Goal: Task Accomplishment & Management: Use online tool/utility

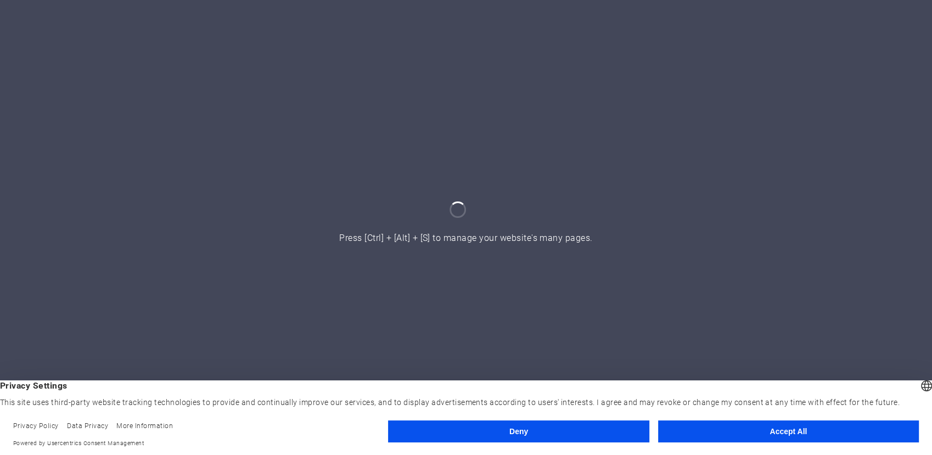
click at [808, 436] on button "Accept All" at bounding box center [788, 431] width 261 height 22
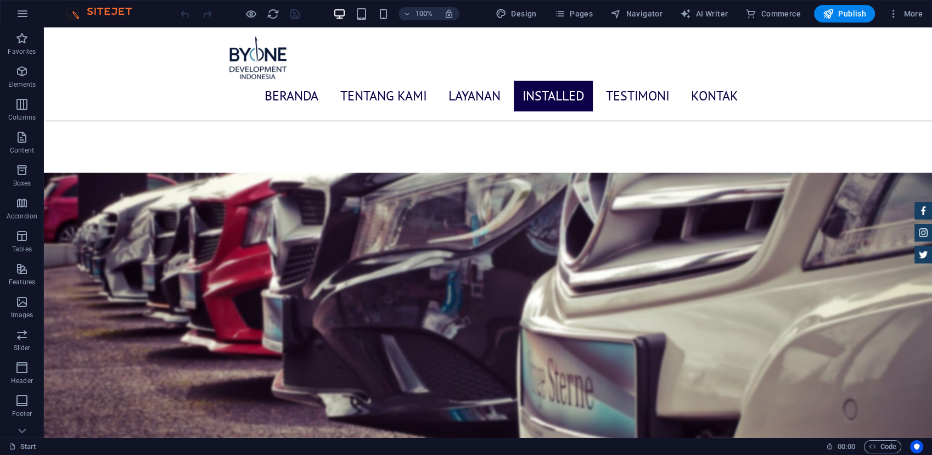
scroll to position [3156, 0]
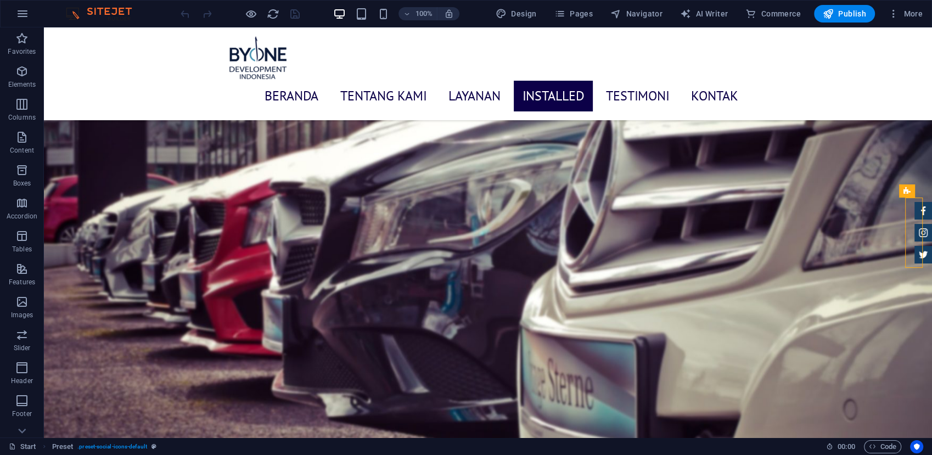
drag, startPoint x: 916, startPoint y: 261, endPoint x: 901, endPoint y: 255, distance: 16.5
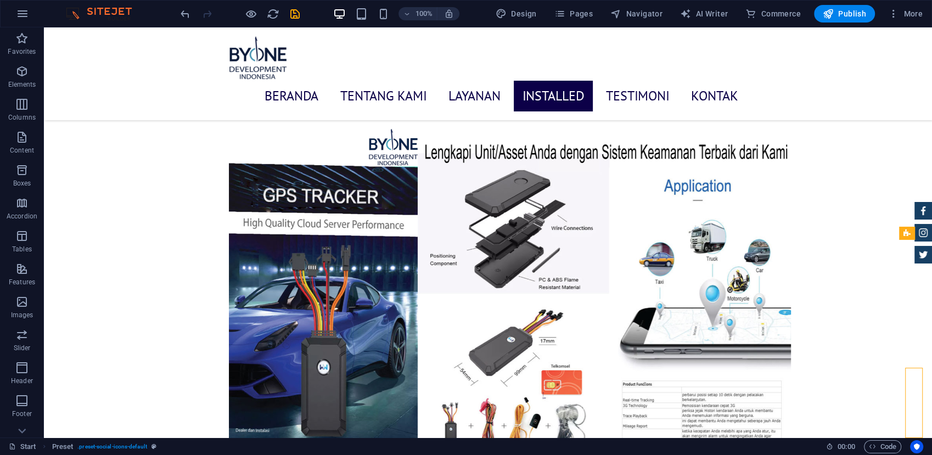
scroll to position [3731, 0]
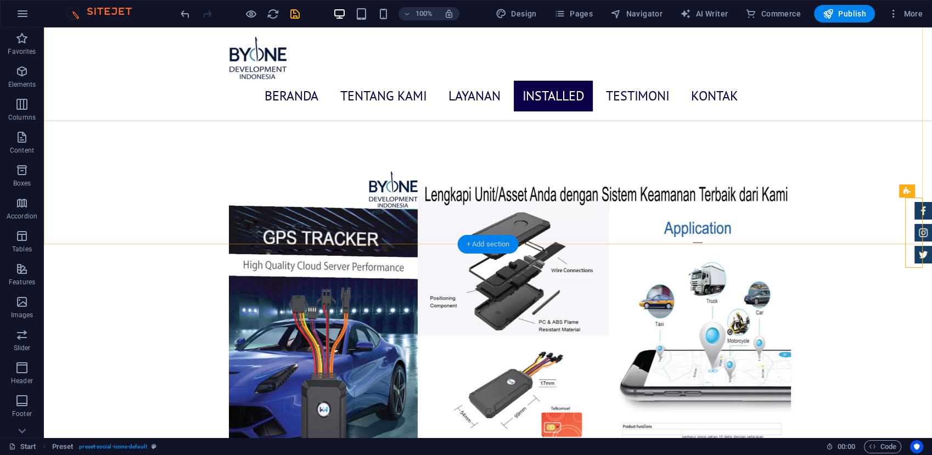
click at [481, 245] on div "+ Add section" at bounding box center [488, 244] width 61 height 19
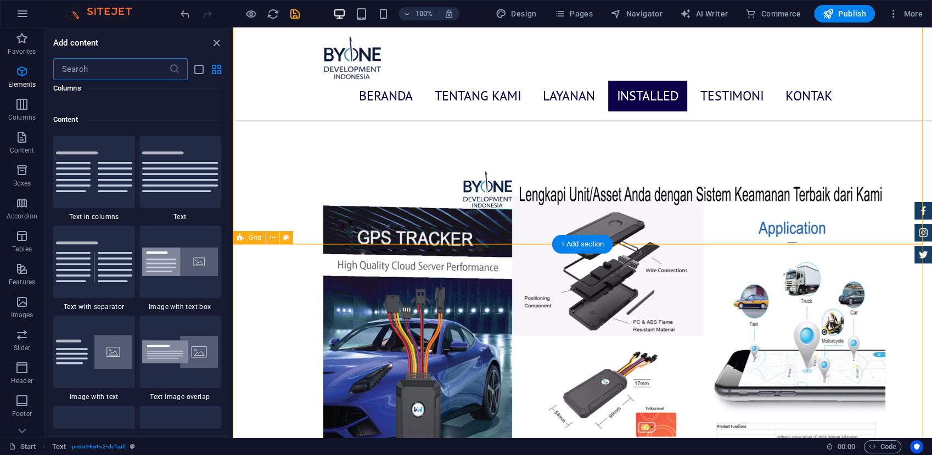
scroll to position [1919, 0]
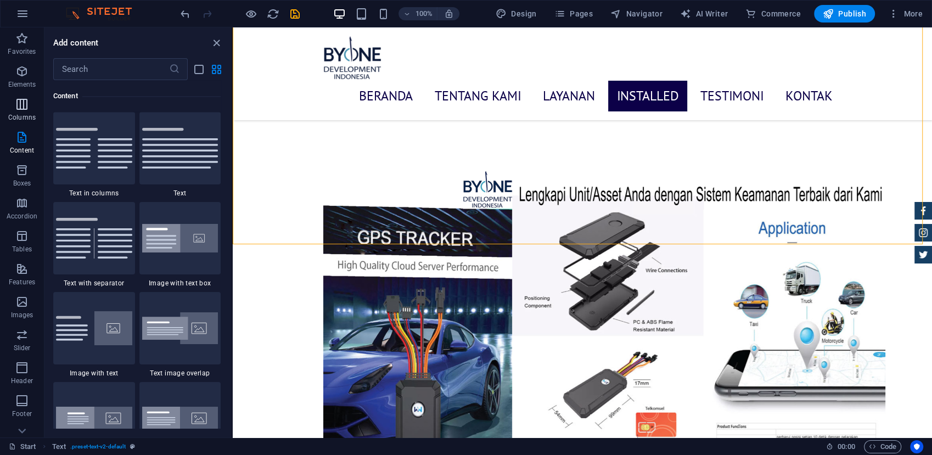
click at [33, 117] on p "Columns" at bounding box center [21, 117] width 27 height 9
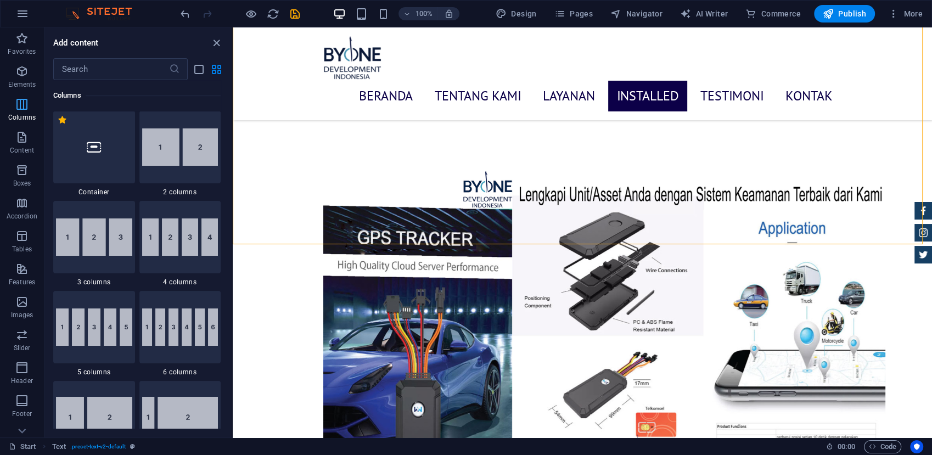
scroll to position [543, 0]
drag, startPoint x: 93, startPoint y: 222, endPoint x: 96, endPoint y: 228, distance: 6.6
click at [94, 222] on img at bounding box center [94, 237] width 76 height 37
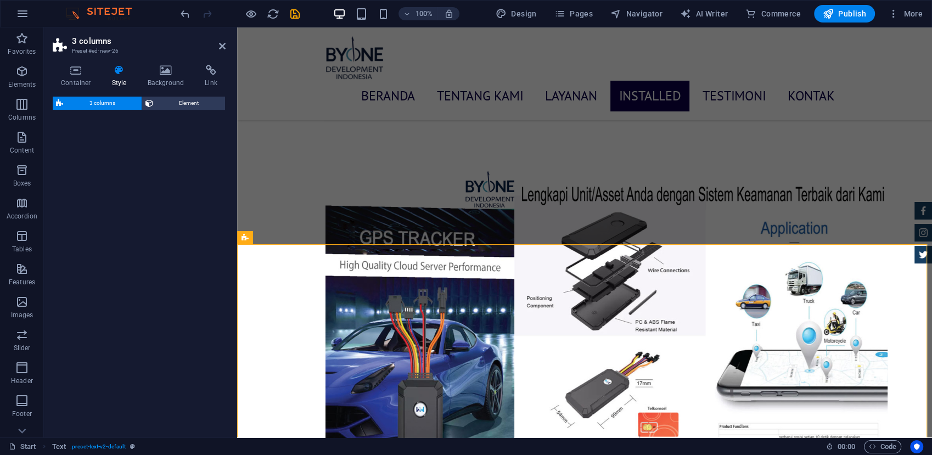
select select "rem"
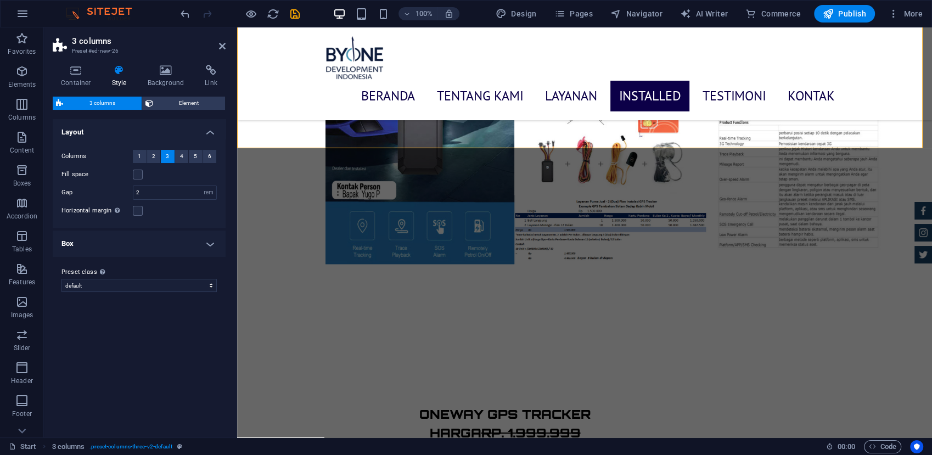
scroll to position [4064, 0]
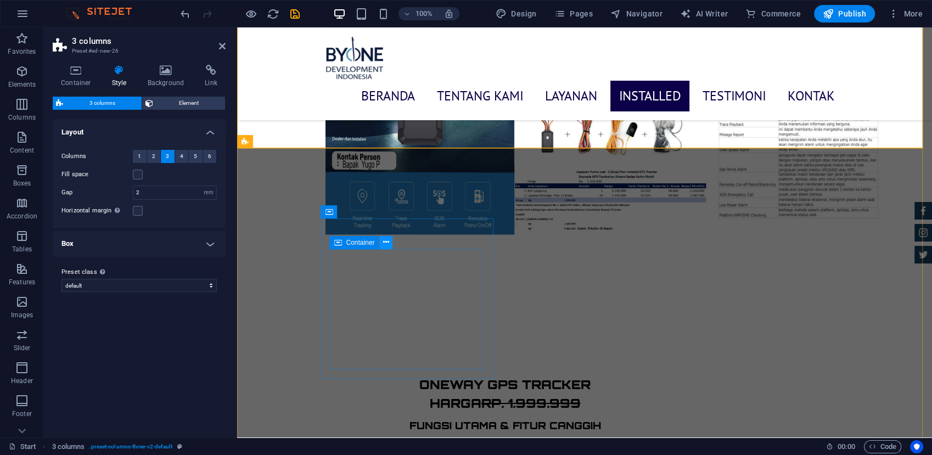
click at [384, 246] on icon at bounding box center [386, 242] width 6 height 12
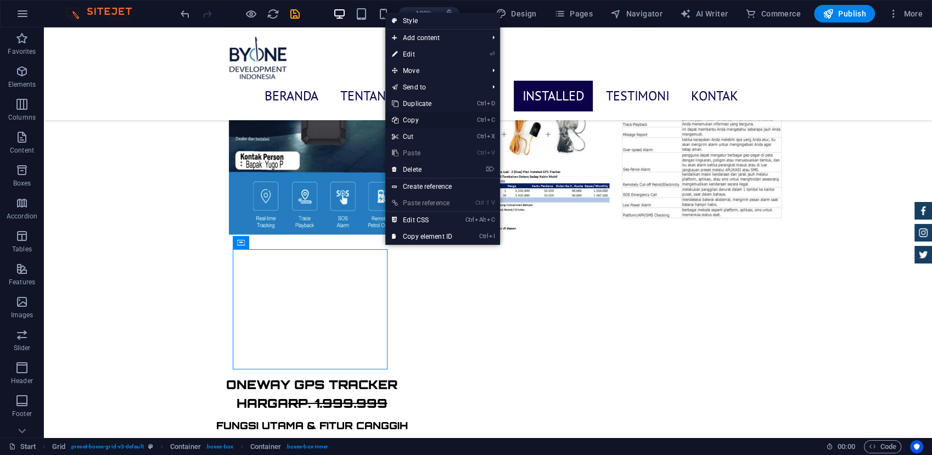
click at [421, 112] on link "Ctrl C Copy" at bounding box center [422, 120] width 74 height 16
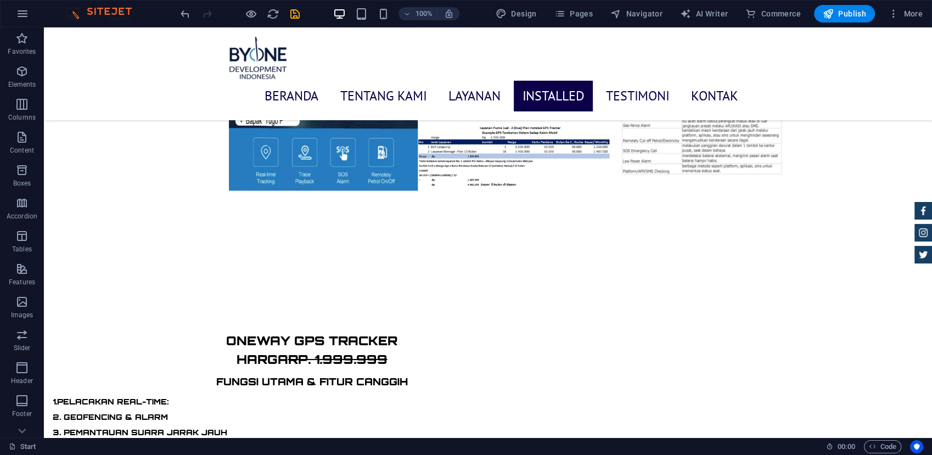
scroll to position [4109, 0]
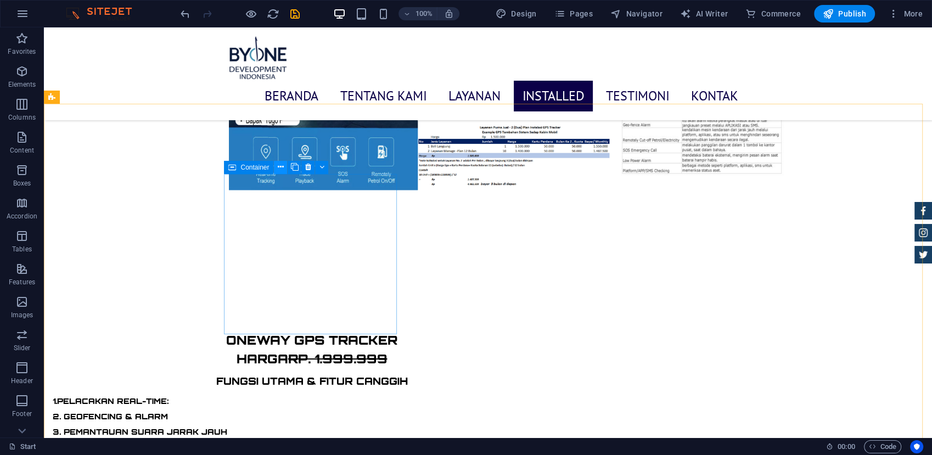
click at [280, 167] on icon at bounding box center [281, 167] width 6 height 12
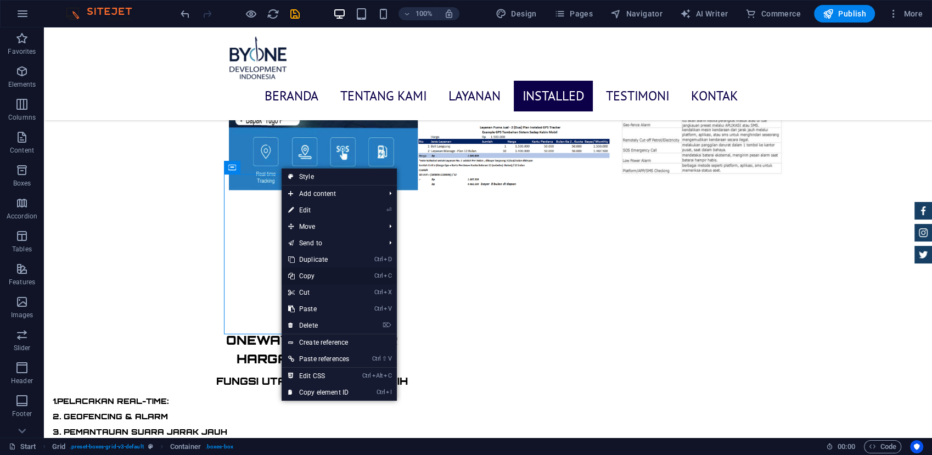
click at [330, 277] on link "Ctrl C Copy" at bounding box center [318, 276] width 74 height 16
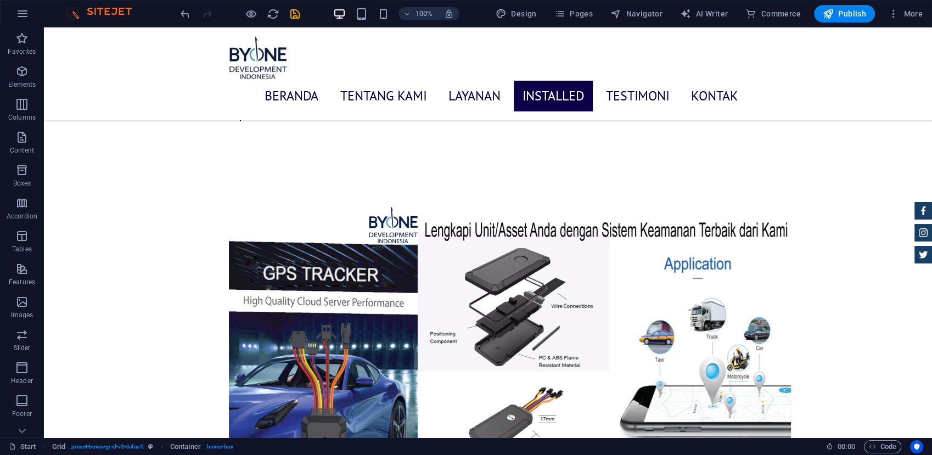
scroll to position [3805, 0]
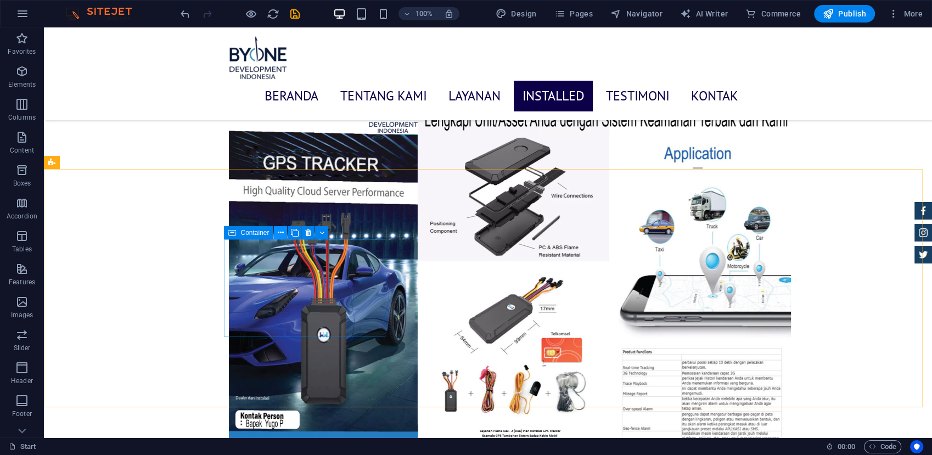
click at [282, 232] on icon at bounding box center [281, 233] width 6 height 12
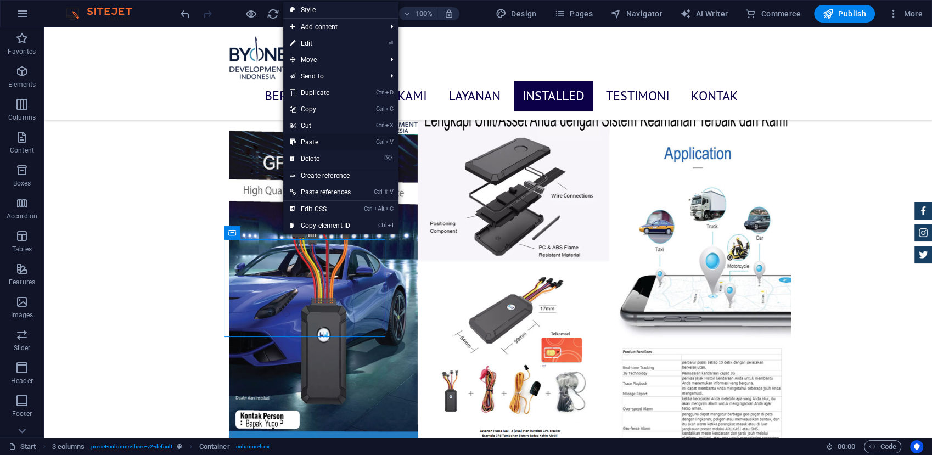
click at [309, 139] on link "Ctrl V Paste" at bounding box center [320, 142] width 74 height 16
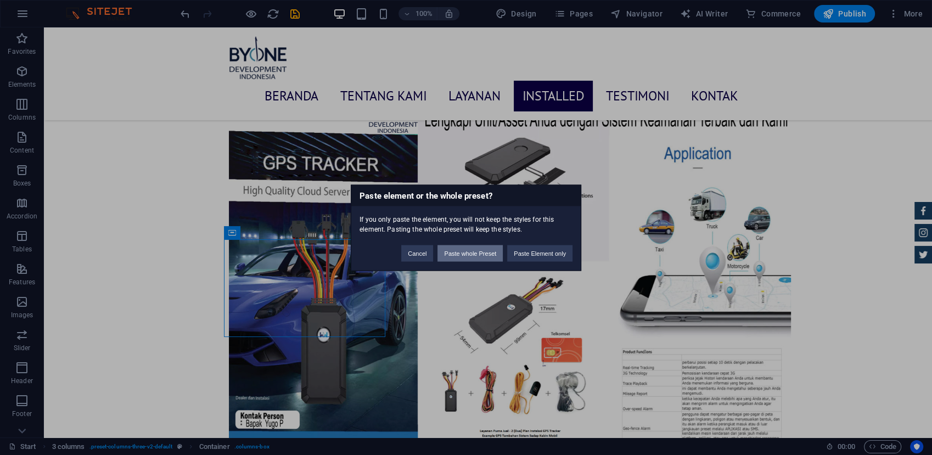
click at [469, 256] on button "Paste whole Preset" at bounding box center [469, 253] width 65 height 16
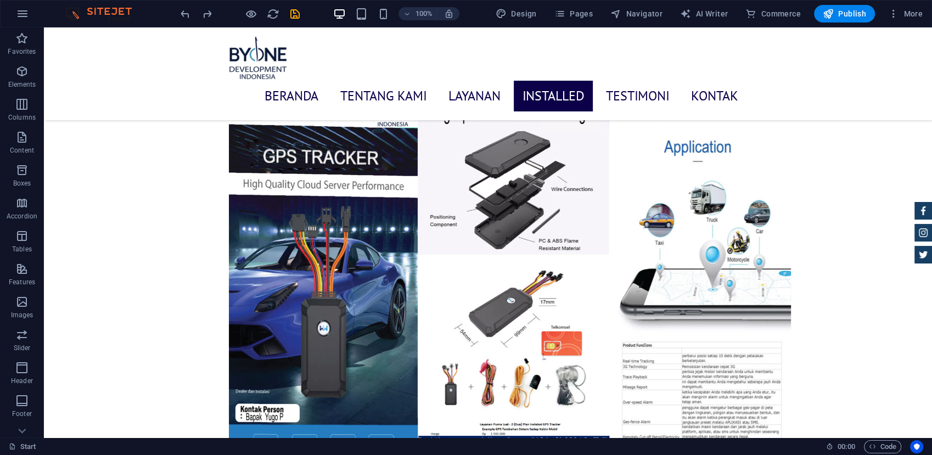
scroll to position [3827, 0]
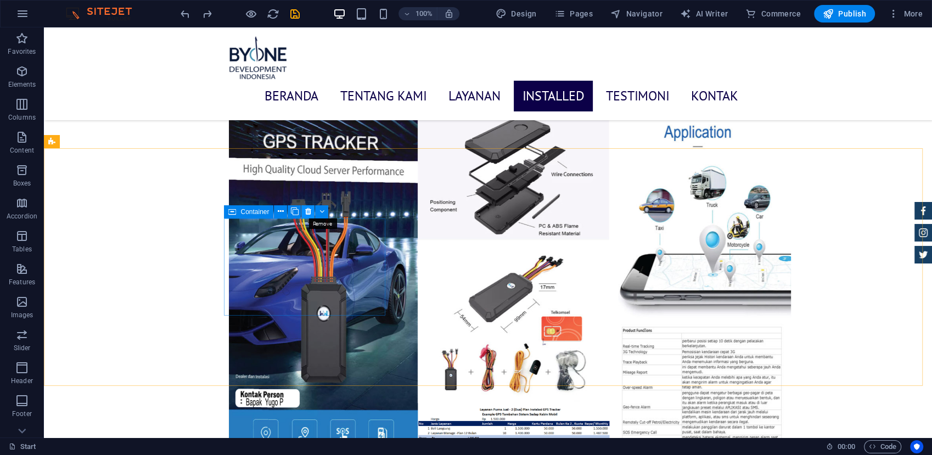
click at [307, 212] on icon at bounding box center [308, 212] width 6 height 12
click at [306, 212] on icon at bounding box center [308, 212] width 6 height 12
click at [306, 217] on icon at bounding box center [308, 212] width 6 height 12
click at [307, 212] on icon at bounding box center [308, 212] width 6 height 12
click at [307, 210] on icon at bounding box center [308, 212] width 6 height 12
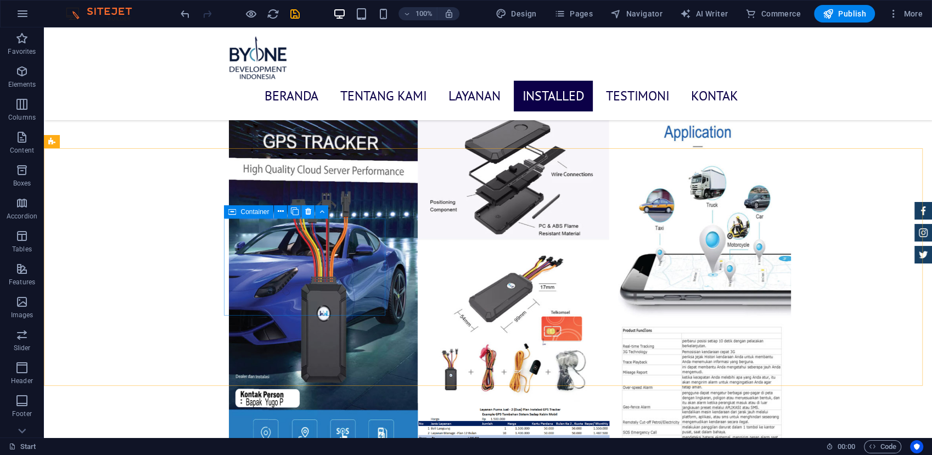
drag, startPoint x: 307, startPoint y: 213, endPoint x: 311, endPoint y: 208, distance: 5.9
click at [311, 208] on icon at bounding box center [308, 212] width 6 height 12
click at [103, 143] on button at bounding box center [101, 141] width 13 height 13
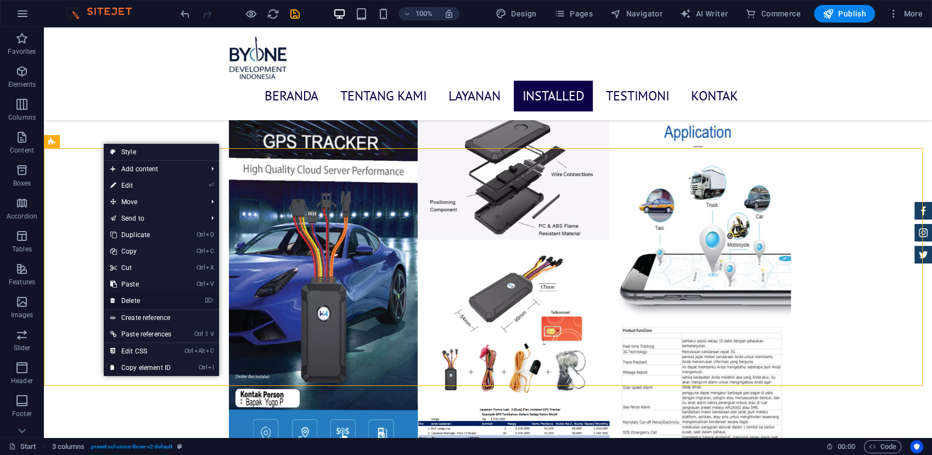
click at [138, 298] on link "⌦ Delete" at bounding box center [141, 300] width 74 height 16
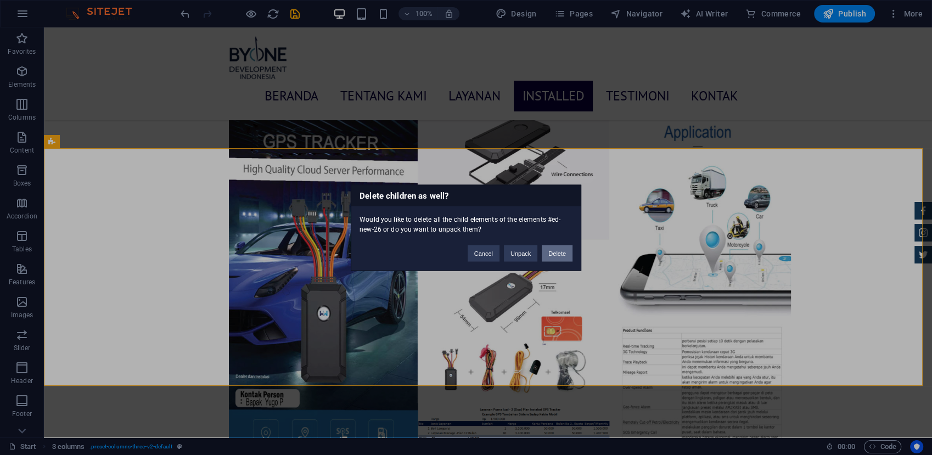
click at [552, 256] on button "Delete" at bounding box center [557, 253] width 31 height 16
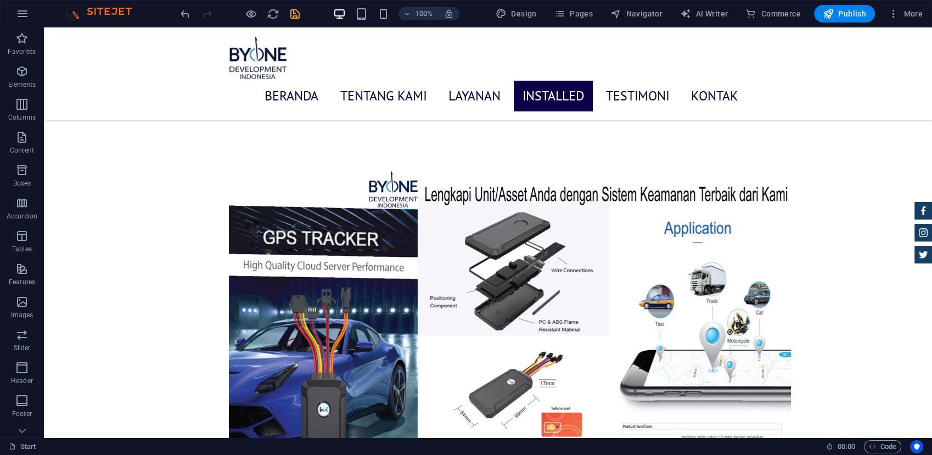
scroll to position [3703, 0]
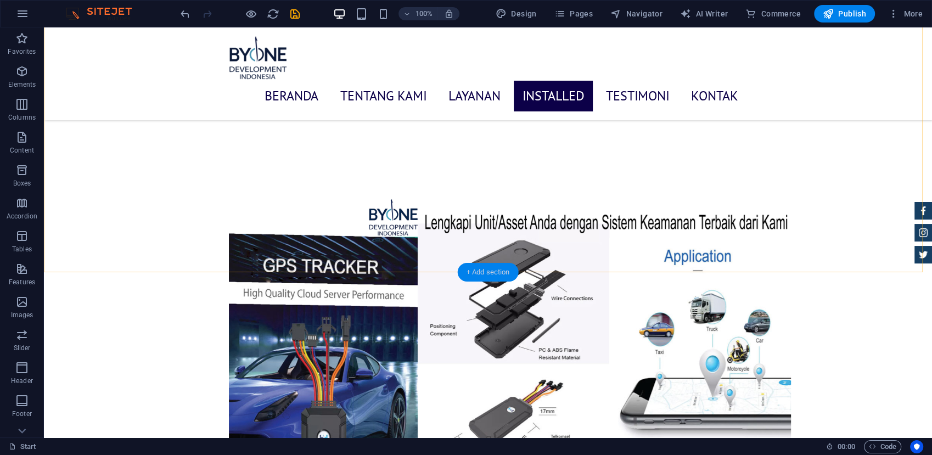
click at [467, 270] on div "+ Add section" at bounding box center [488, 272] width 61 height 19
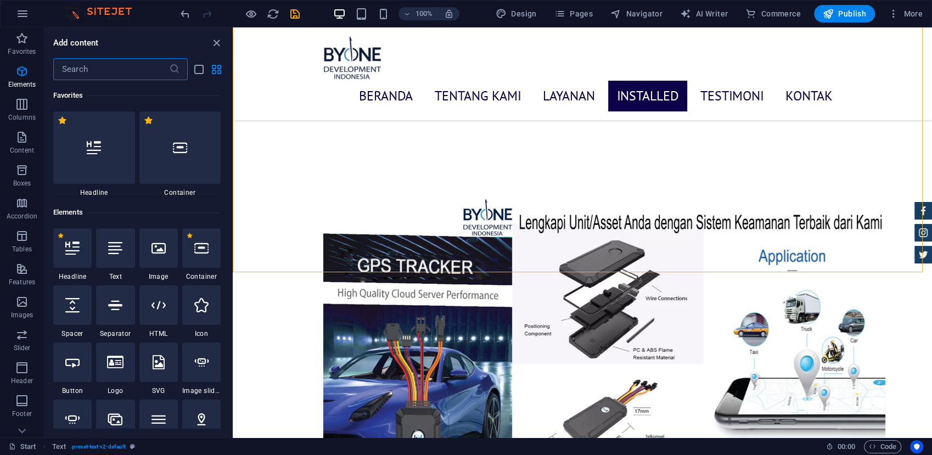
scroll to position [1919, 0]
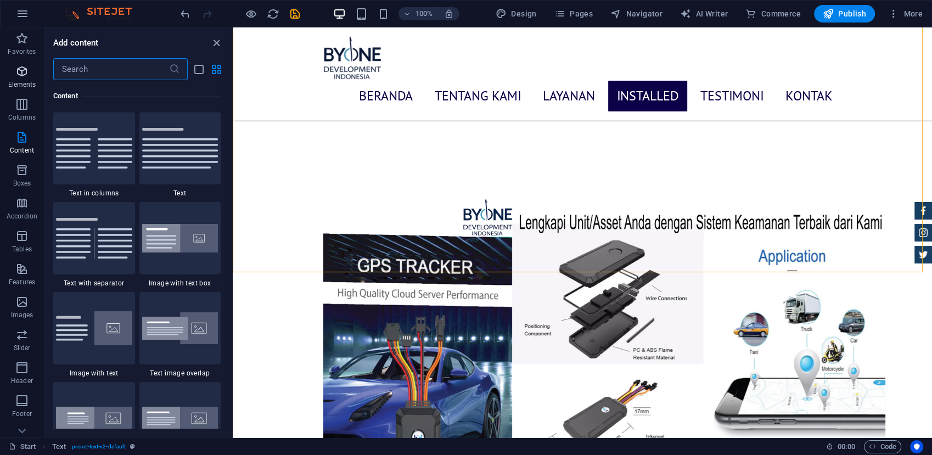
click at [20, 80] on p "Elements" at bounding box center [22, 84] width 28 height 9
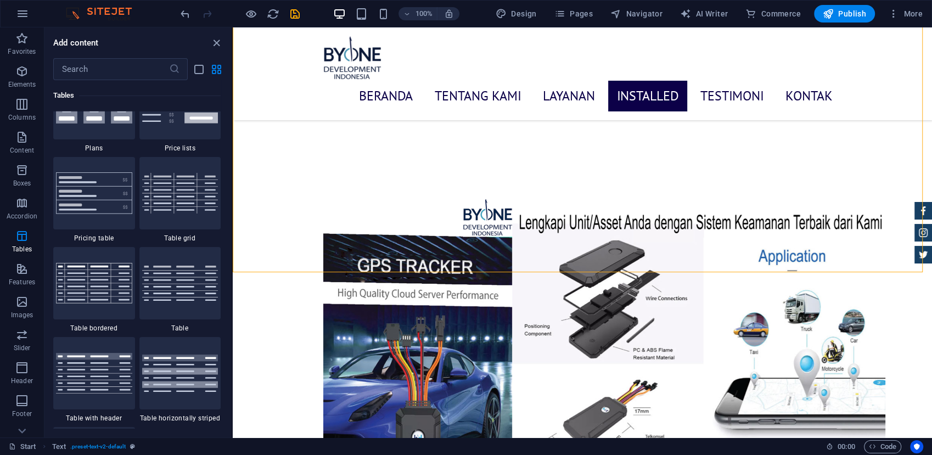
scroll to position [3844, 0]
click at [149, 208] on img at bounding box center [180, 193] width 76 height 40
click at [233, 196] on div "Drag here to replace the existing content. Press “Ctrl” if you want to create a…" at bounding box center [582, 232] width 699 height 410
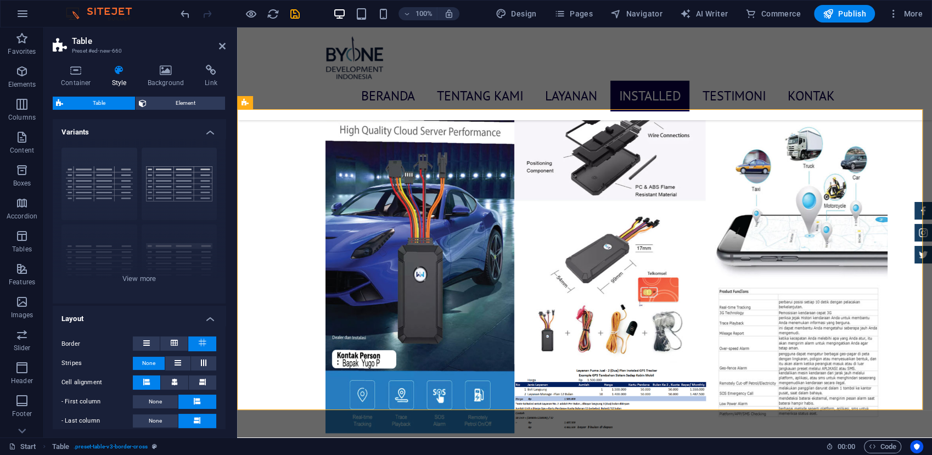
scroll to position [3925, 0]
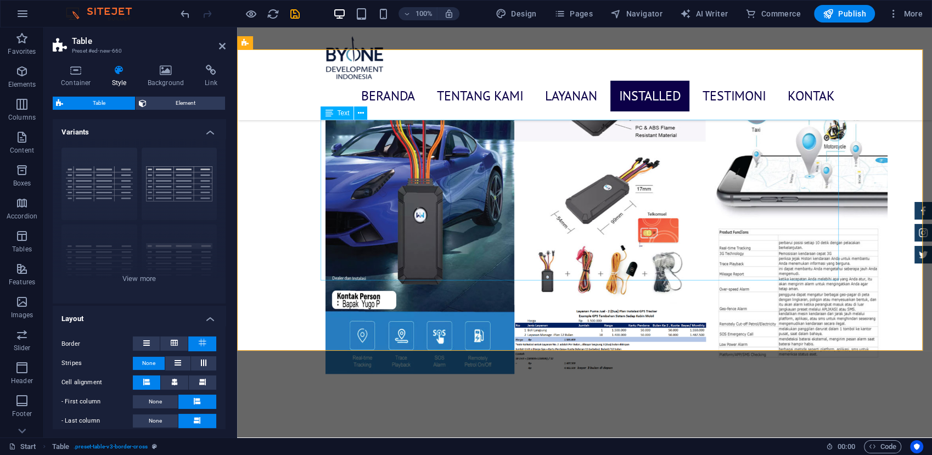
drag, startPoint x: 564, startPoint y: 138, endPoint x: 758, endPoint y: 134, distance: 193.7
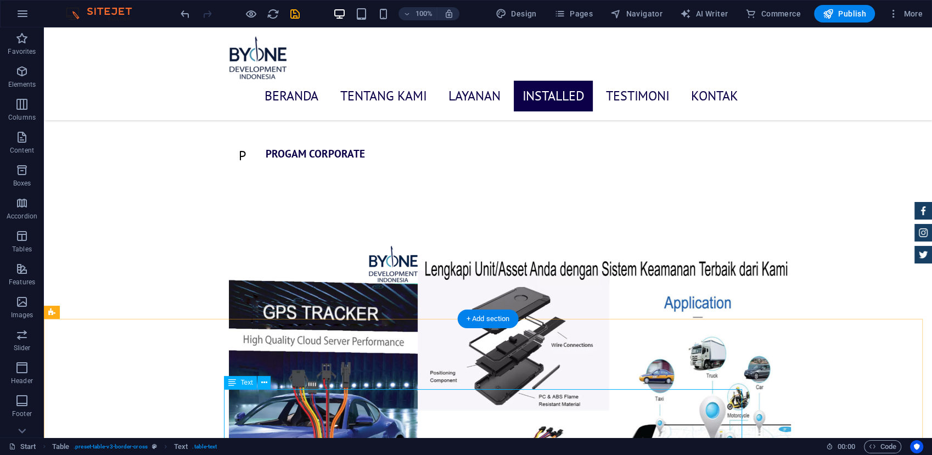
scroll to position [3704, 0]
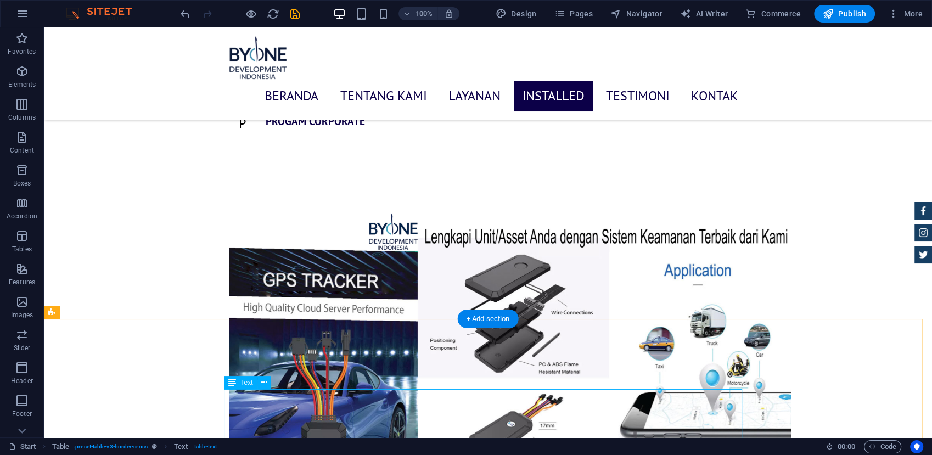
drag, startPoint x: 267, startPoint y: 409, endPoint x: 280, endPoint y: 410, distance: 12.7
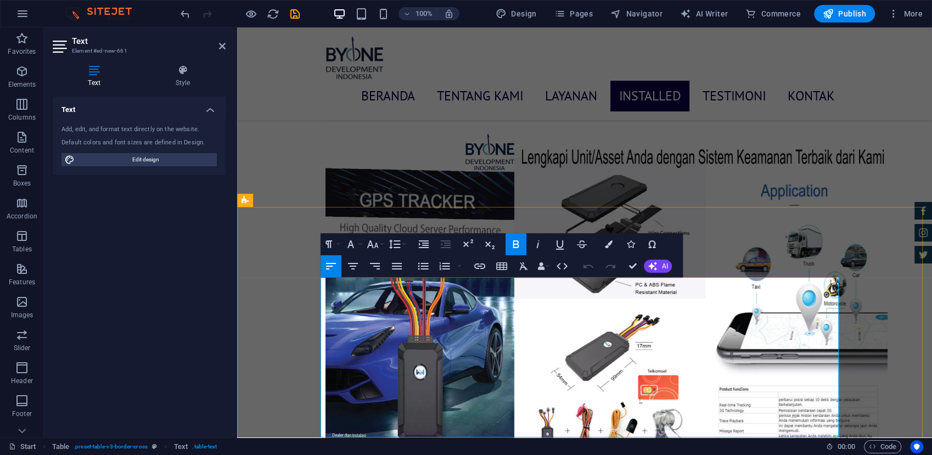
drag, startPoint x: 803, startPoint y: 323, endPoint x: 838, endPoint y: 313, distance: 36.3
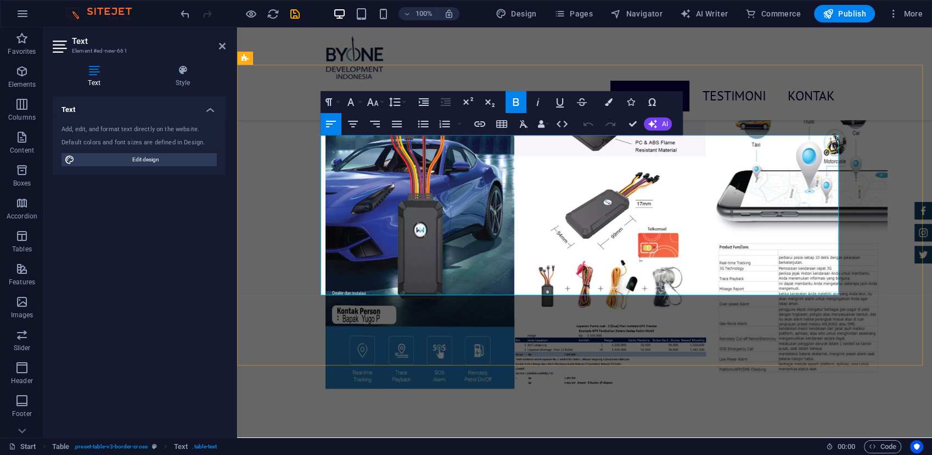
drag, startPoint x: 338, startPoint y: 149, endPoint x: 325, endPoint y: 149, distance: 12.6
drag, startPoint x: 785, startPoint y: 171, endPoint x: 838, endPoint y: 177, distance: 53.5
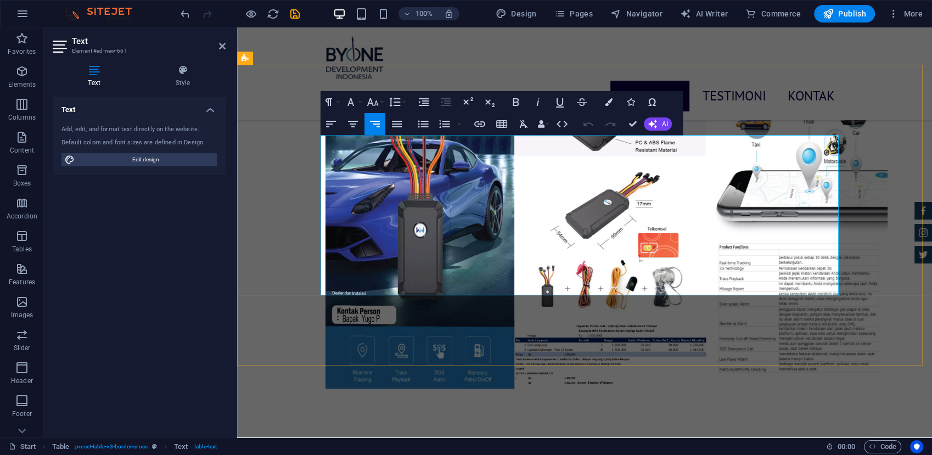
drag, startPoint x: 794, startPoint y: 176, endPoint x: 825, endPoint y: 174, distance: 30.2
drag, startPoint x: 425, startPoint y: 153, endPoint x: 399, endPoint y: 149, distance: 26.1
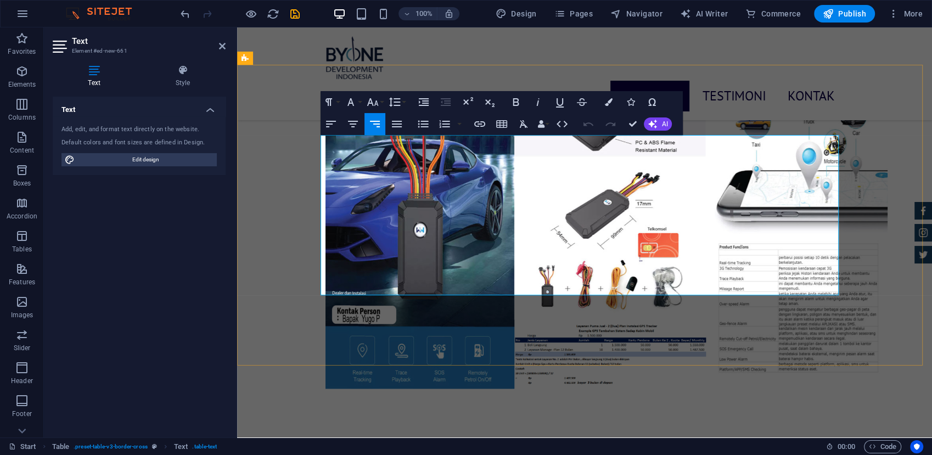
drag, startPoint x: 830, startPoint y: 173, endPoint x: 799, endPoint y: 173, distance: 31.3
drag, startPoint x: 802, startPoint y: 171, endPoint x: 840, endPoint y: 176, distance: 38.7
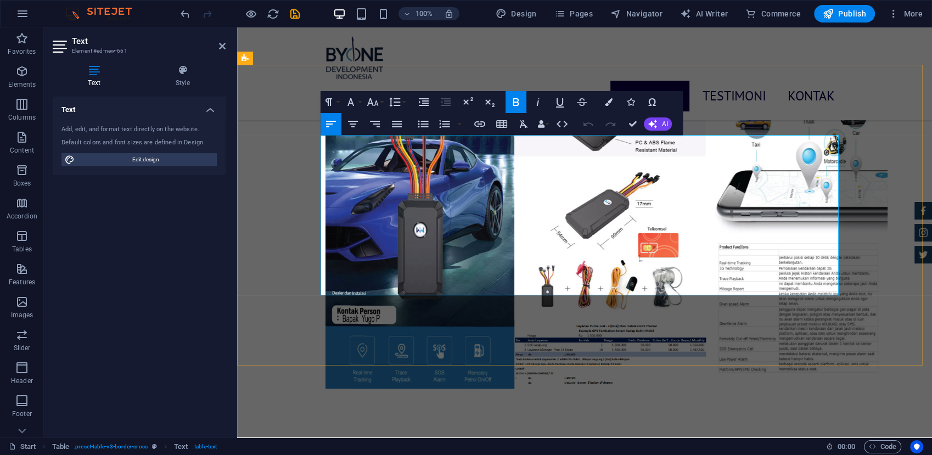
drag, startPoint x: 427, startPoint y: 148, endPoint x: 391, endPoint y: 149, distance: 36.8
drag, startPoint x: 418, startPoint y: 181, endPoint x: 388, endPoint y: 184, distance: 29.2
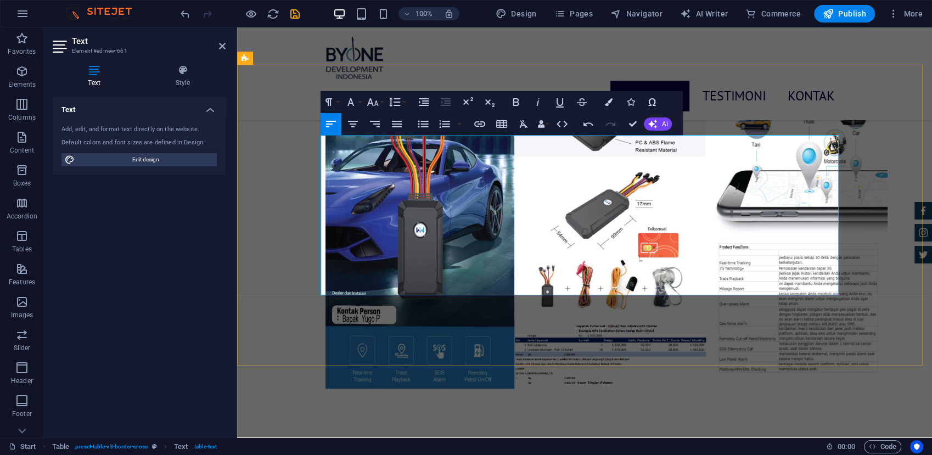
drag, startPoint x: 657, startPoint y: 176, endPoint x: 627, endPoint y: 174, distance: 29.7
drag, startPoint x: 654, startPoint y: 150, endPoint x: 628, endPoint y: 154, distance: 26.5
drag, startPoint x: 338, startPoint y: 150, endPoint x: 324, endPoint y: 150, distance: 13.7
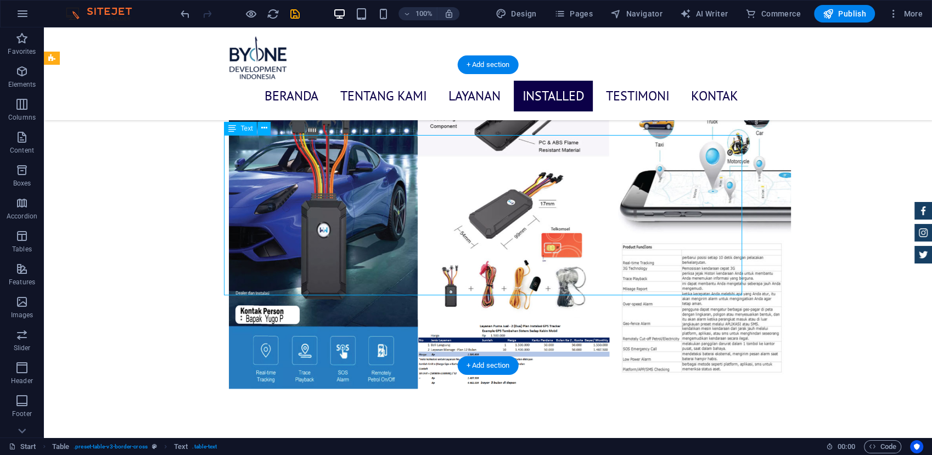
click at [264, 128] on icon at bounding box center [264, 128] width 6 height 12
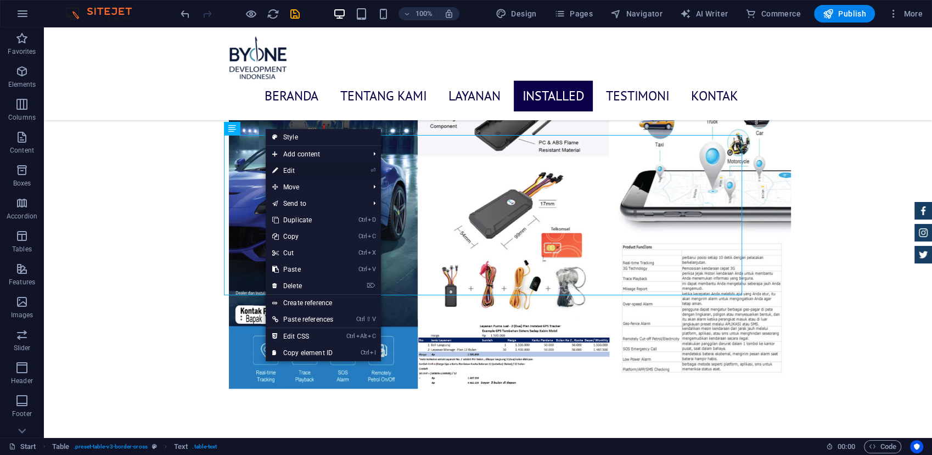
click at [284, 172] on link "⏎ Edit" at bounding box center [303, 170] width 74 height 16
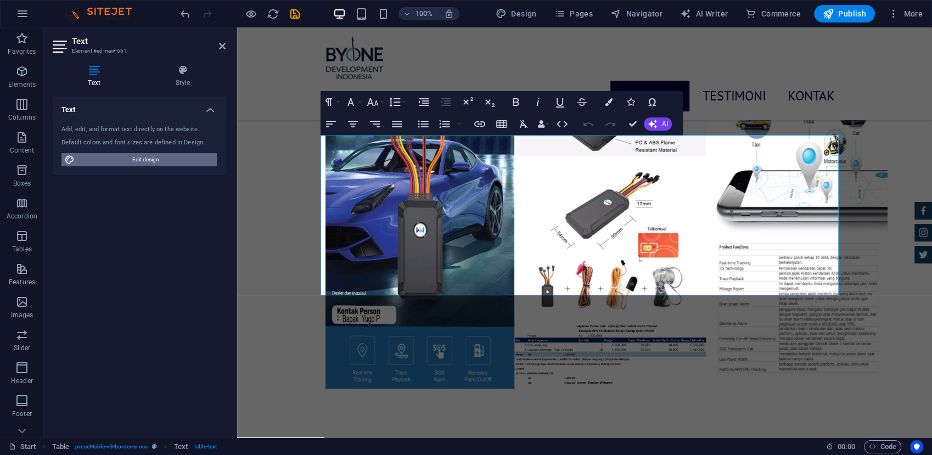
drag, startPoint x: 178, startPoint y: 161, endPoint x: 5, endPoint y: 254, distance: 196.1
click at [178, 161] on span "Edit design" at bounding box center [146, 159] width 136 height 13
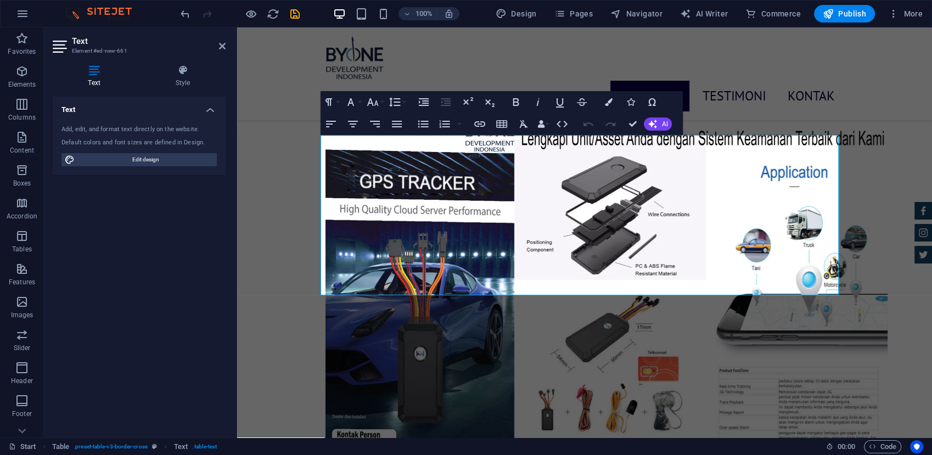
select select "800"
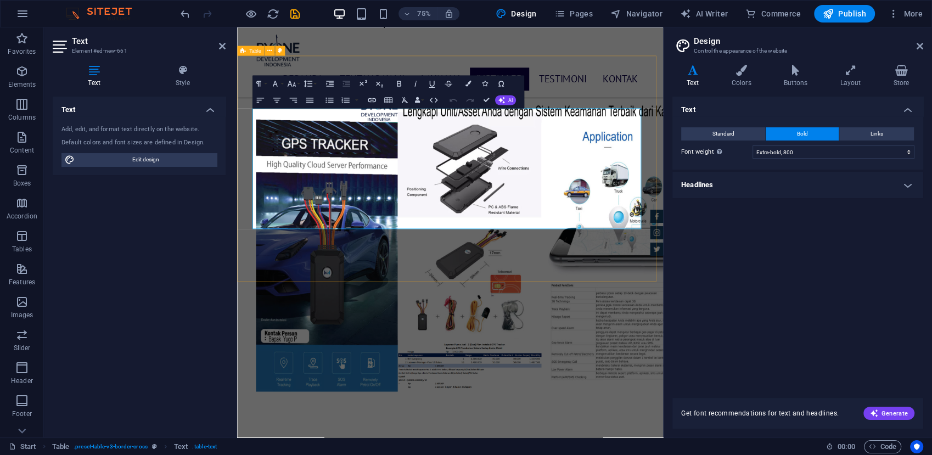
scroll to position [3939, 0]
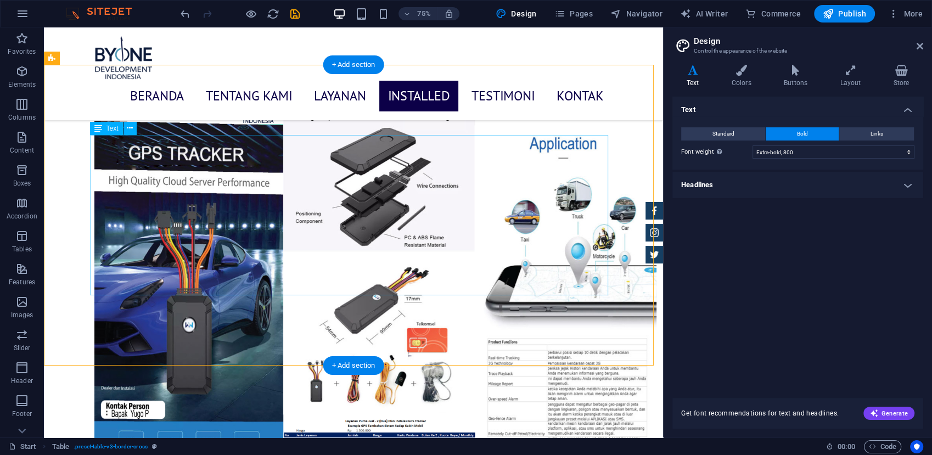
scroll to position [3910, 0]
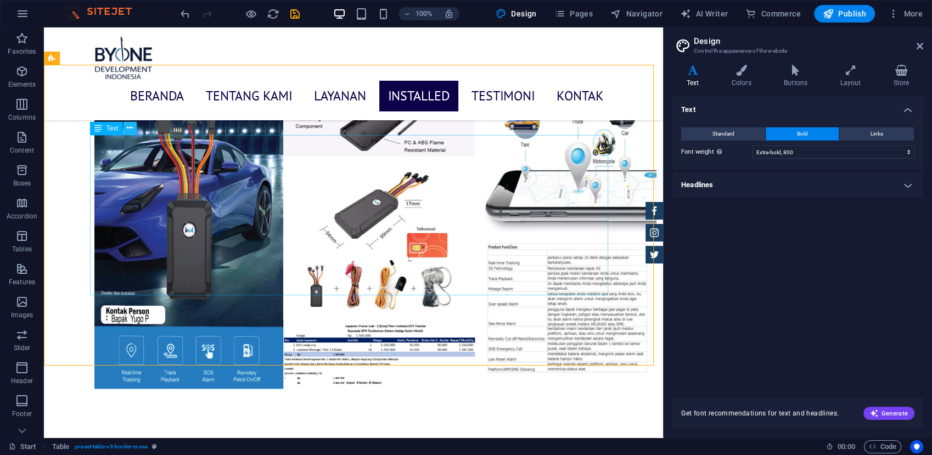
click at [127, 127] on icon at bounding box center [130, 128] width 6 height 12
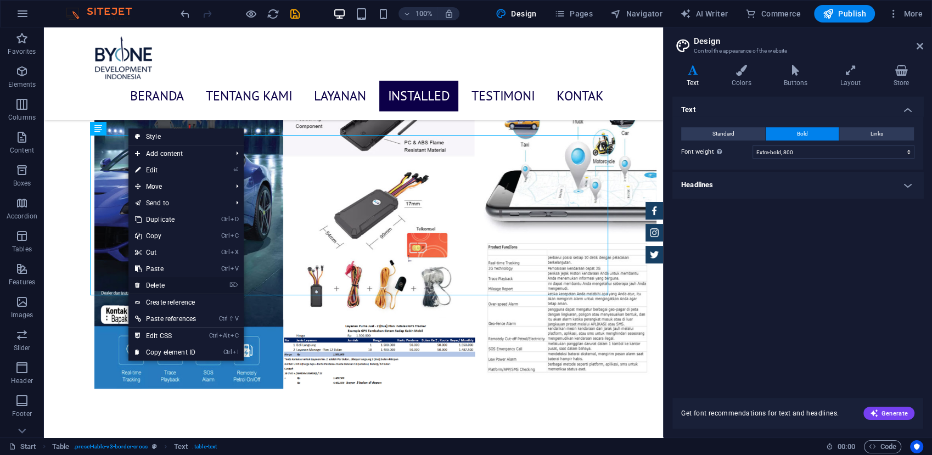
click at [178, 283] on link "⌦ Delete" at bounding box center [165, 285] width 74 height 16
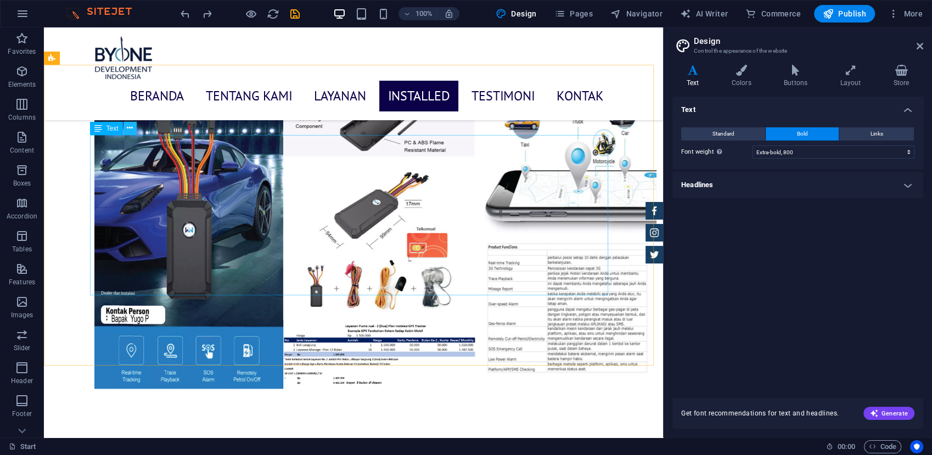
drag, startPoint x: 137, startPoint y: 123, endPoint x: 133, endPoint y: 134, distance: 11.8
click at [139, 125] on div "Text" at bounding box center [117, 129] width 54 height 14
click at [132, 134] on button at bounding box center [129, 128] width 13 height 13
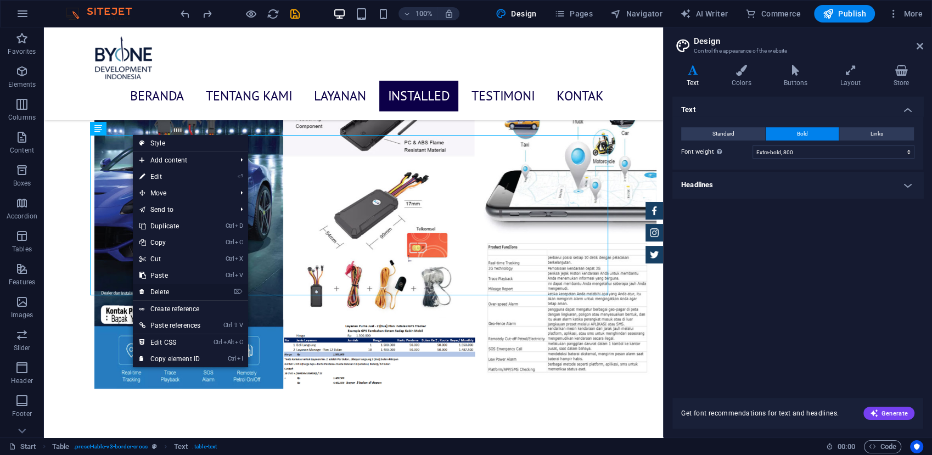
click at [180, 295] on link "⌦ Delete" at bounding box center [170, 292] width 74 height 16
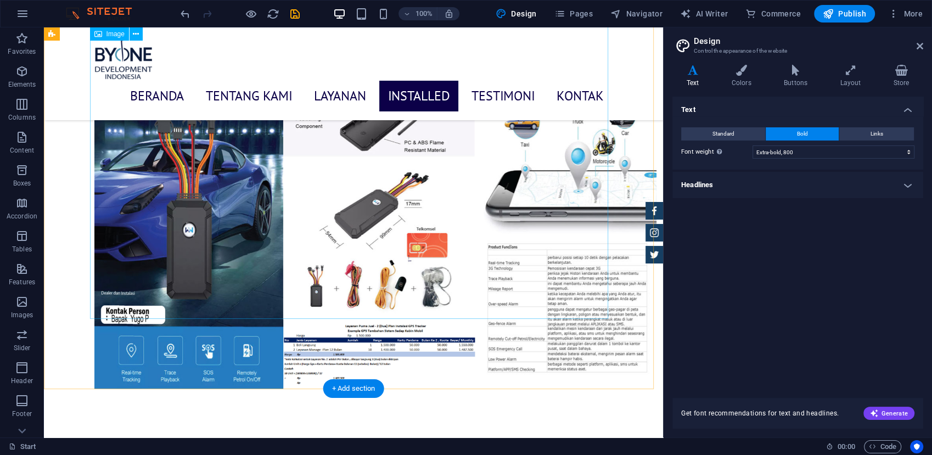
scroll to position [2853, 0]
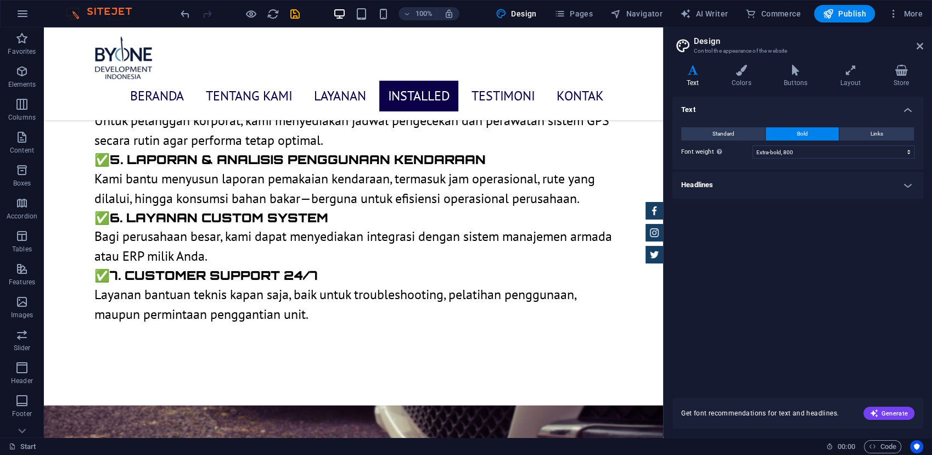
click at [912, 42] on h2 "Design" at bounding box center [807, 41] width 229 height 10
click at [919, 45] on icon at bounding box center [919, 46] width 7 height 9
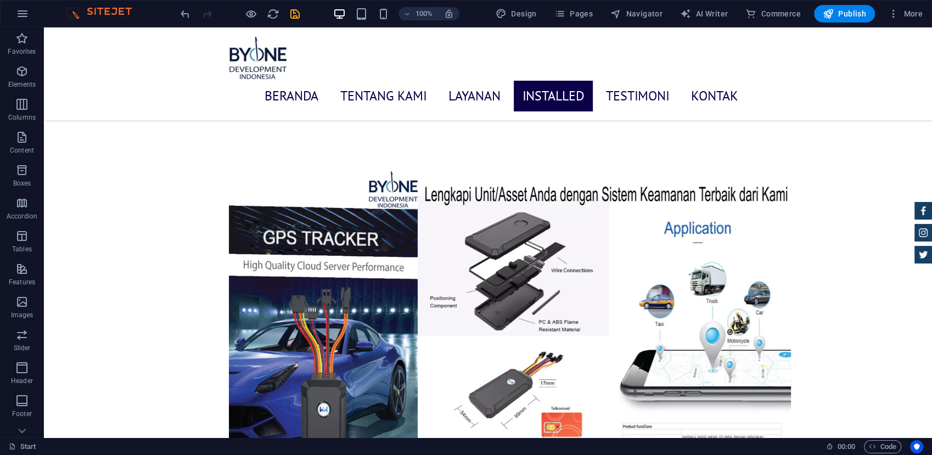
scroll to position [3782, 0]
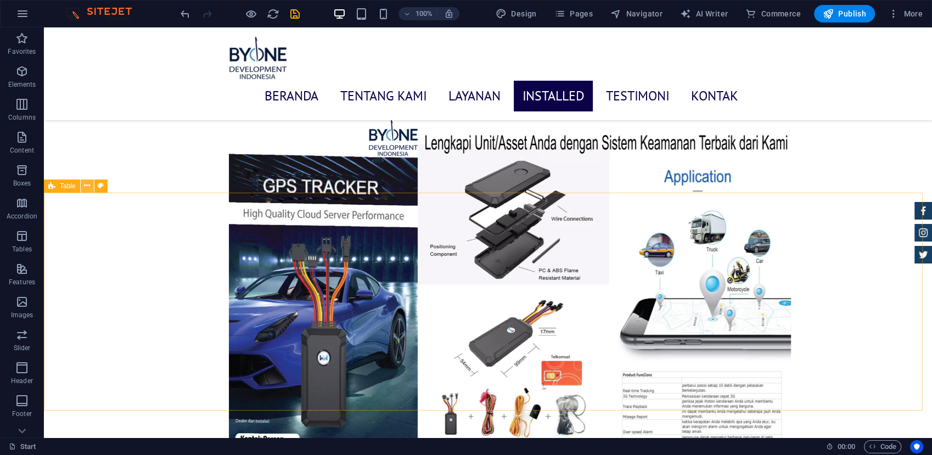
click at [86, 184] on icon at bounding box center [87, 186] width 6 height 12
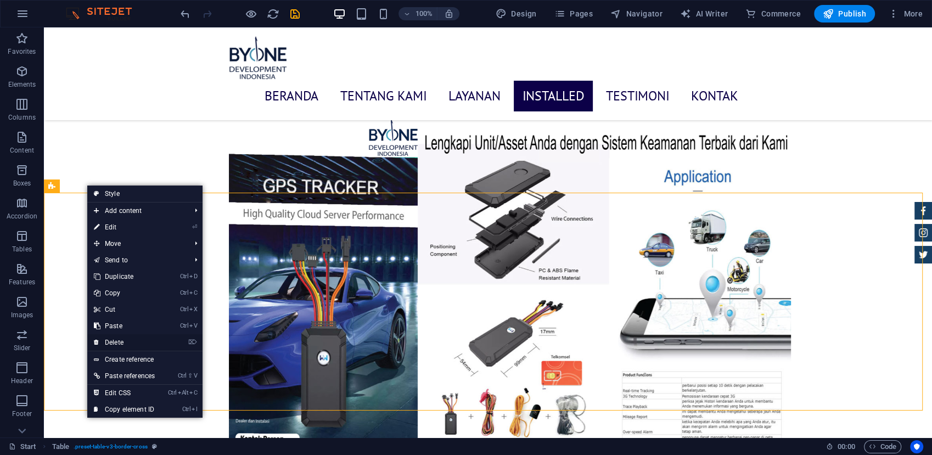
click at [123, 338] on link "⌦ Delete" at bounding box center [124, 342] width 74 height 16
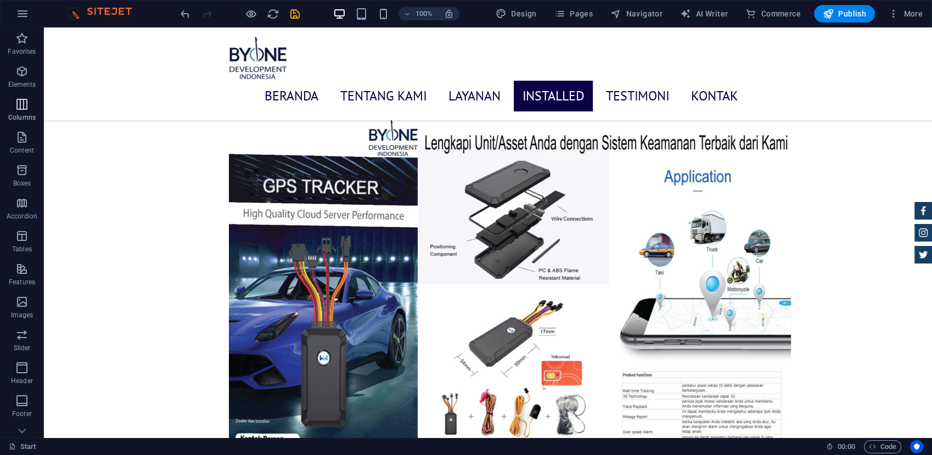
click at [15, 114] on p "Columns" at bounding box center [21, 117] width 27 height 9
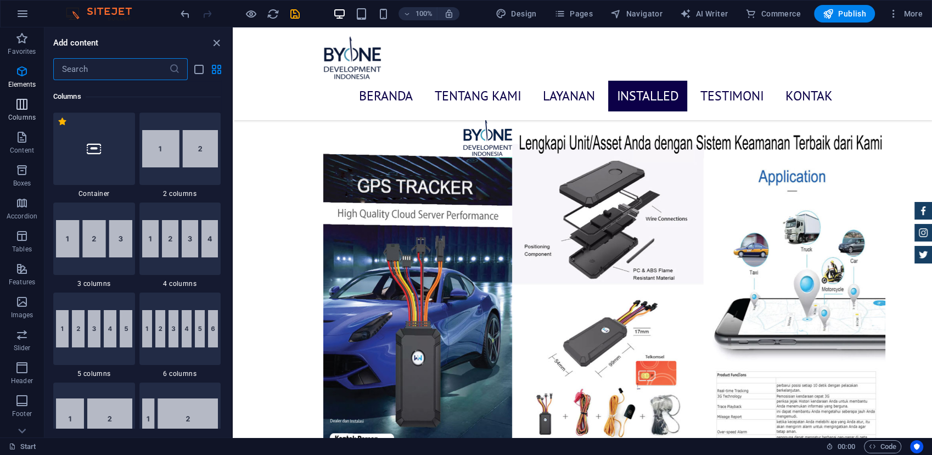
scroll to position [543, 0]
drag, startPoint x: 229, startPoint y: 105, endPoint x: 230, endPoint y: 120, distance: 14.9
click at [230, 120] on div "Favorites 1 Star Headline 1 Star Container Elements 1 Star Headline 1 Star Text…" at bounding box center [137, 254] width 187 height 348
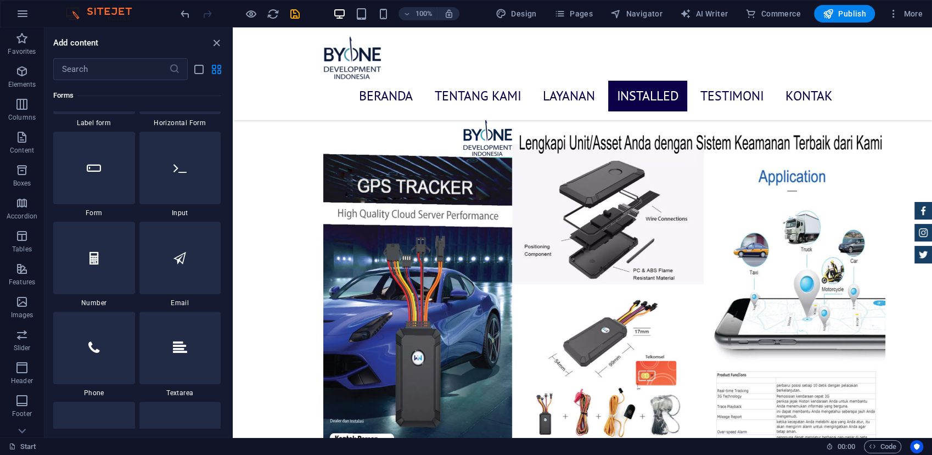
scroll to position [8307, 0]
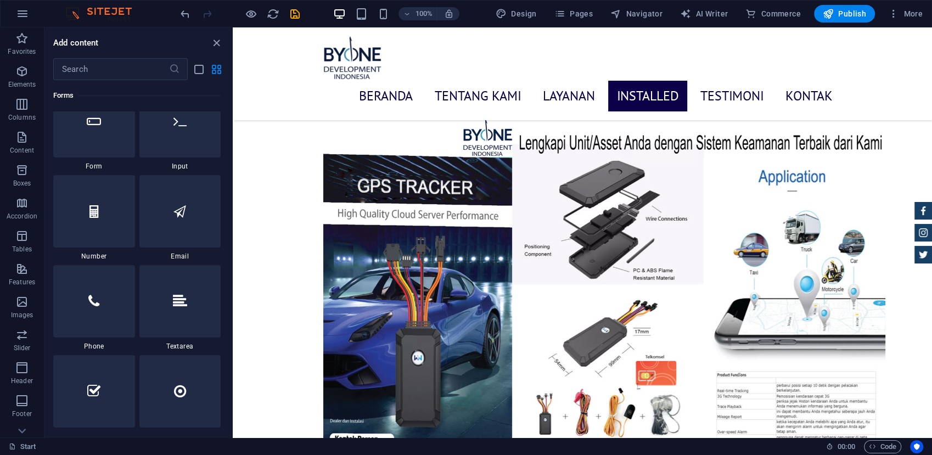
drag, startPoint x: 231, startPoint y: 228, endPoint x: 46, endPoint y: 323, distance: 208.3
click at [387, 253] on icon at bounding box center [389, 256] width 8 height 12
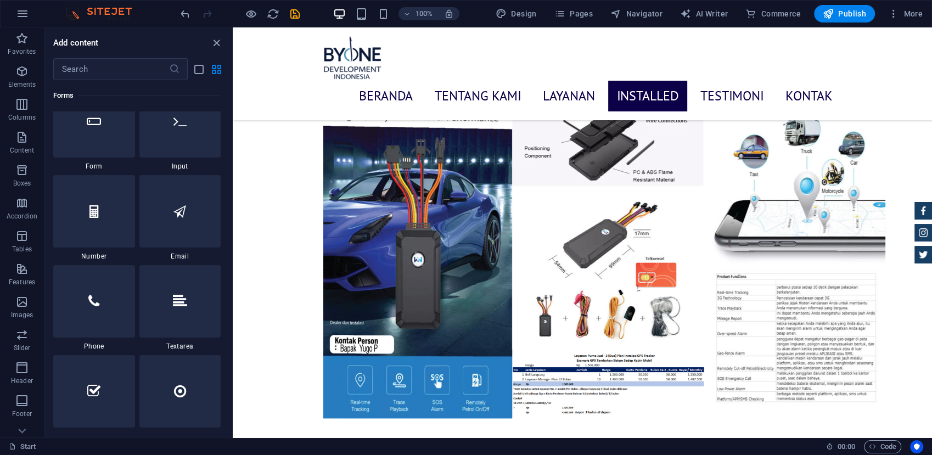
scroll to position [3859, 0]
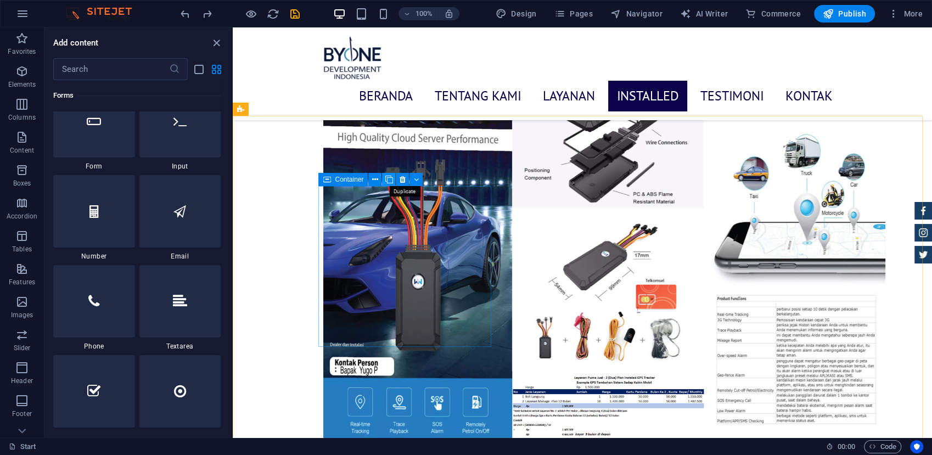
click at [391, 180] on icon at bounding box center [389, 180] width 8 height 12
click at [390, 180] on icon at bounding box center [389, 180] width 8 height 12
click at [389, 181] on icon at bounding box center [389, 180] width 8 height 12
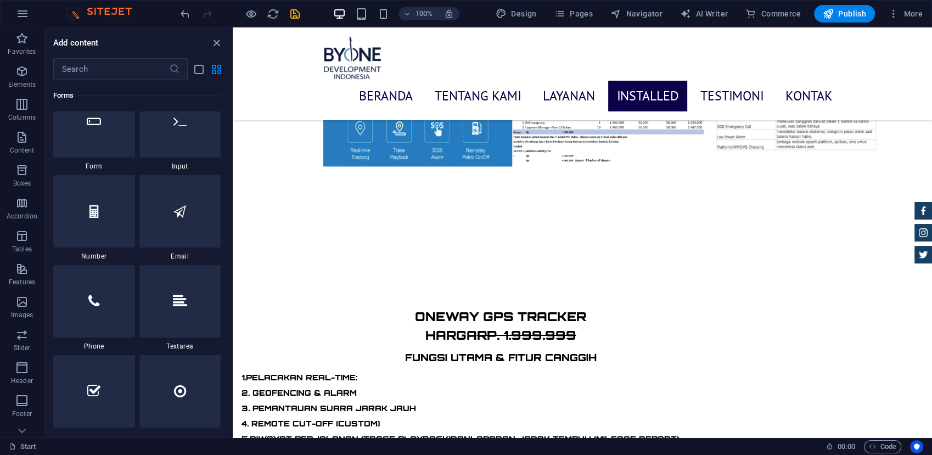
scroll to position [4052, 0]
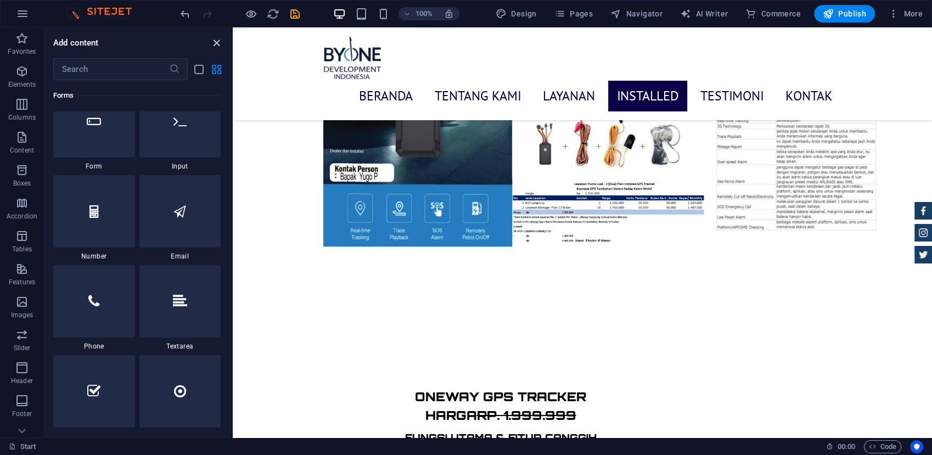
click at [215, 43] on icon "close panel" at bounding box center [216, 43] width 13 height 13
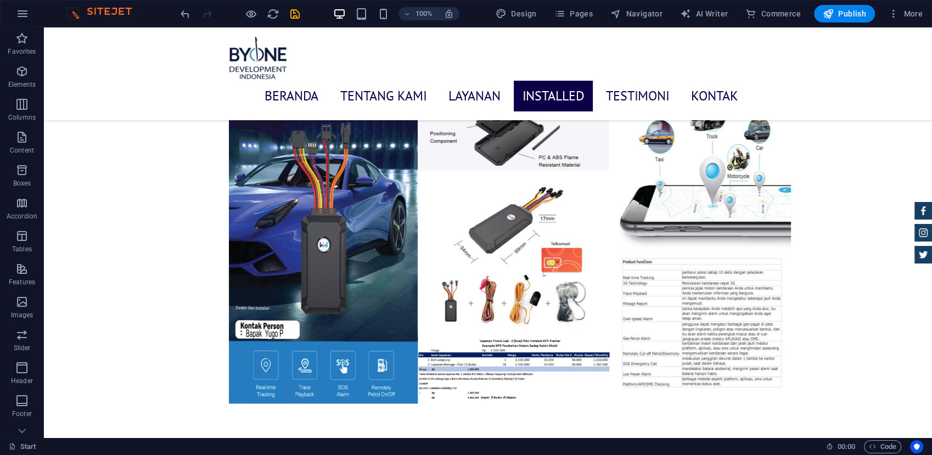
scroll to position [3844, 0]
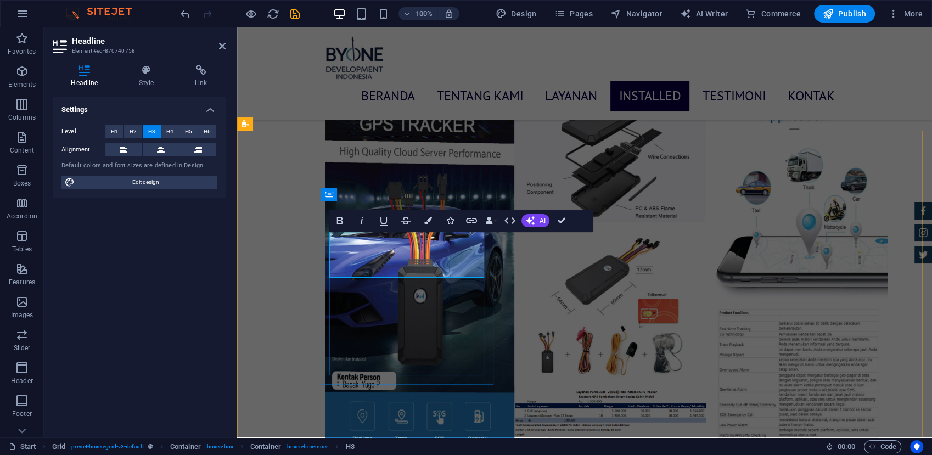
drag, startPoint x: 438, startPoint y: 240, endPoint x: 371, endPoint y: 247, distance: 67.3
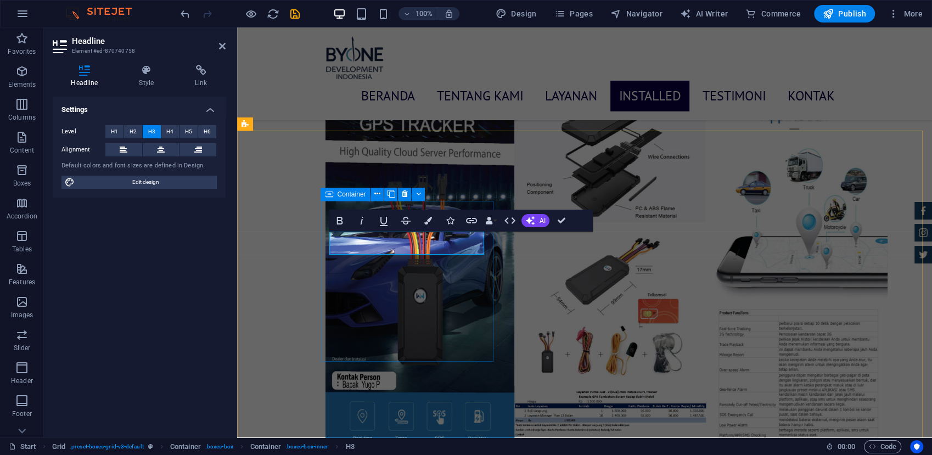
drag, startPoint x: 455, startPoint y: 248, endPoint x: 325, endPoint y: 244, distance: 130.7
click at [166, 154] on button at bounding box center [161, 149] width 37 height 13
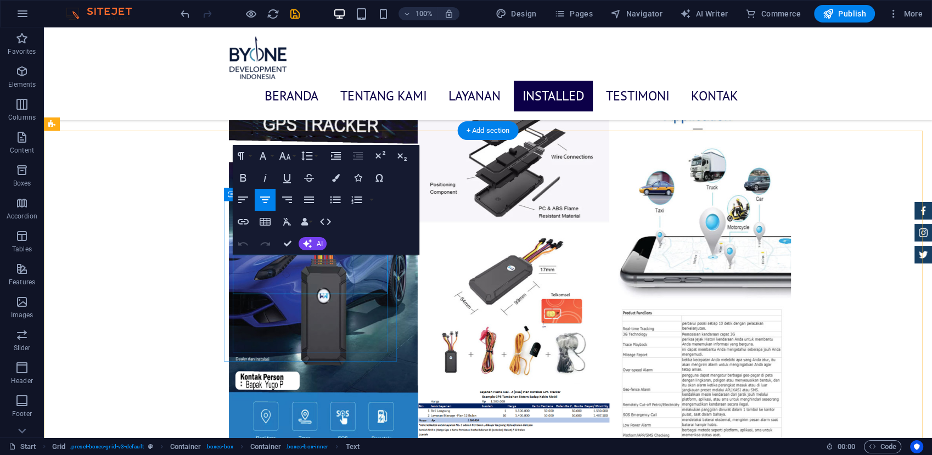
drag, startPoint x: 306, startPoint y: 264, endPoint x: 366, endPoint y: 286, distance: 64.7
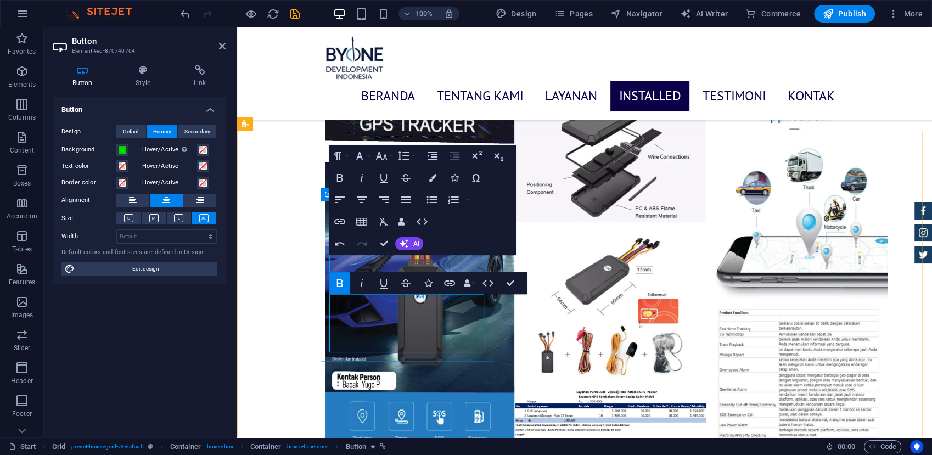
drag, startPoint x: 458, startPoint y: 313, endPoint x: 389, endPoint y: 319, distance: 68.9
drag, startPoint x: 461, startPoint y: 332, endPoint x: 417, endPoint y: 332, distance: 43.9
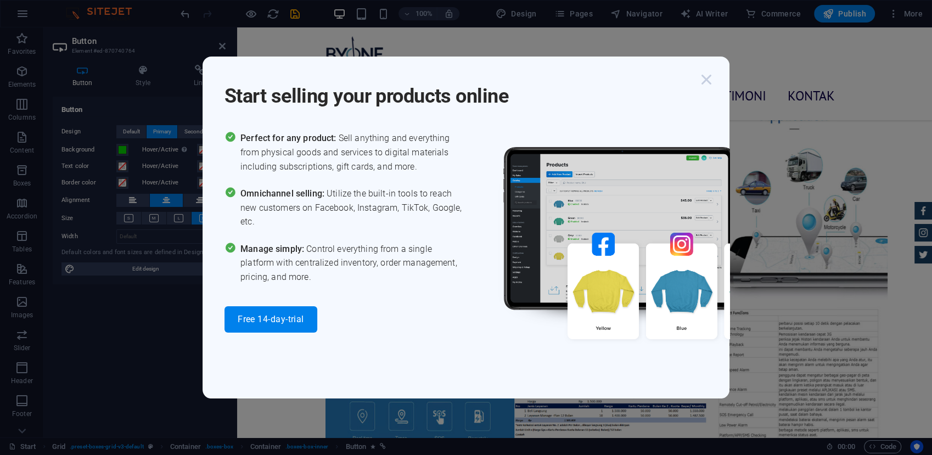
click at [708, 81] on icon "button" at bounding box center [706, 80] width 20 height 20
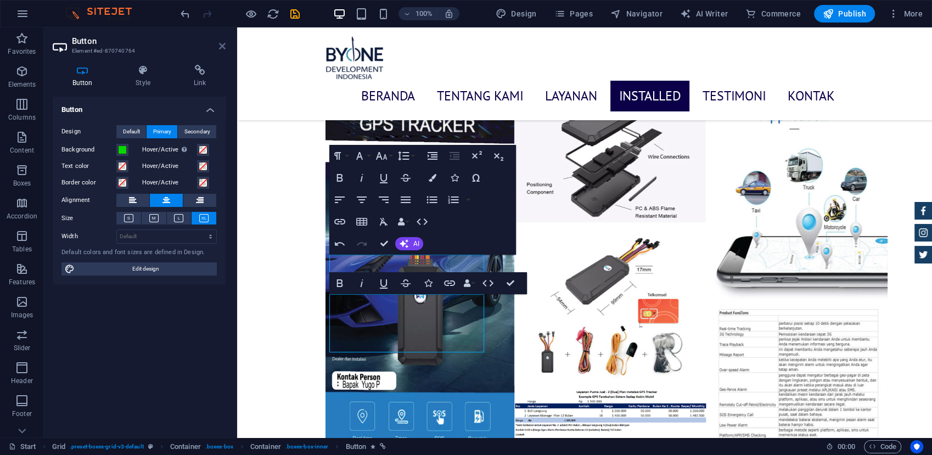
click at [220, 46] on icon at bounding box center [222, 46] width 7 height 9
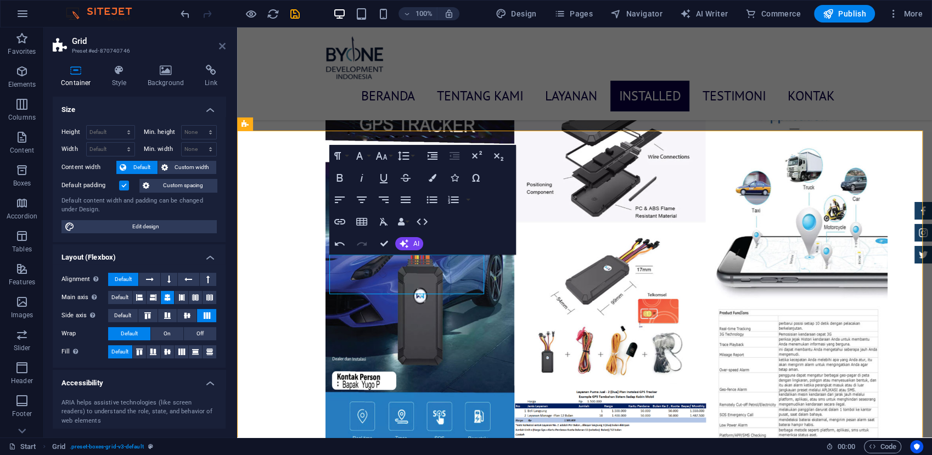
click at [224, 47] on icon at bounding box center [222, 46] width 7 height 9
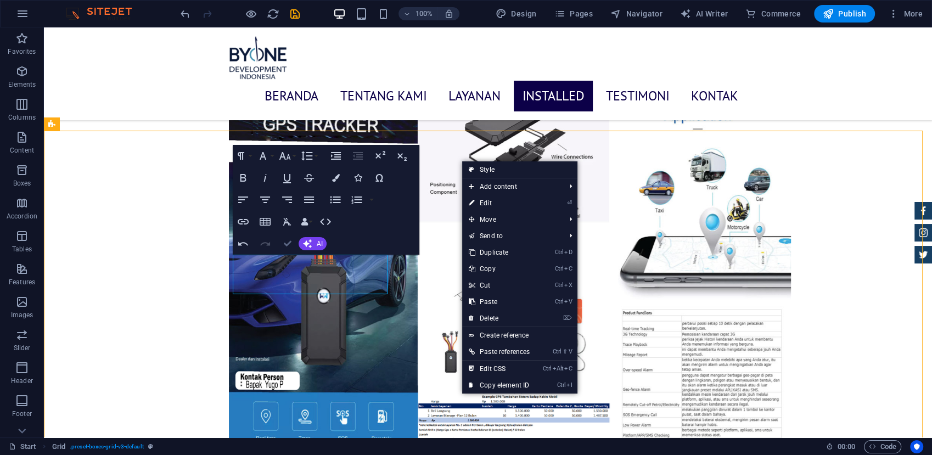
click at [289, 243] on icon "button" at bounding box center [287, 244] width 8 height 8
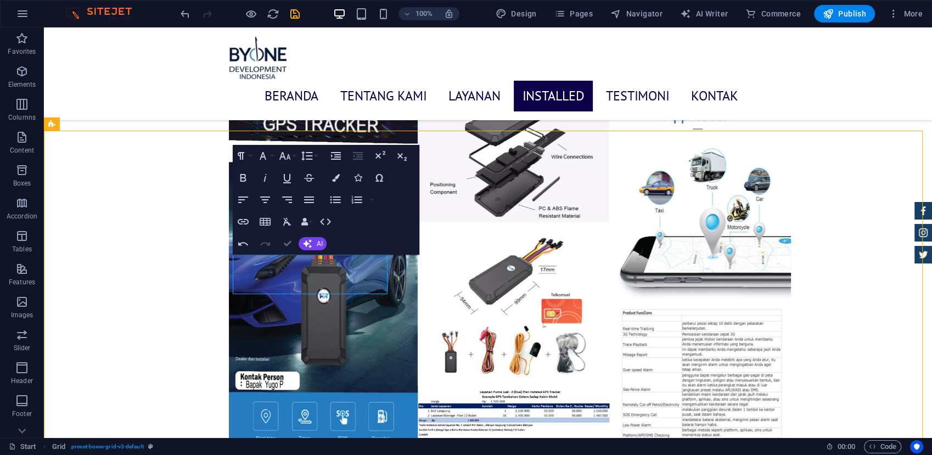
click at [284, 240] on icon "button" at bounding box center [287, 244] width 8 height 8
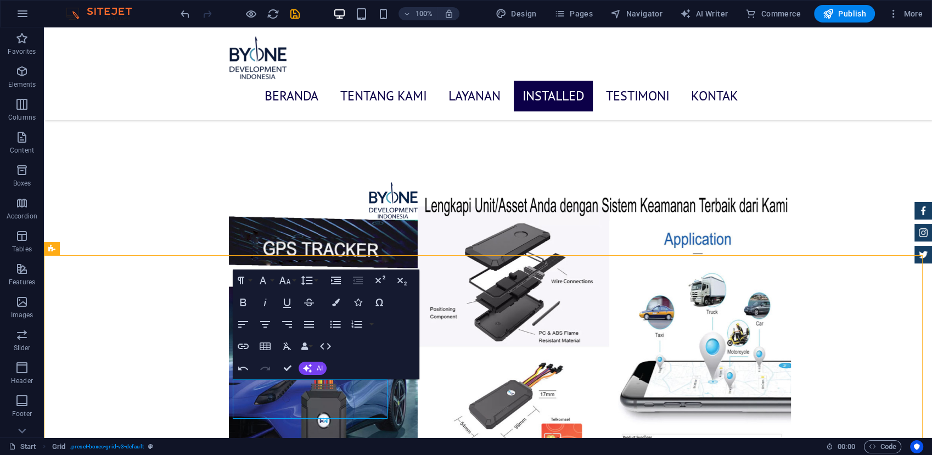
scroll to position [3829, 0]
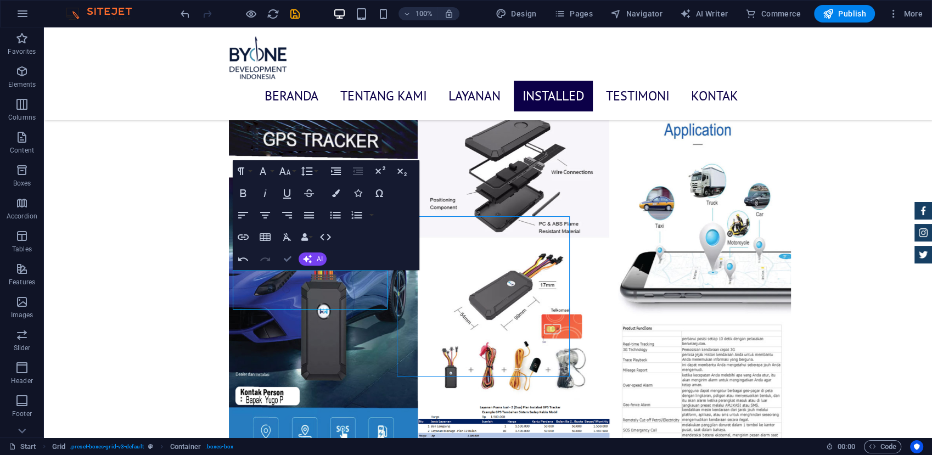
click at [286, 258] on icon "button" at bounding box center [287, 259] width 8 height 8
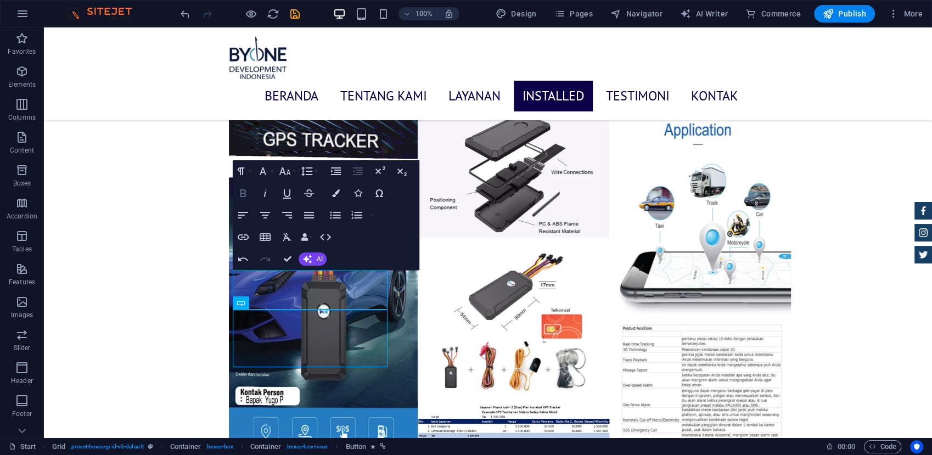
click at [241, 191] on icon "button" at bounding box center [243, 193] width 6 height 8
click at [238, 195] on icon "button" at bounding box center [242, 193] width 13 height 13
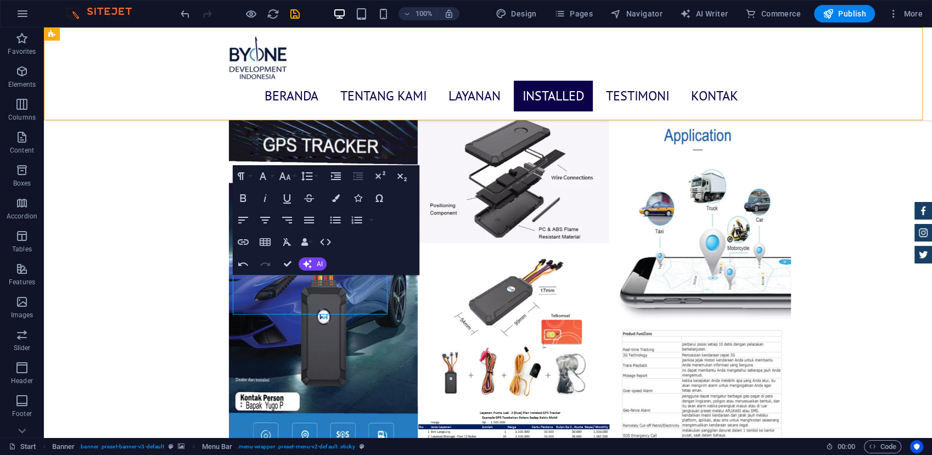
click at [447, 48] on div "BERANDA Tentang Kami Layanan Installed Testimoni Kontak" at bounding box center [488, 73] width 888 height 93
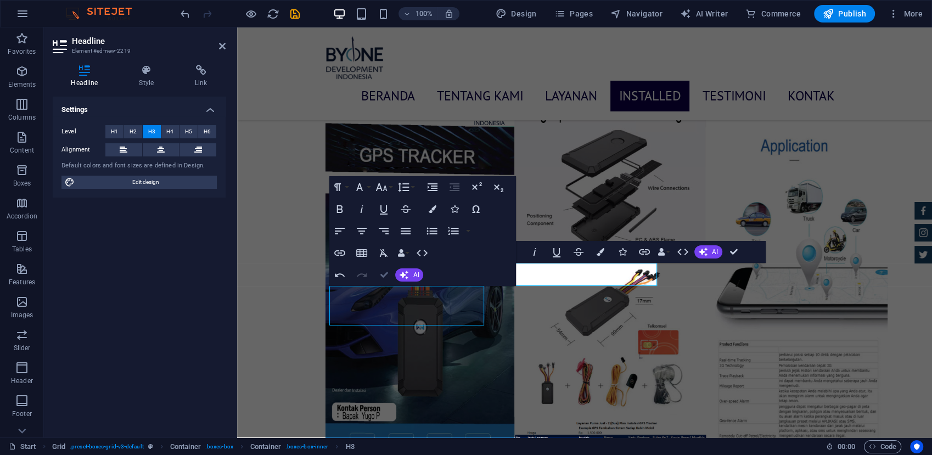
click at [379, 274] on button "Confirm (Ctrl+⏎)" at bounding box center [383, 275] width 21 height 22
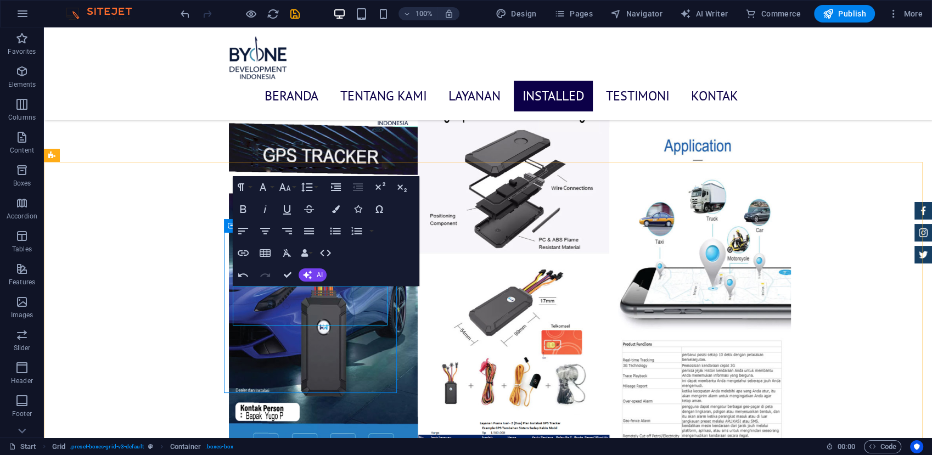
click at [228, 226] on div "Container" at bounding box center [248, 225] width 49 height 13
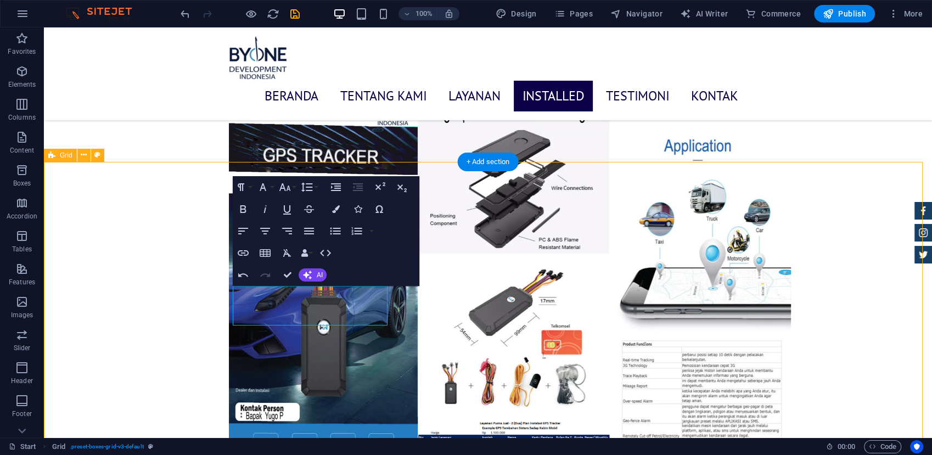
drag, startPoint x: 320, startPoint y: 271, endPoint x: 280, endPoint y: 272, distance: 40.1
click at [280, 272] on button "Confirm (Ctrl+⏎)" at bounding box center [287, 275] width 21 height 22
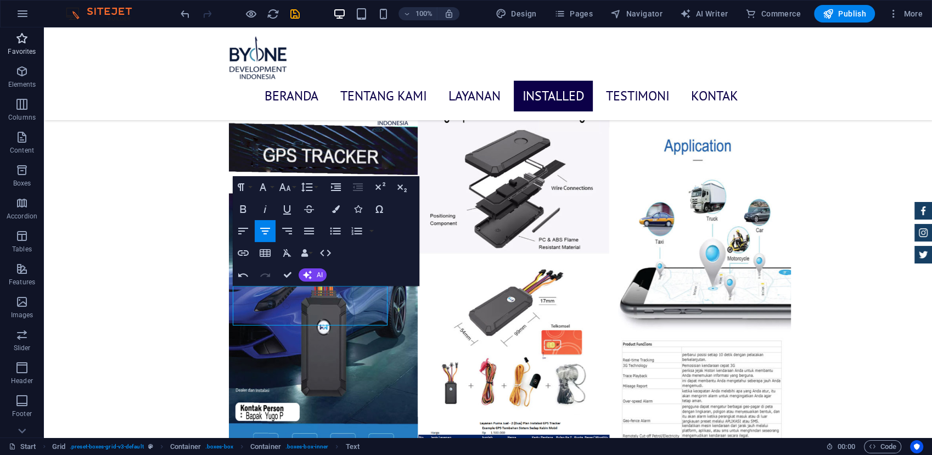
drag, startPoint x: 27, startPoint y: 47, endPoint x: 18, endPoint y: 47, distance: 9.3
click at [27, 47] on p "Favorites" at bounding box center [22, 51] width 28 height 9
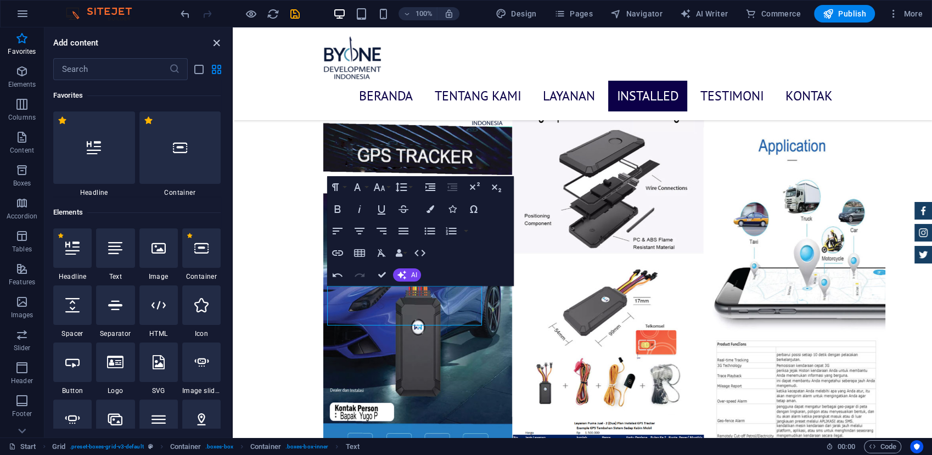
drag, startPoint x: 218, startPoint y: 46, endPoint x: 165, endPoint y: 13, distance: 62.6
click at [218, 45] on icon "close panel" at bounding box center [216, 43] width 13 height 13
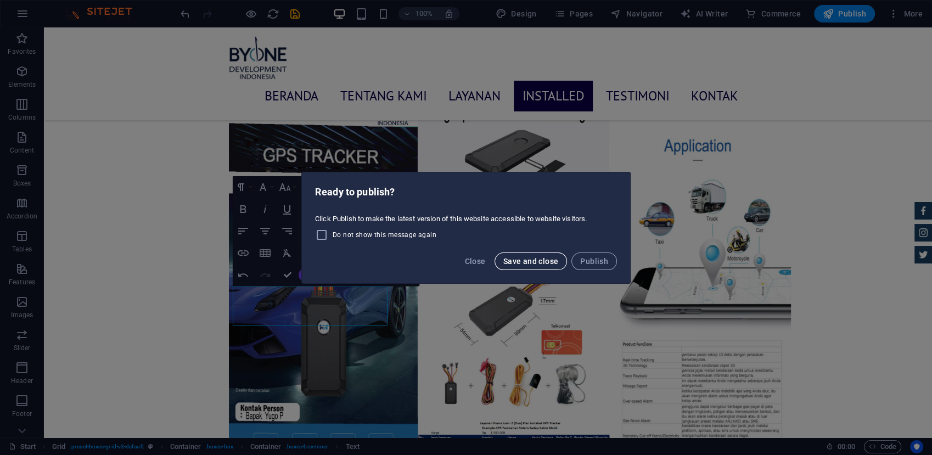
click at [506, 265] on span "Save and close" at bounding box center [530, 261] width 55 height 9
checkbox input "false"
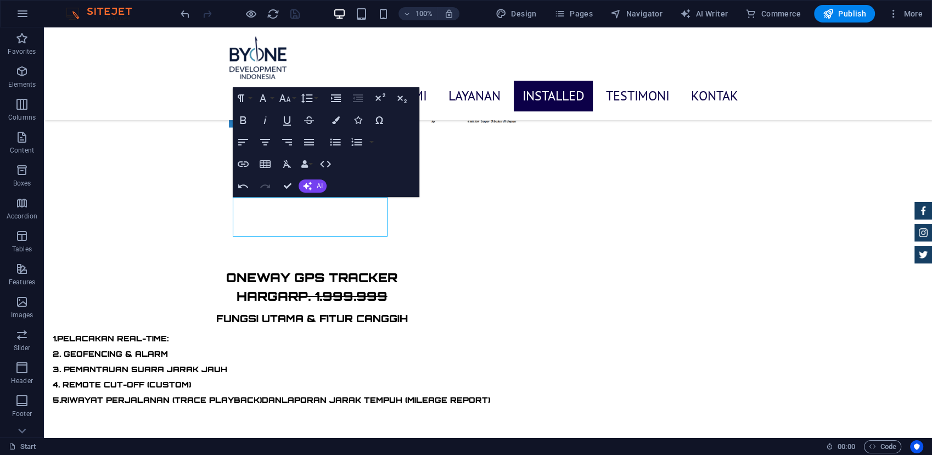
scroll to position [3902, 0]
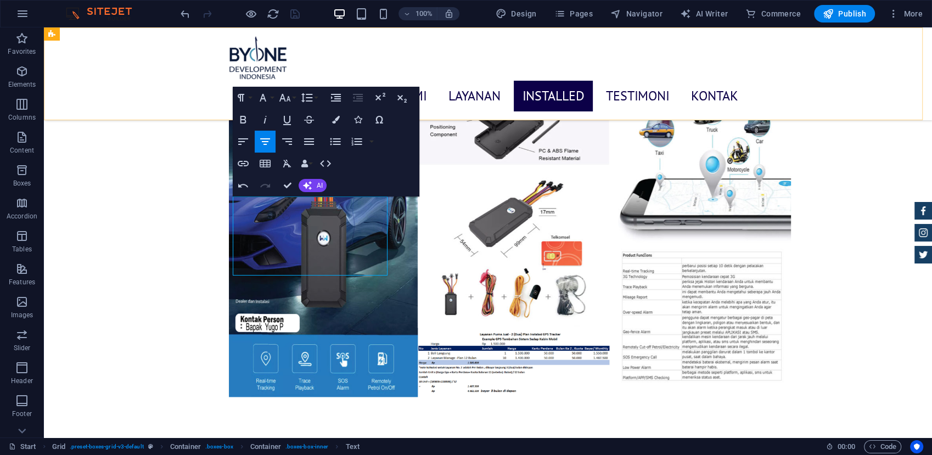
drag, startPoint x: 386, startPoint y: 185, endPoint x: 450, endPoint y: 60, distance: 140.1
click at [450, 60] on div "BERANDA Tentang Kami Layanan Installed Testimoni Kontak" at bounding box center [488, 73] width 888 height 93
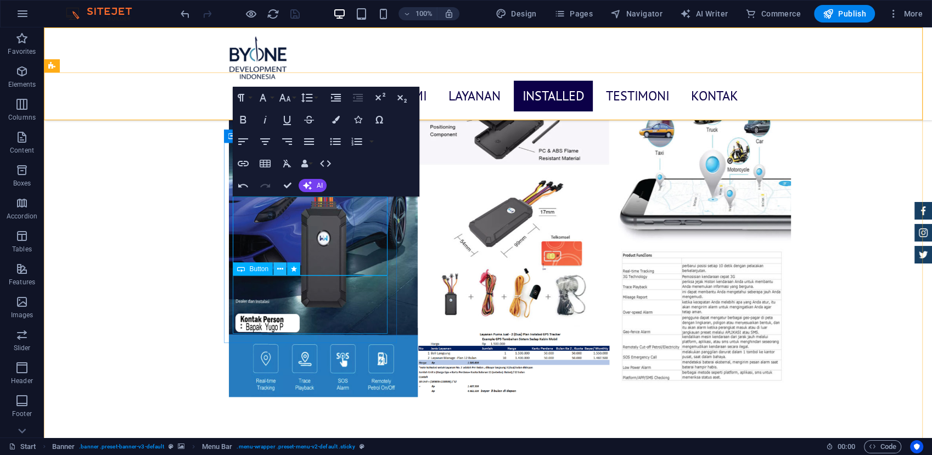
click at [279, 270] on icon at bounding box center [280, 269] width 6 height 12
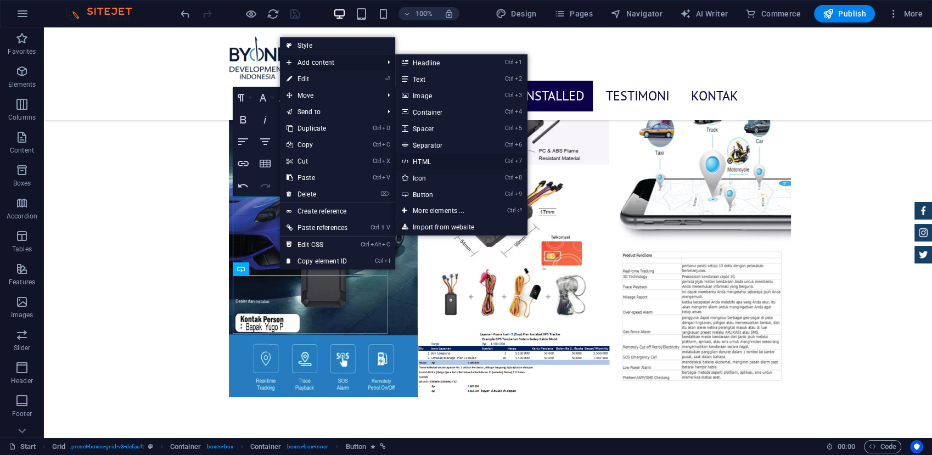
click at [437, 160] on link "Ctrl 7 HTML" at bounding box center [440, 161] width 91 height 16
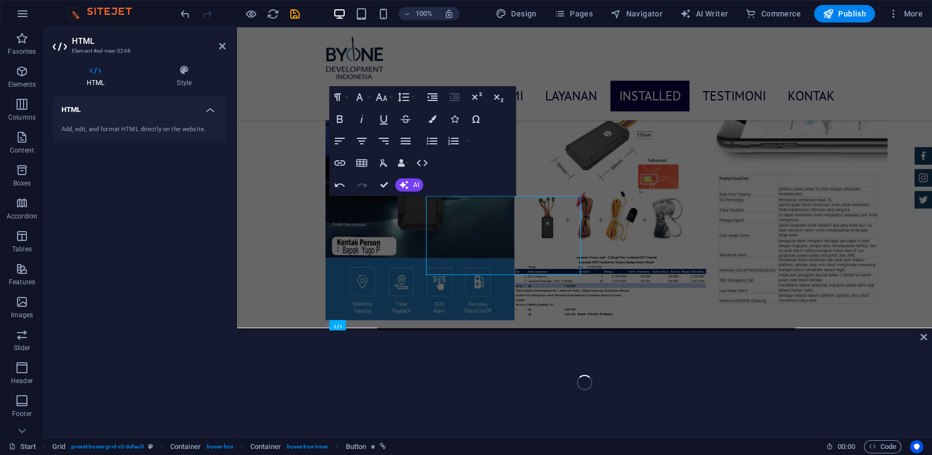
scroll to position [4058, 0]
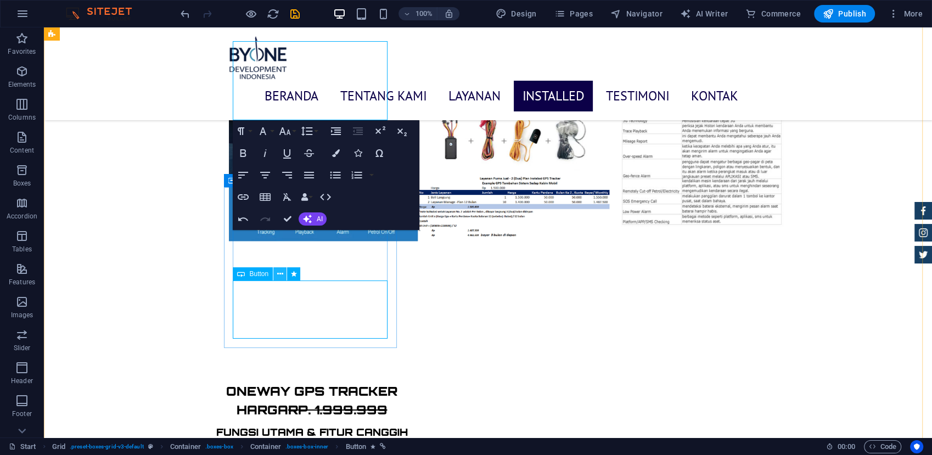
click at [281, 274] on icon at bounding box center [280, 274] width 6 height 12
click at [282, 274] on icon at bounding box center [280, 274] width 6 height 12
click at [278, 272] on icon at bounding box center [280, 274] width 6 height 12
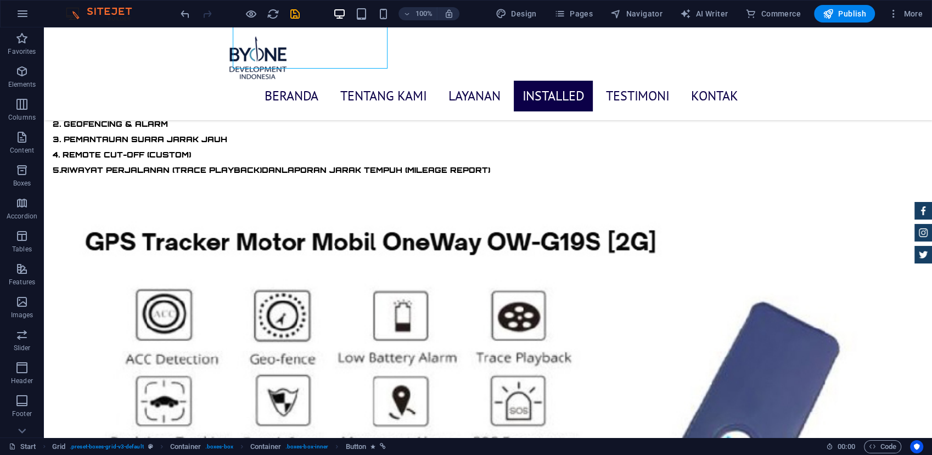
scroll to position [4328, 0]
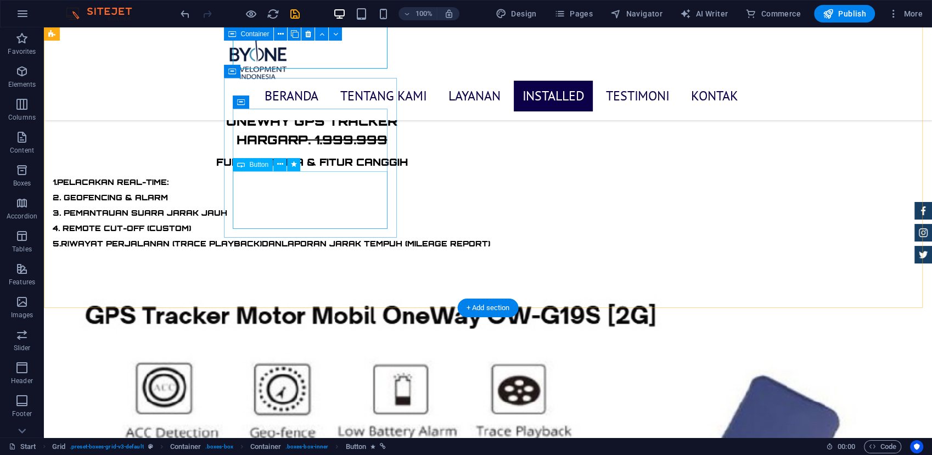
click at [278, 165] on icon at bounding box center [280, 165] width 6 height 12
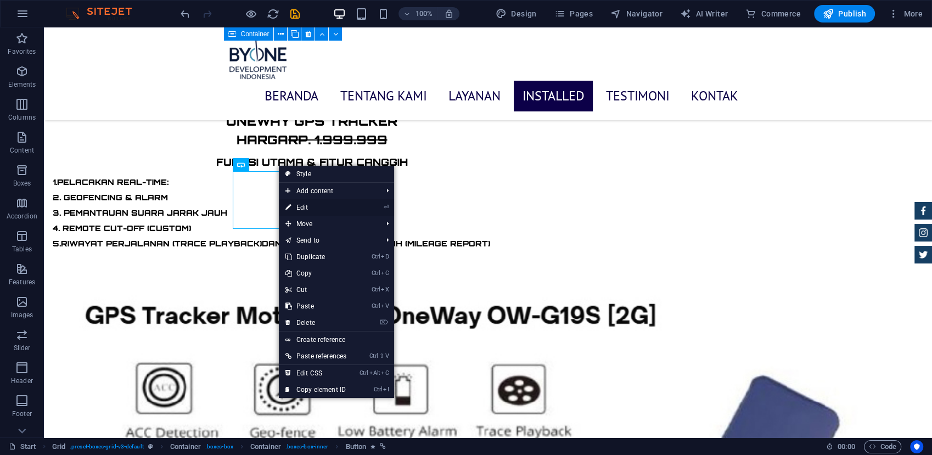
click at [316, 208] on link "⏎ Edit" at bounding box center [316, 207] width 74 height 16
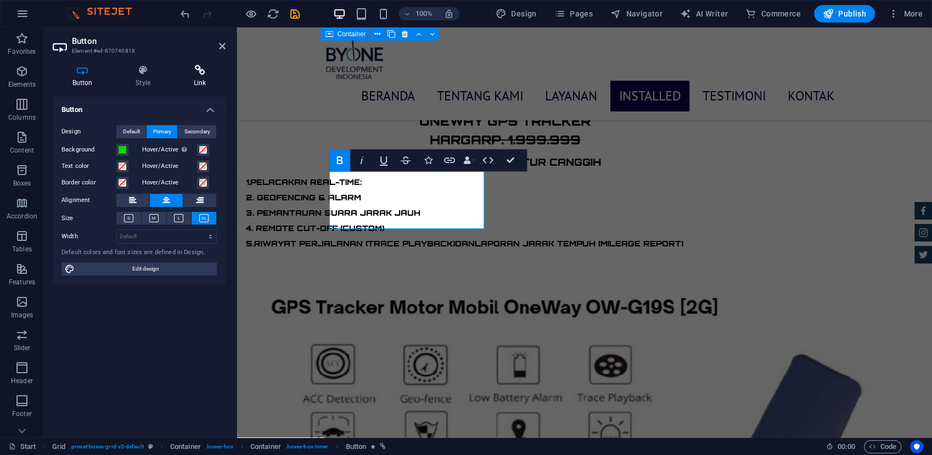
click at [196, 84] on h4 "Link" at bounding box center [200, 76] width 52 height 23
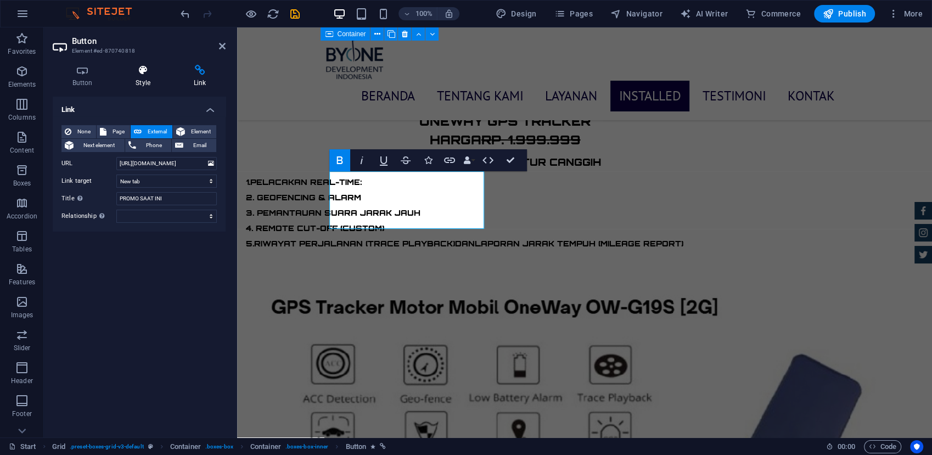
click at [154, 86] on h4 "Style" at bounding box center [145, 76] width 58 height 23
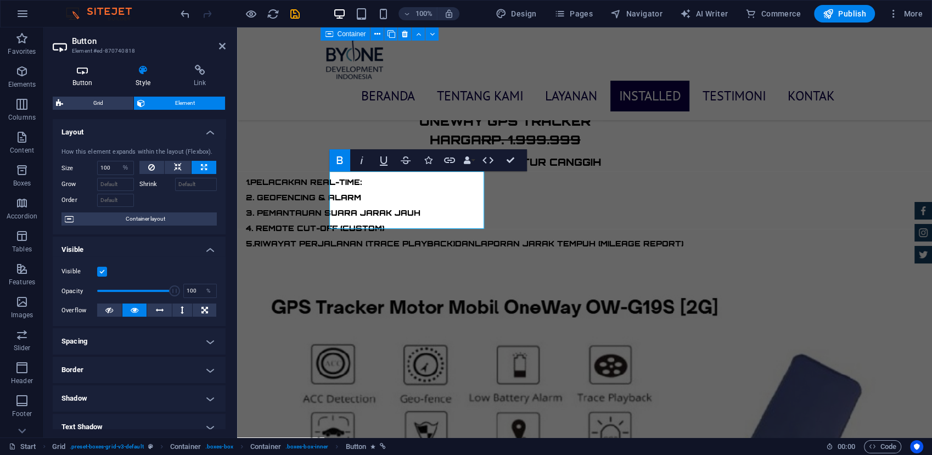
click at [86, 83] on h4 "Button" at bounding box center [85, 76] width 64 height 23
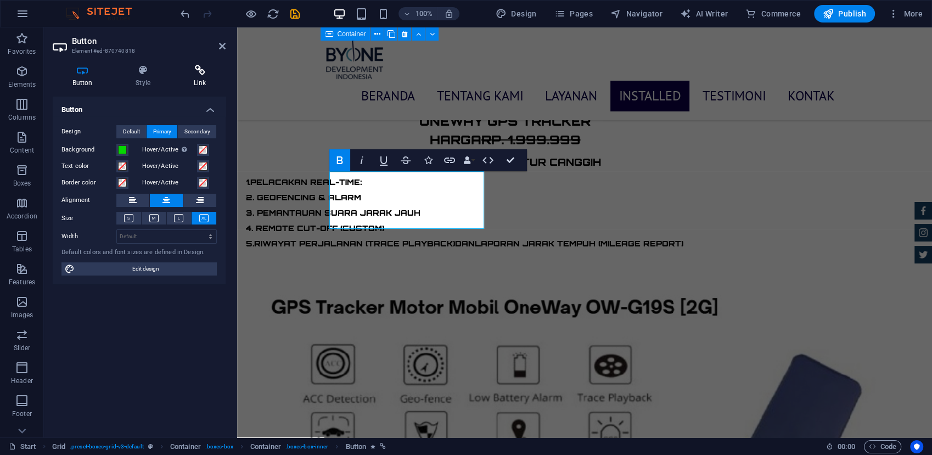
click at [188, 77] on h4 "Link" at bounding box center [200, 76] width 52 height 23
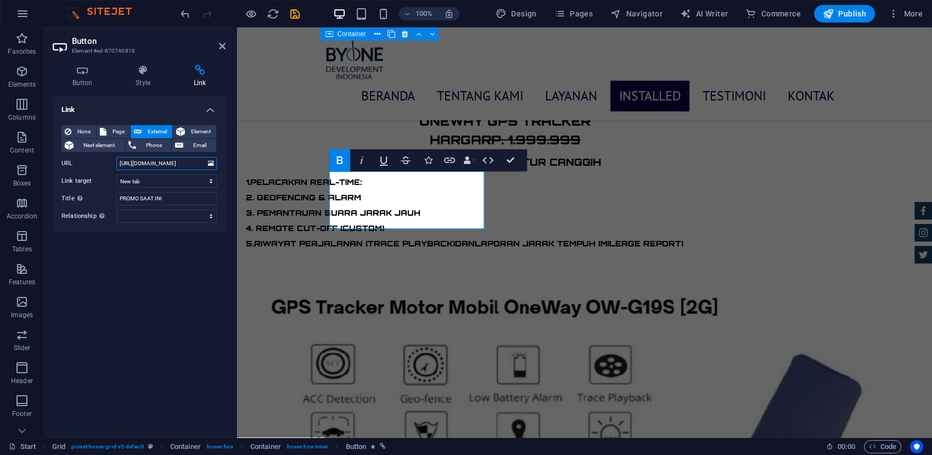
click at [188, 160] on input "[URL][DOMAIN_NAME]" at bounding box center [166, 163] width 100 height 13
drag, startPoint x: 179, startPoint y: 20, endPoint x: 223, endPoint y: 48, distance: 51.8
click at [223, 48] on icon at bounding box center [222, 46] width 7 height 9
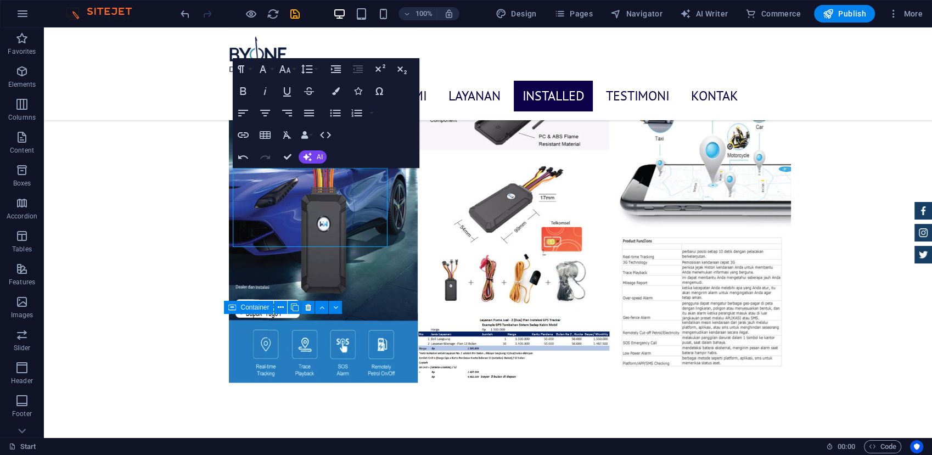
scroll to position [3931, 0]
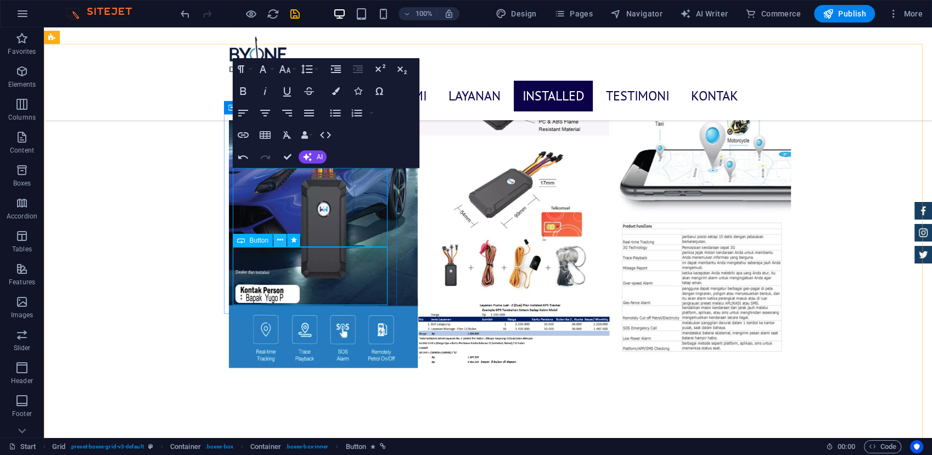
click at [280, 240] on icon at bounding box center [280, 240] width 6 height 12
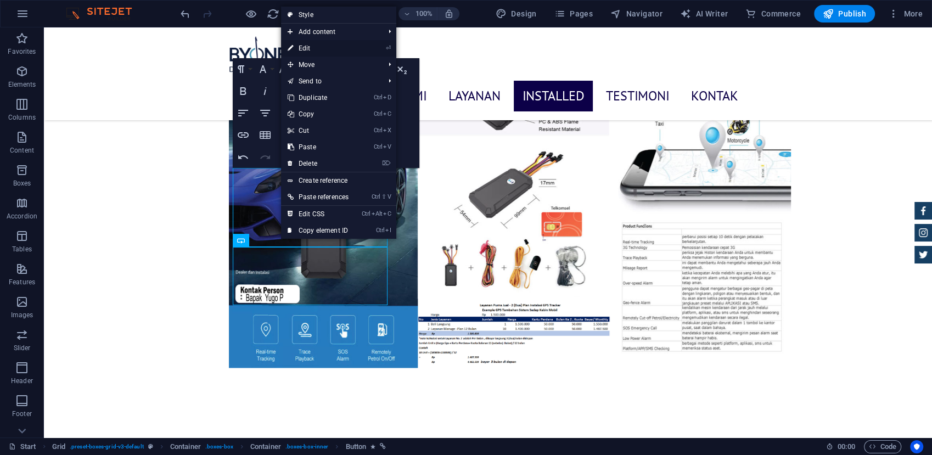
click at [338, 48] on link "⏎ Edit" at bounding box center [318, 48] width 74 height 16
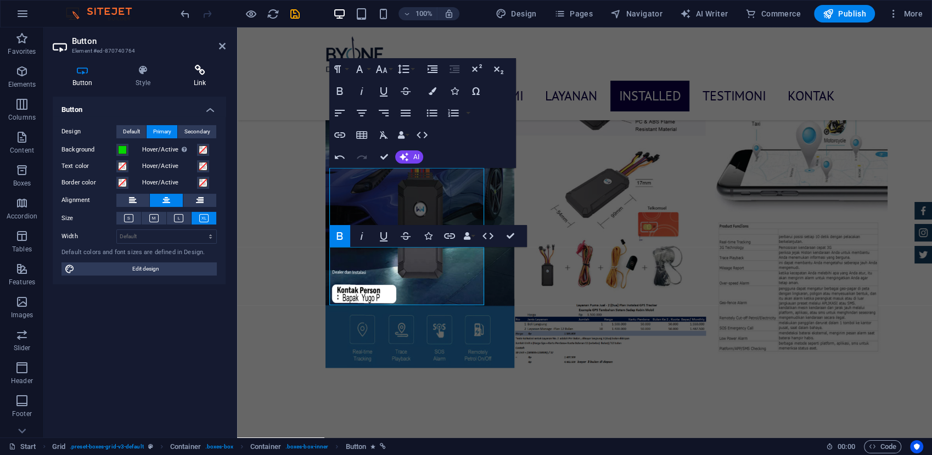
click at [190, 82] on h4 "Link" at bounding box center [200, 76] width 52 height 23
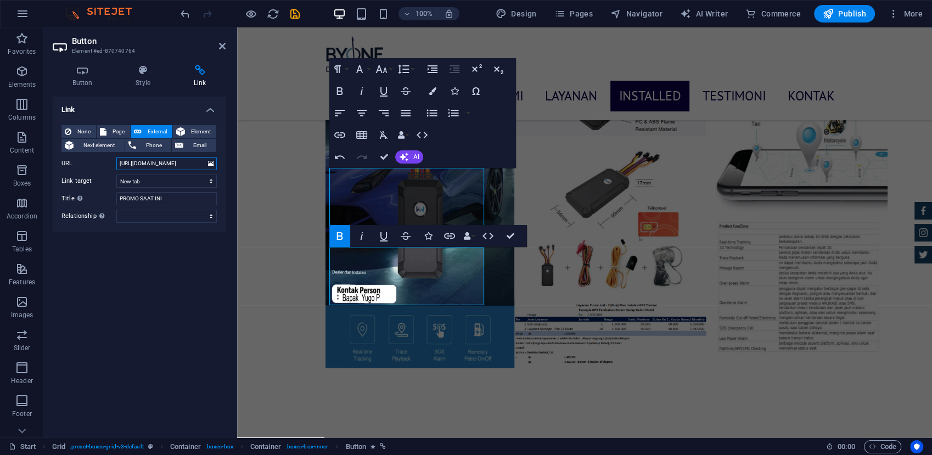
click at [196, 165] on input "[URL][DOMAIN_NAME]" at bounding box center [166, 163] width 100 height 13
paste input "[URL][DOMAIN_NAME]"
type input "[URL][DOMAIN_NAME]"
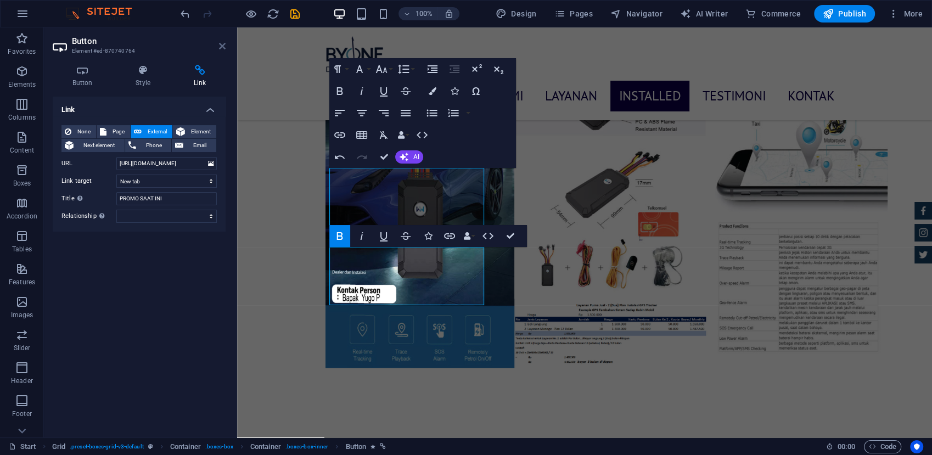
click at [221, 47] on icon at bounding box center [222, 46] width 7 height 9
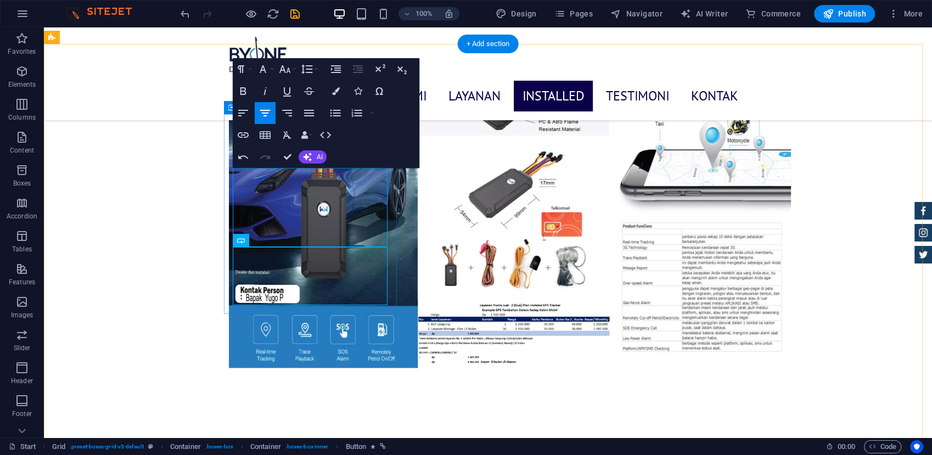
drag, startPoint x: 301, startPoint y: 179, endPoint x: 250, endPoint y: 179, distance: 51.0
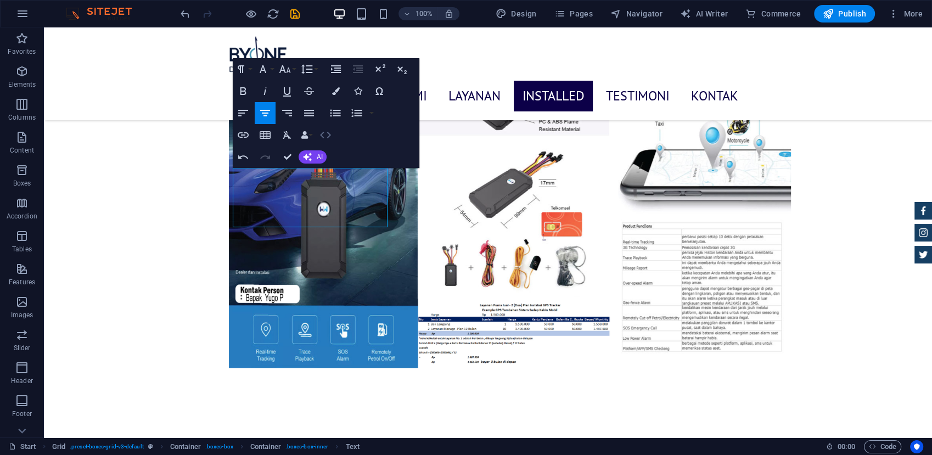
click at [319, 137] on icon "button" at bounding box center [325, 134] width 13 height 13
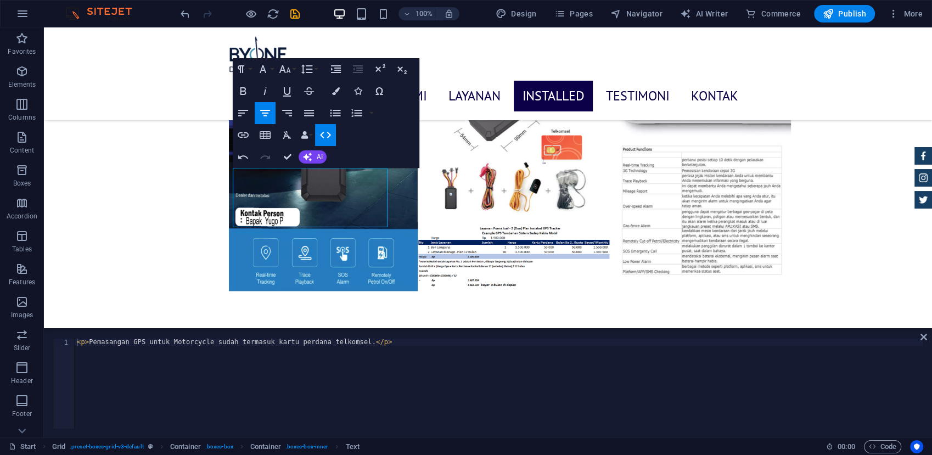
click at [328, 138] on icon "button" at bounding box center [325, 134] width 13 height 13
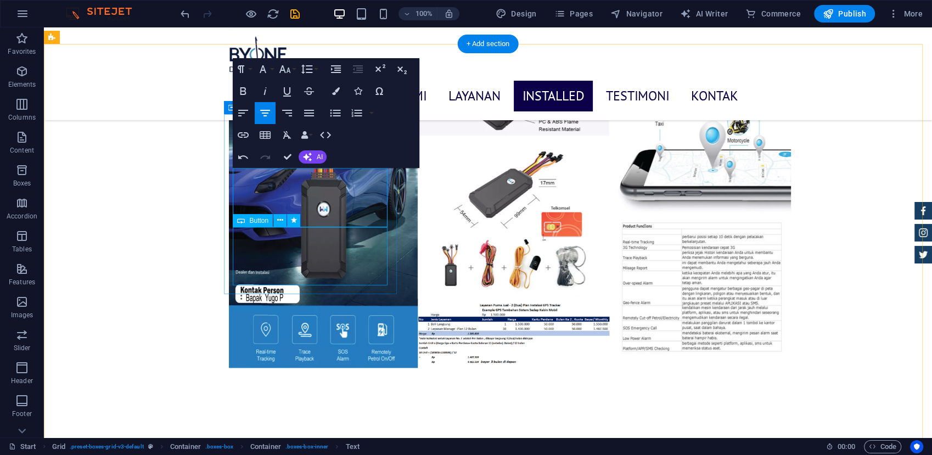
drag, startPoint x: 381, startPoint y: 269, endPoint x: 391, endPoint y: 279, distance: 13.2
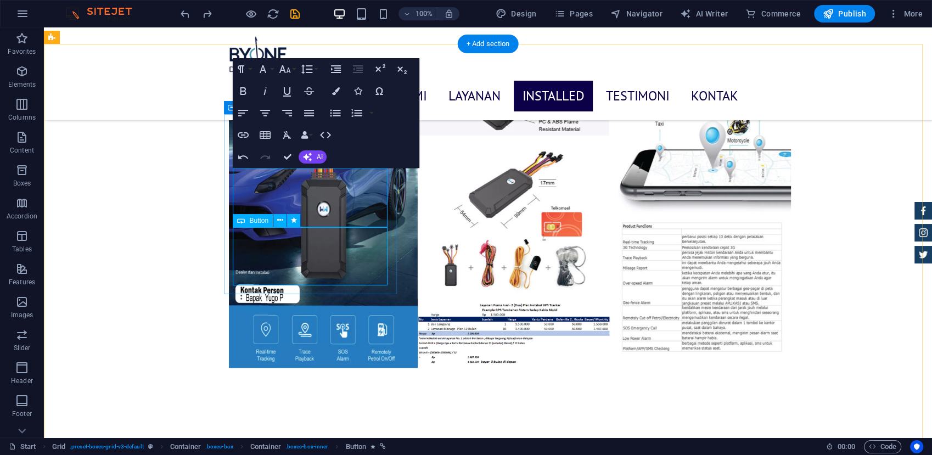
drag, startPoint x: 313, startPoint y: 270, endPoint x: 309, endPoint y: 266, distance: 6.2
click at [280, 223] on icon at bounding box center [280, 221] width 6 height 12
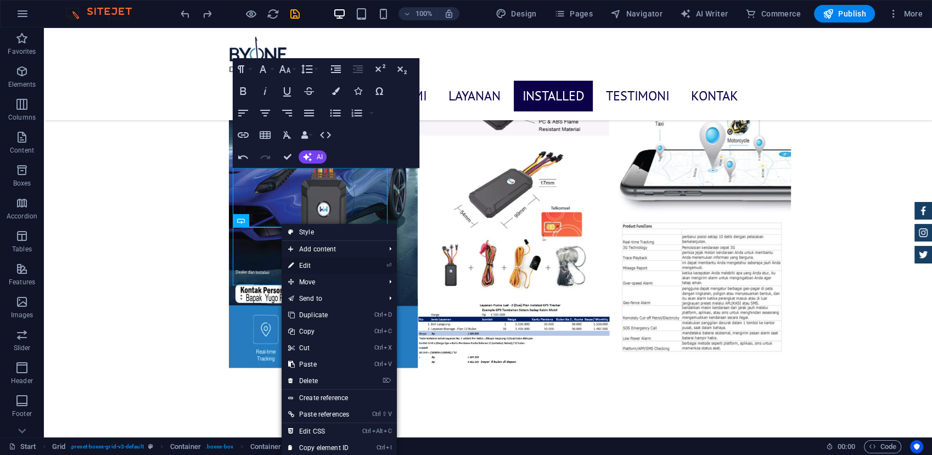
drag, startPoint x: 351, startPoint y: 266, endPoint x: 79, endPoint y: 237, distance: 273.6
click at [351, 266] on link "⏎ Edit" at bounding box center [318, 265] width 74 height 16
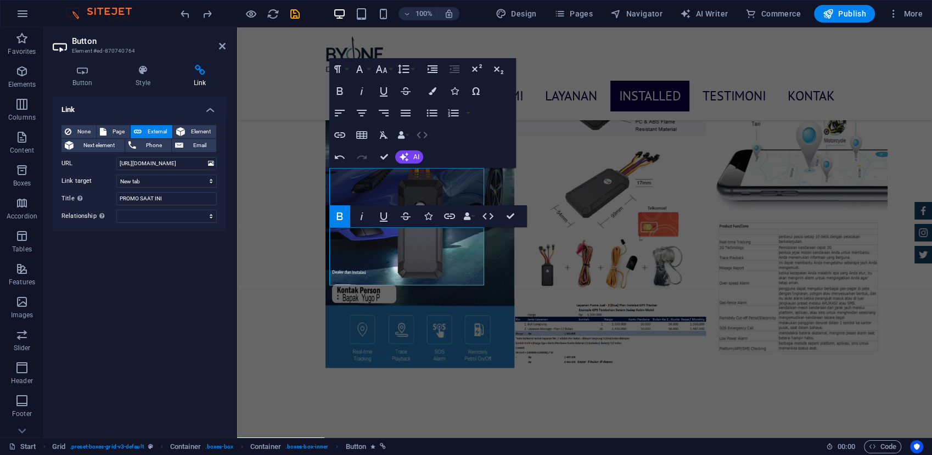
click at [421, 132] on icon "button" at bounding box center [421, 134] width 13 height 13
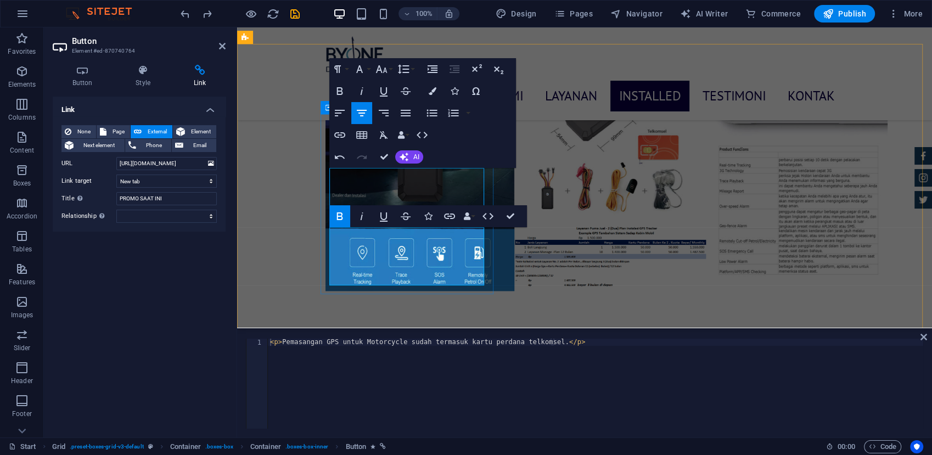
click at [533, 50] on div "BERANDA Tentang Kami Layanan Installed Testimoni Kontak" at bounding box center [584, 73] width 695 height 93
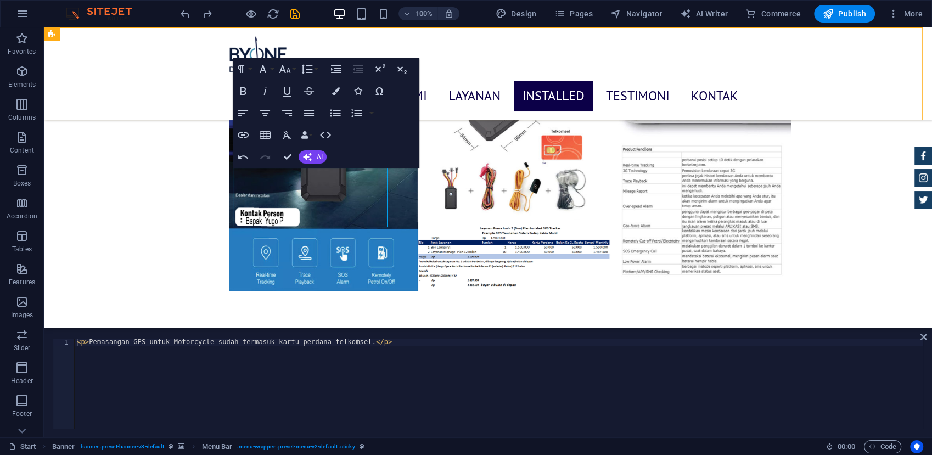
click at [441, 60] on div "BERANDA Tentang Kami Layanan Installed Testimoni Kontak" at bounding box center [488, 73] width 888 height 93
click at [23, 15] on icon "button" at bounding box center [22, 13] width 13 height 13
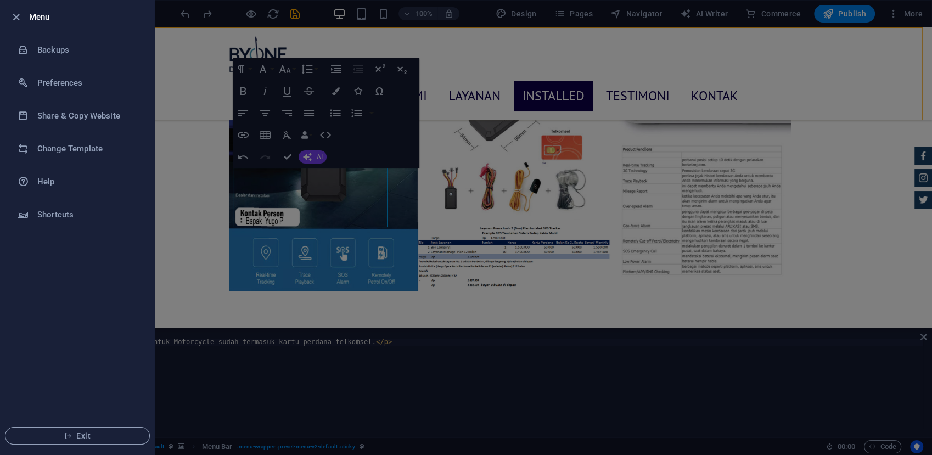
drag, startPoint x: 21, startPoint y: 19, endPoint x: 31, endPoint y: 17, distance: 9.5
click at [20, 16] on icon "button" at bounding box center [16, 17] width 13 height 13
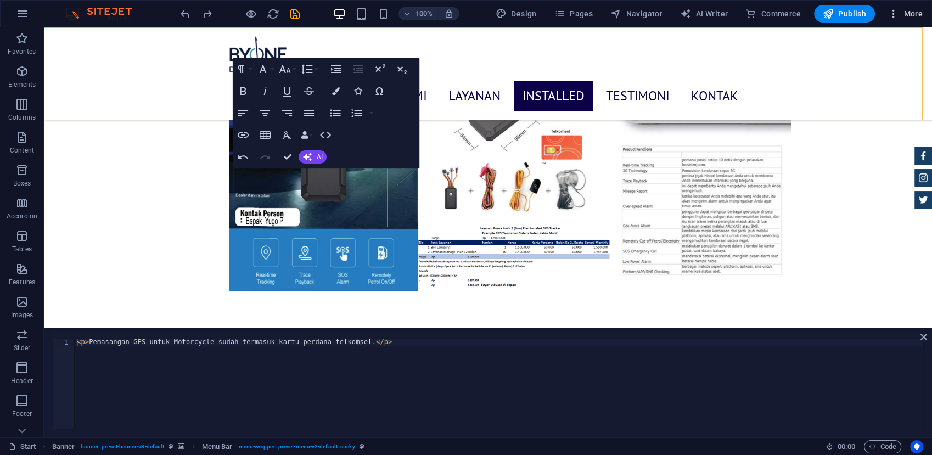
click at [907, 16] on span "More" at bounding box center [905, 13] width 35 height 11
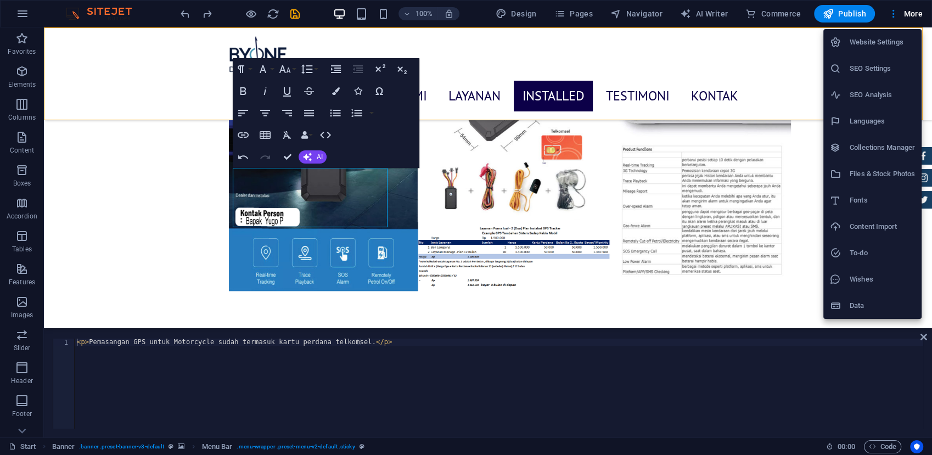
click at [289, 19] on div at bounding box center [466, 227] width 932 height 455
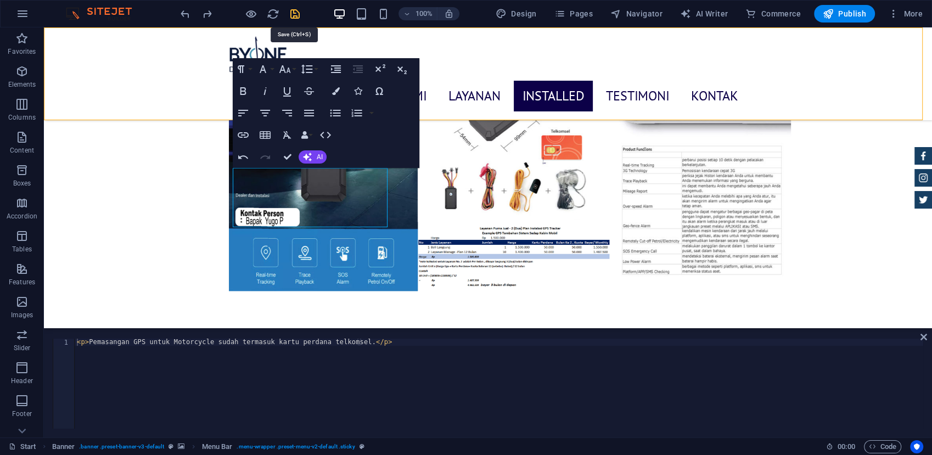
click at [293, 13] on icon "save" at bounding box center [295, 14] width 13 height 13
checkbox input "false"
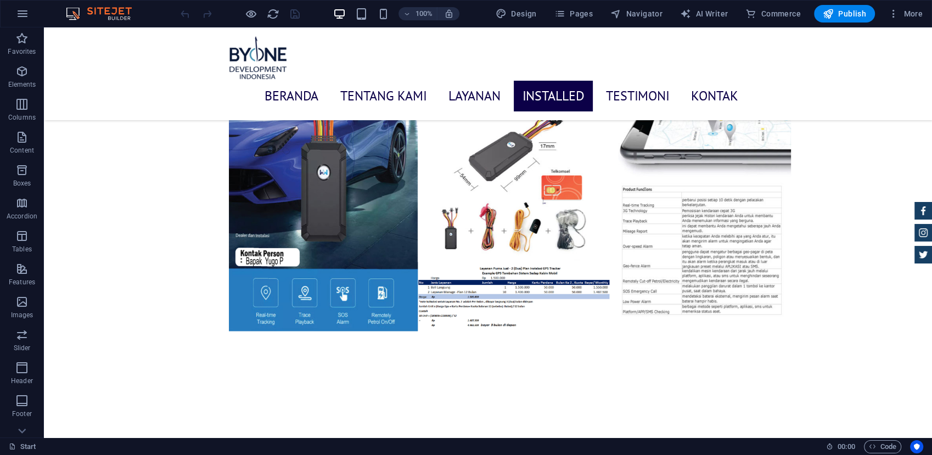
scroll to position [3866, 0]
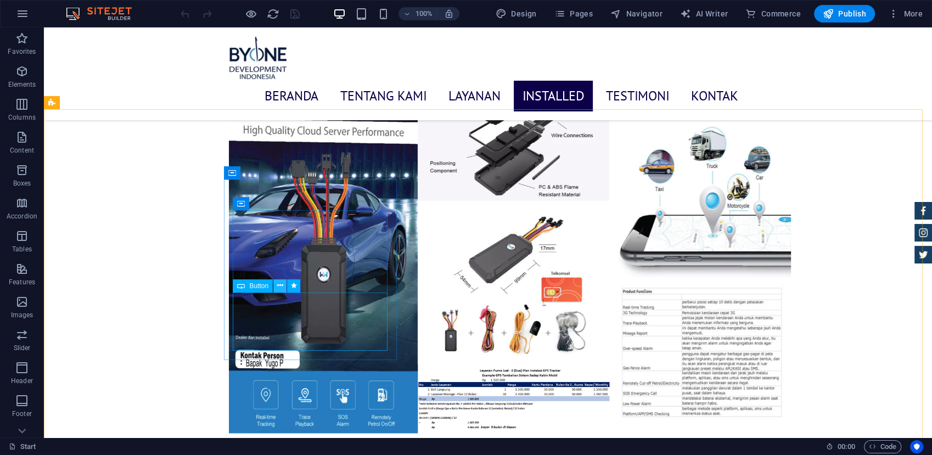
click at [278, 285] on icon at bounding box center [280, 286] width 6 height 12
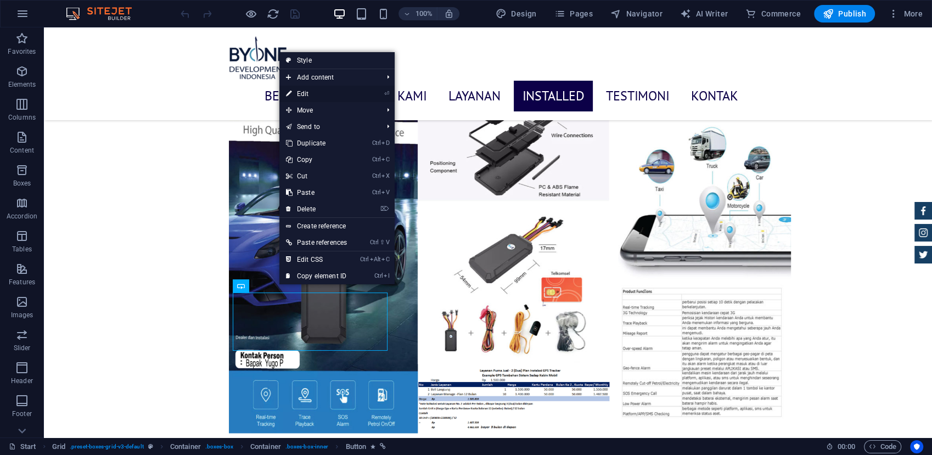
click at [322, 93] on link "⏎ Edit" at bounding box center [316, 94] width 74 height 16
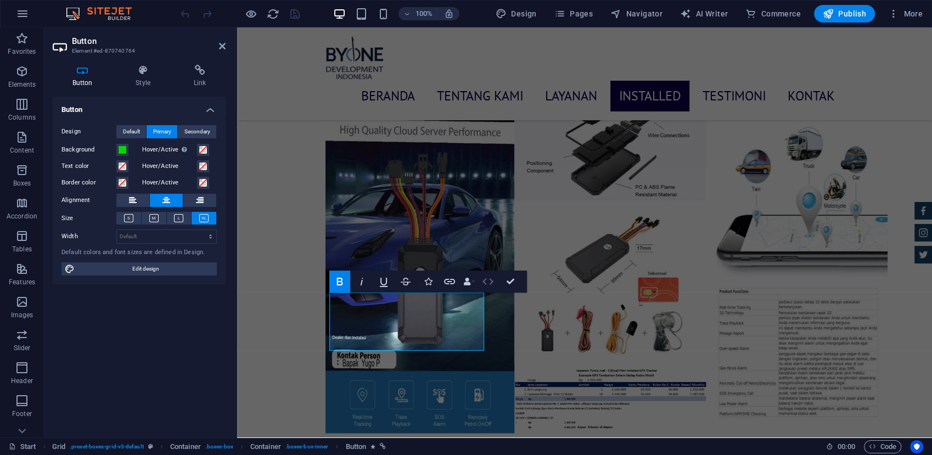
click at [484, 275] on icon "button" at bounding box center [487, 281] width 13 height 13
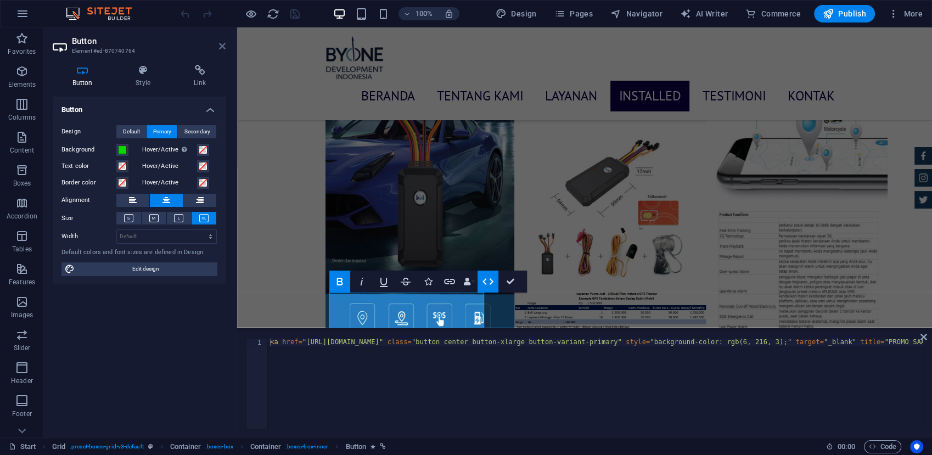
click at [219, 46] on icon at bounding box center [222, 46] width 7 height 9
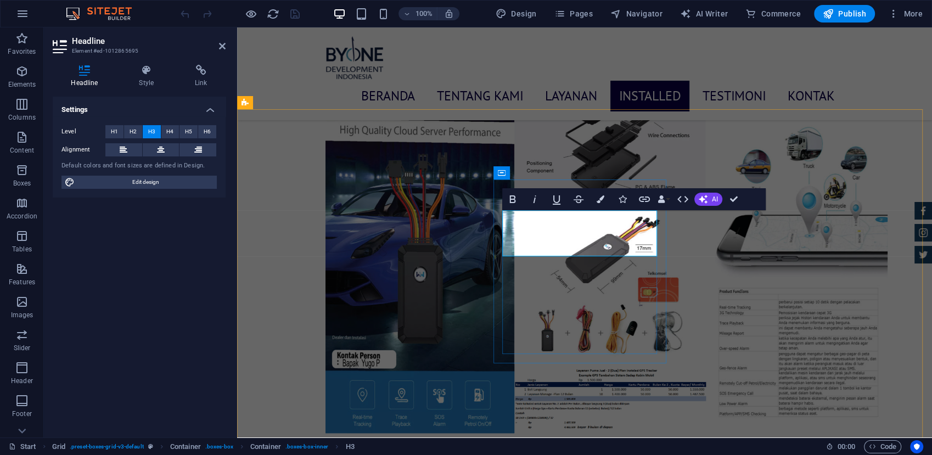
drag, startPoint x: 504, startPoint y: 216, endPoint x: 618, endPoint y: 230, distance: 115.6
click at [218, 47] on header "Headline Element #ed-1012865695" at bounding box center [139, 41] width 173 height 29
drag, startPoint x: 219, startPoint y: 47, endPoint x: 179, endPoint y: 20, distance: 47.9
click at [221, 46] on icon at bounding box center [222, 46] width 7 height 9
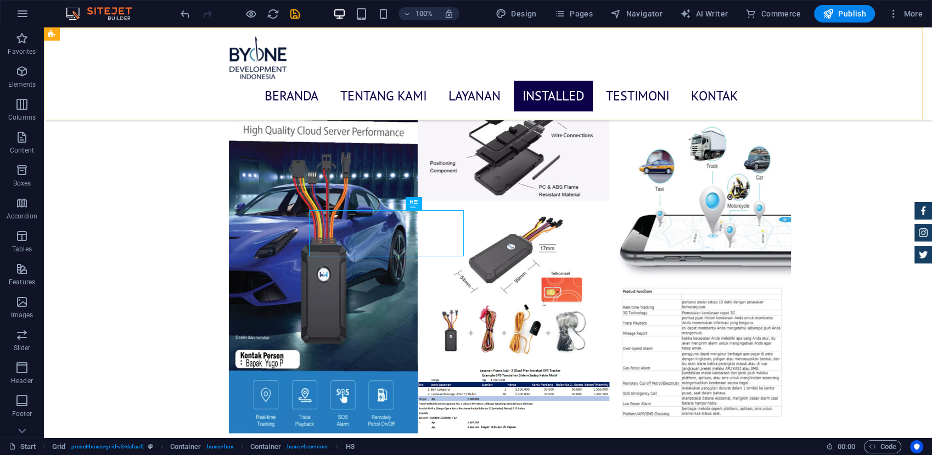
drag, startPoint x: 223, startPoint y: 48, endPoint x: 222, endPoint y: 53, distance: 5.6
click at [224, 49] on div "BERANDA Tentang Kami Layanan Installed Testimoni Kontak" at bounding box center [488, 73] width 888 height 93
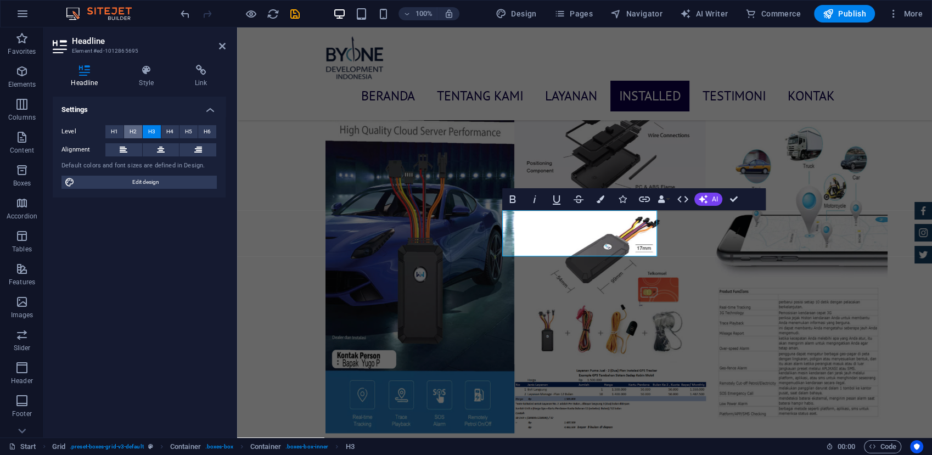
click at [137, 132] on button "H2" at bounding box center [133, 131] width 18 height 13
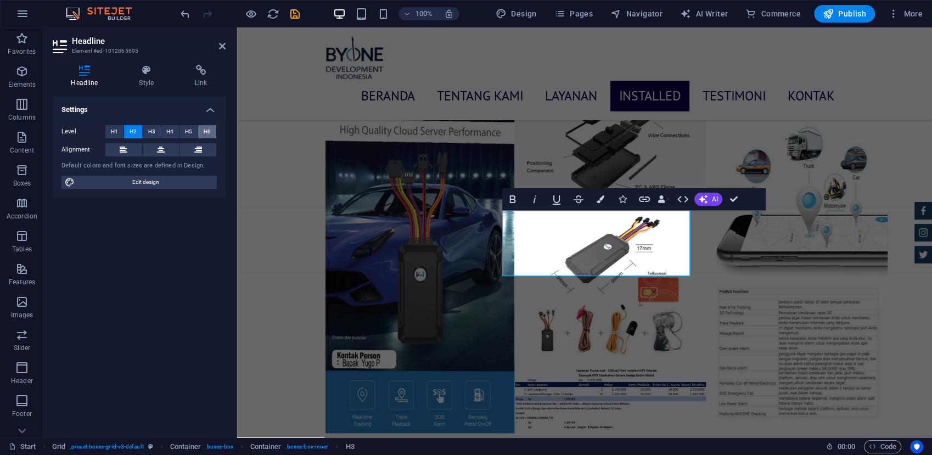
click at [200, 131] on button "H6" at bounding box center [207, 131] width 18 height 13
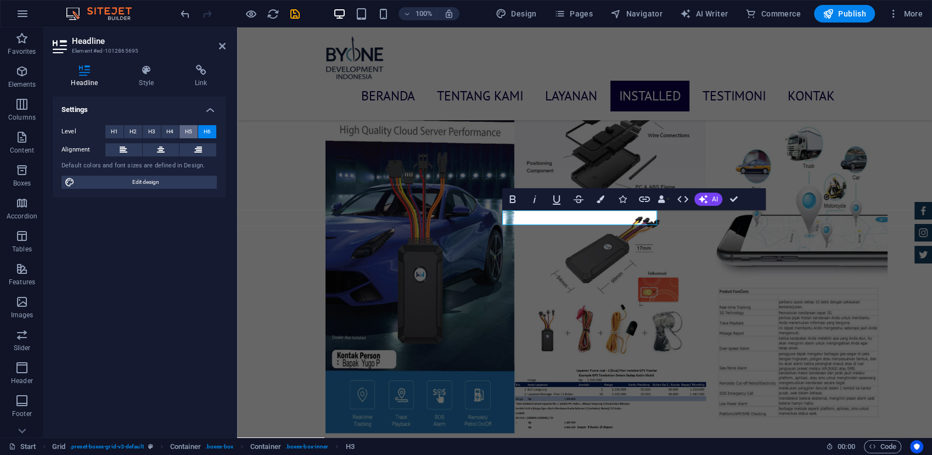
click at [185, 131] on span "H5" at bounding box center [188, 131] width 7 height 13
click at [174, 131] on button "H4" at bounding box center [170, 131] width 18 height 13
click at [159, 134] on button "H3" at bounding box center [152, 131] width 18 height 13
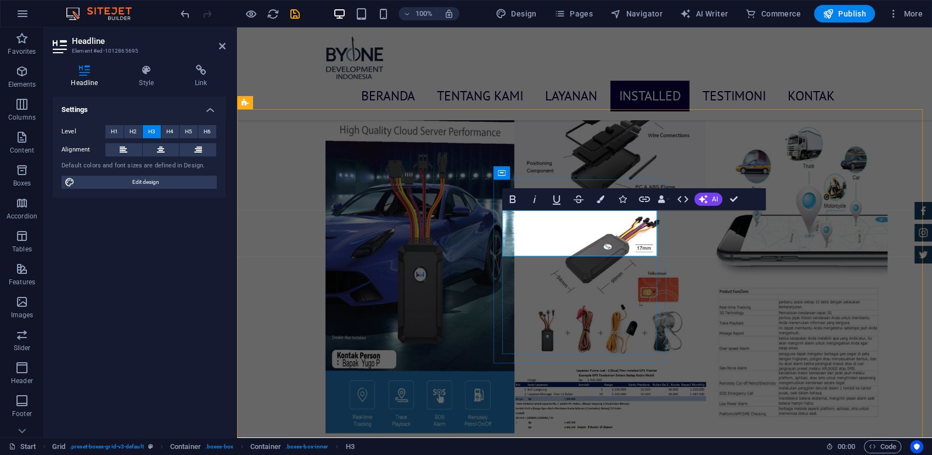
drag, startPoint x: 505, startPoint y: 217, endPoint x: 661, endPoint y: 253, distance: 160.5
click at [167, 149] on button at bounding box center [161, 149] width 37 height 13
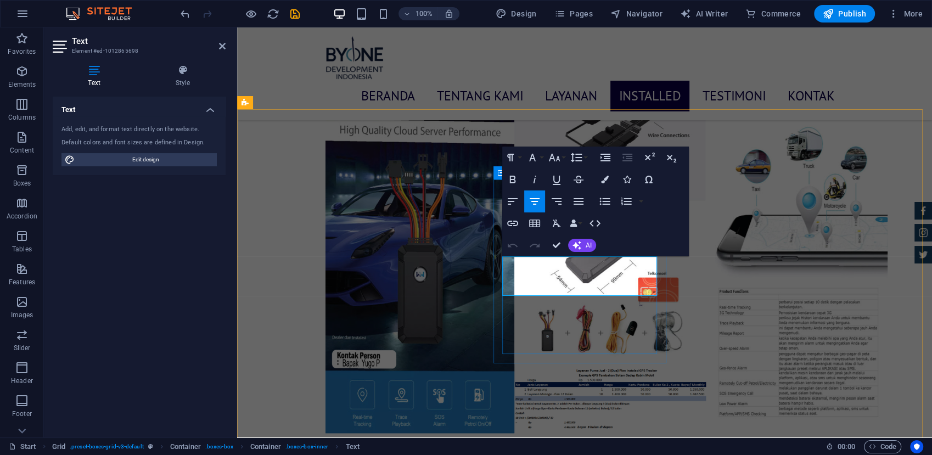
drag, startPoint x: 635, startPoint y: 281, endPoint x: 510, endPoint y: 267, distance: 125.9
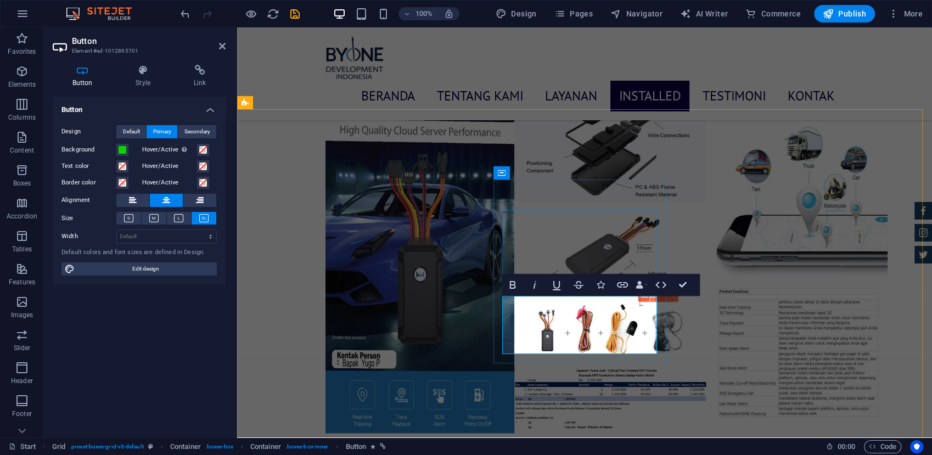
drag, startPoint x: 561, startPoint y: 311, endPoint x: 631, endPoint y: 312, distance: 70.8
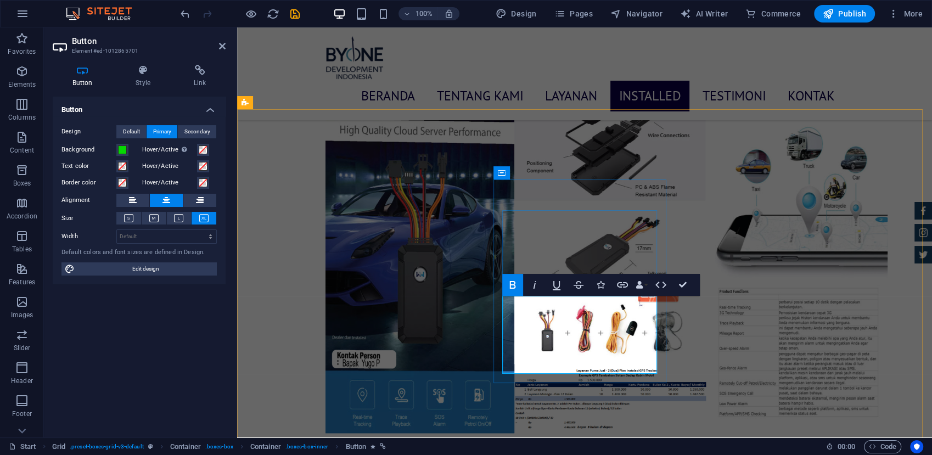
drag, startPoint x: 638, startPoint y: 355, endPoint x: 588, endPoint y: 362, distance: 49.8
click at [189, 81] on h4 "Link" at bounding box center [200, 76] width 52 height 23
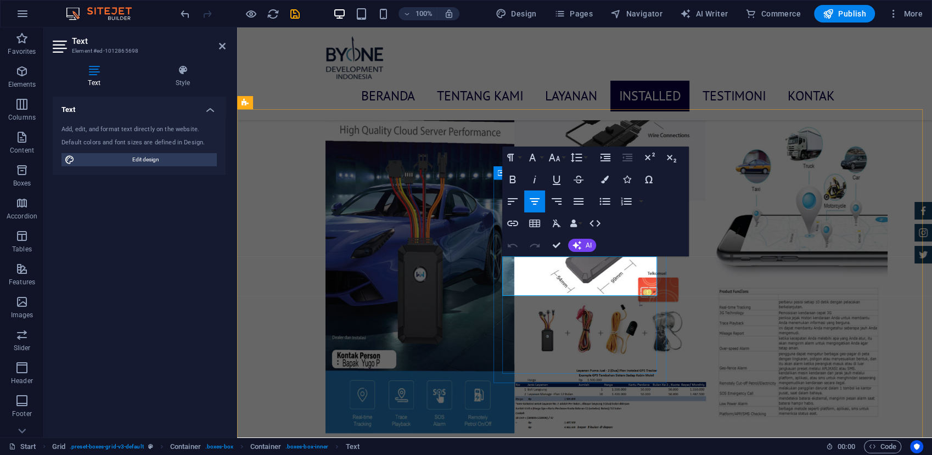
drag, startPoint x: 606, startPoint y: 263, endPoint x: 652, endPoint y: 262, distance: 45.6
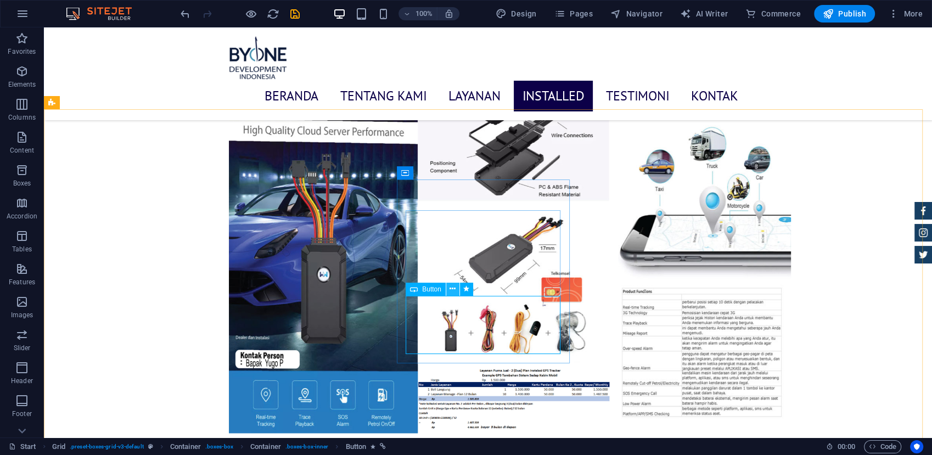
click at [452, 291] on icon at bounding box center [452, 289] width 6 height 12
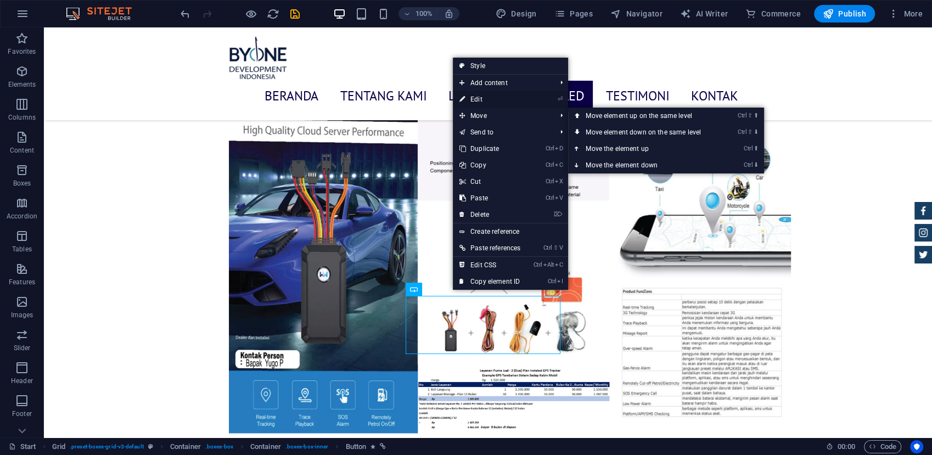
click at [481, 99] on link "⏎ Edit" at bounding box center [490, 99] width 74 height 16
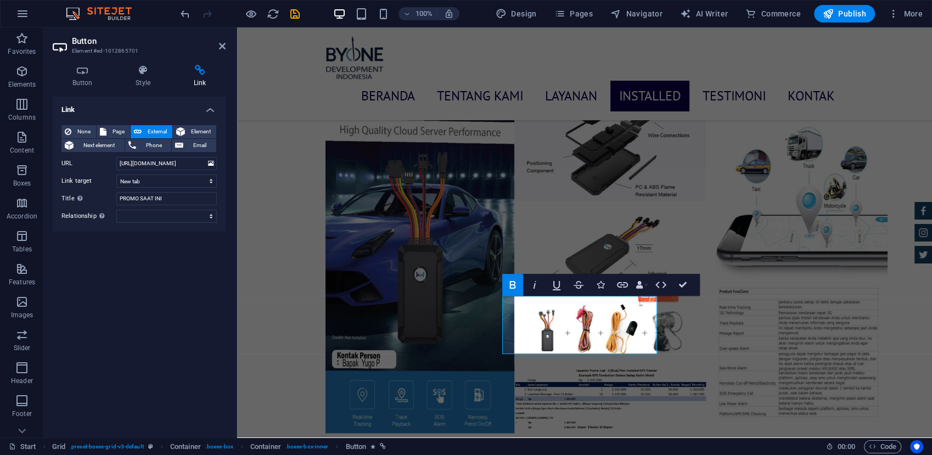
click at [206, 76] on h4 "Link" at bounding box center [200, 76] width 52 height 23
click at [140, 167] on input "[URL][DOMAIN_NAME]" at bounding box center [166, 163] width 100 height 13
paste input "[URL][DOMAIN_NAME]"
type input "[URL][DOMAIN_NAME]"
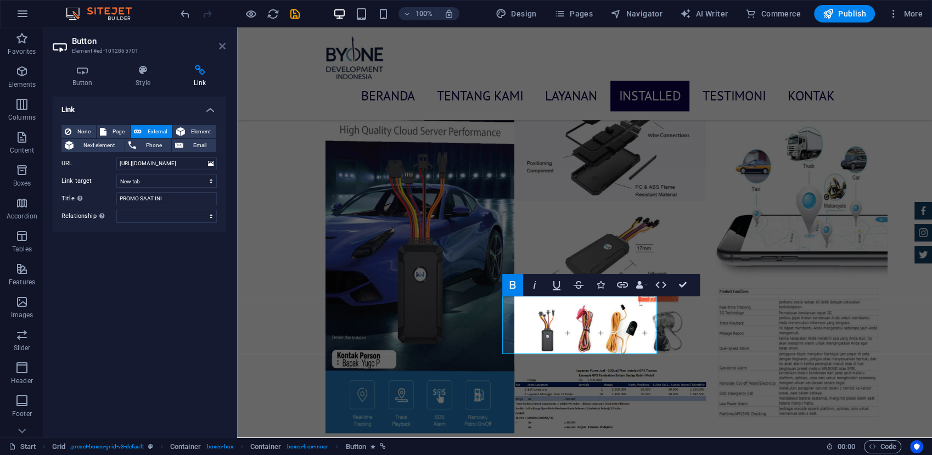
scroll to position [0, 0]
click at [221, 48] on icon at bounding box center [222, 46] width 7 height 9
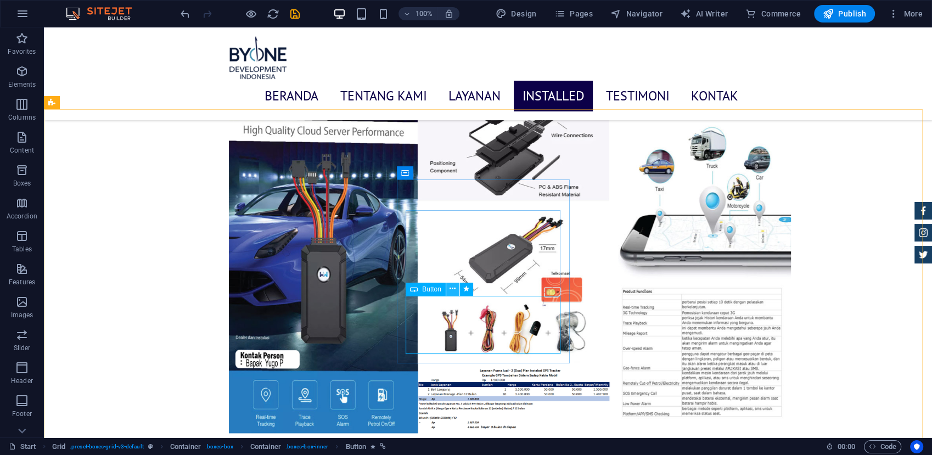
click at [450, 288] on icon at bounding box center [452, 289] width 6 height 12
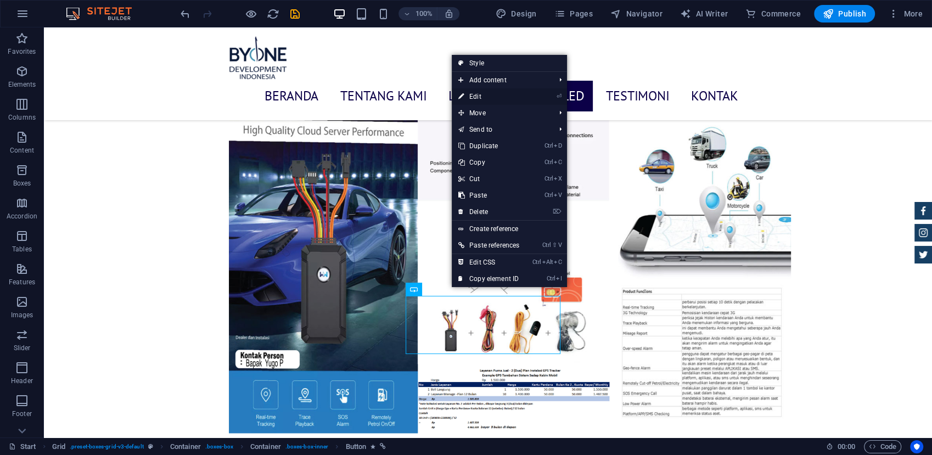
click at [477, 97] on link "⏎ Edit" at bounding box center [489, 96] width 74 height 16
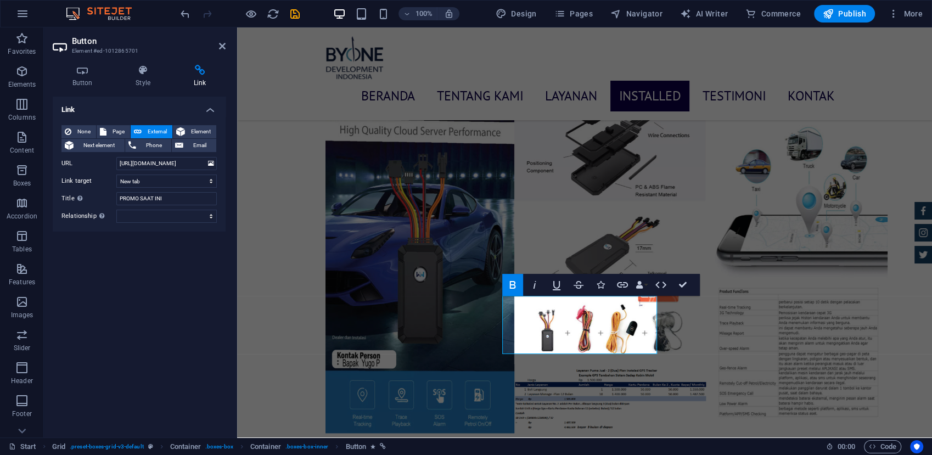
click at [201, 80] on h4 "Link" at bounding box center [200, 76] width 52 height 23
click at [663, 286] on icon "button" at bounding box center [660, 284] width 13 height 13
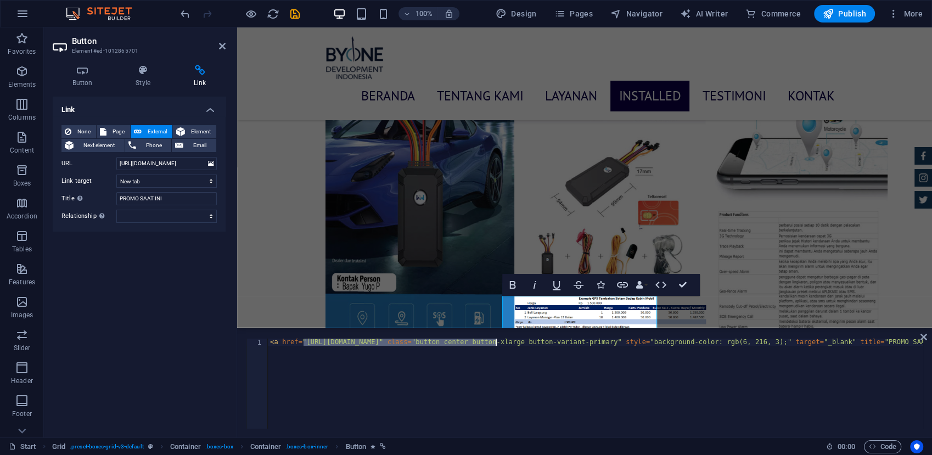
drag, startPoint x: 304, startPoint y: 346, endPoint x: 496, endPoint y: 340, distance: 192.1
click at [496, 340] on div "< a href = "https://app.midtrans.com/payment-links/1759604095871" class = "butt…" at bounding box center [797, 390] width 1058 height 102
paste textarea "71214"
type textarea "<a href="https://app.midtrans.com/payment-links/1759604712141" class="button ce…"
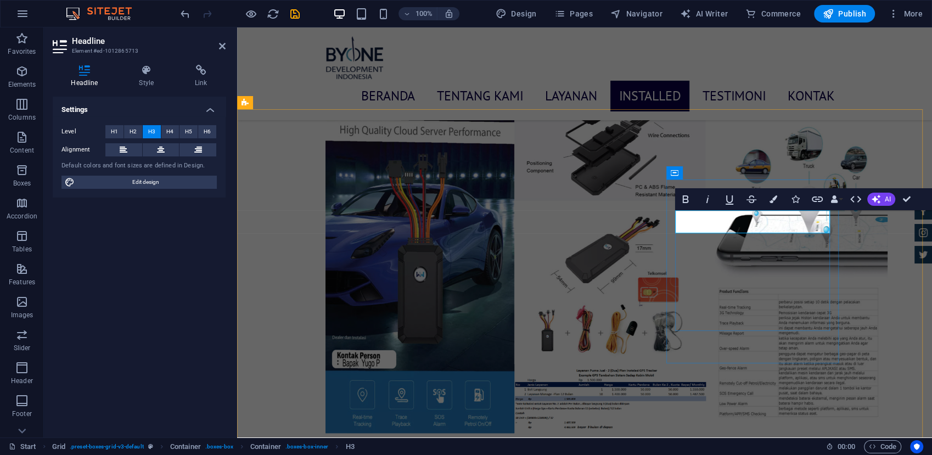
drag, startPoint x: 785, startPoint y: 219, endPoint x: 675, endPoint y: 224, distance: 109.8
click at [166, 151] on button at bounding box center [161, 149] width 37 height 13
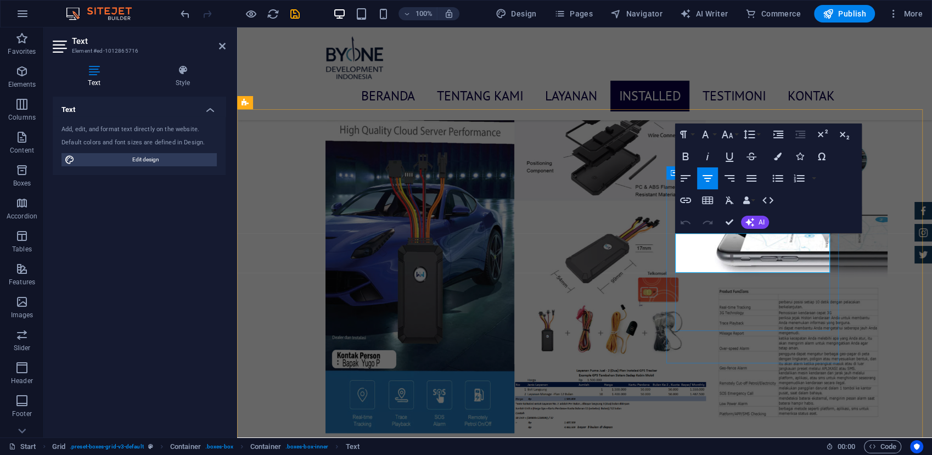
drag, startPoint x: 815, startPoint y: 259, endPoint x: 684, endPoint y: 246, distance: 132.3
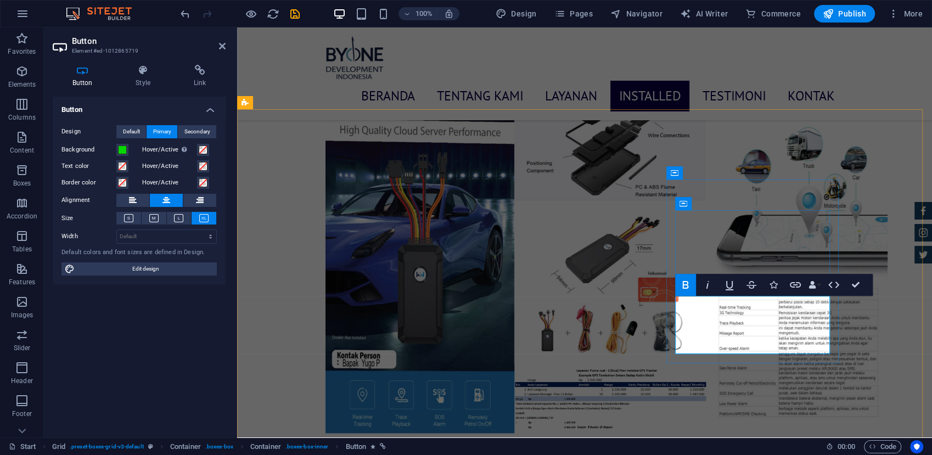
drag, startPoint x: 737, startPoint y: 310, endPoint x: 779, endPoint y: 314, distance: 41.9
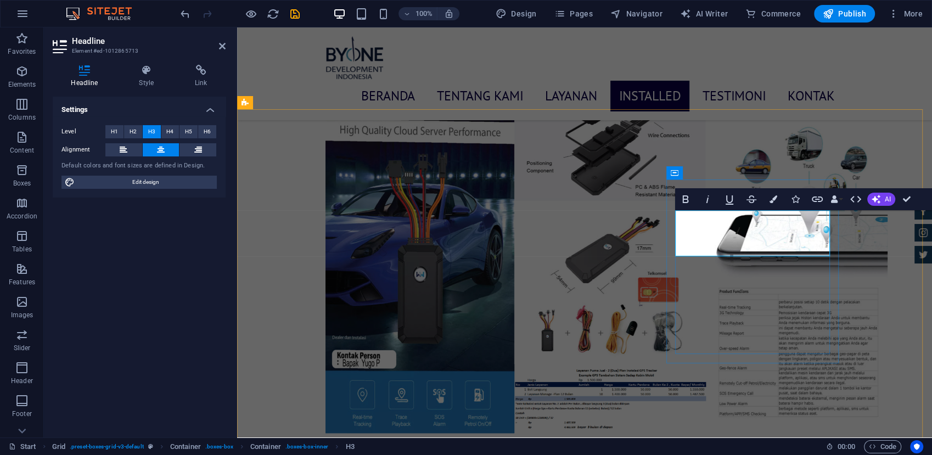
drag, startPoint x: 742, startPoint y: 244, endPoint x: 685, endPoint y: 251, distance: 57.6
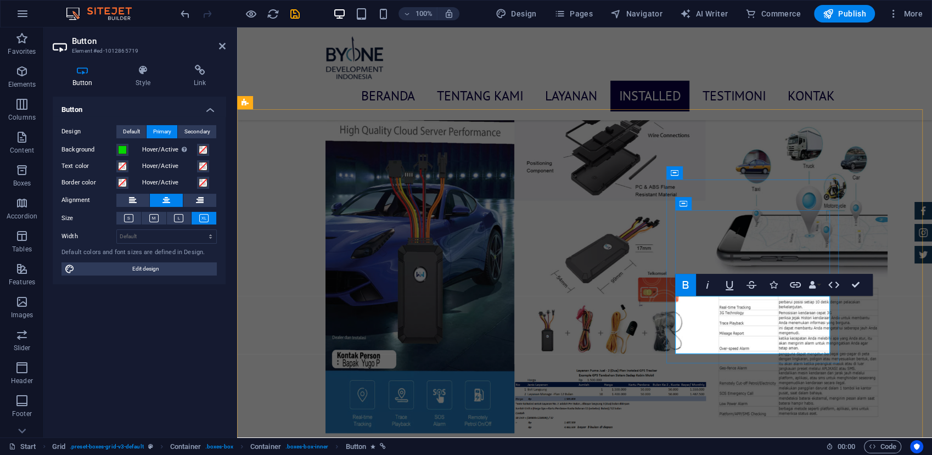
drag, startPoint x: 771, startPoint y: 332, endPoint x: 803, endPoint y: 328, distance: 32.7
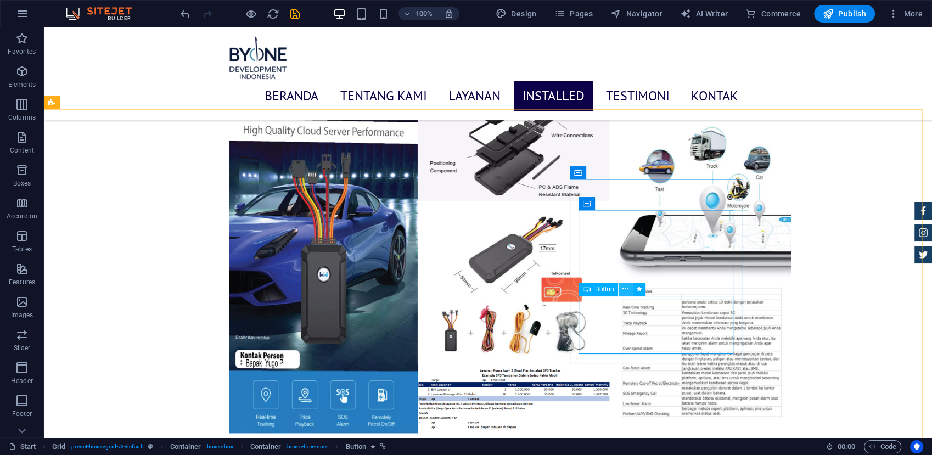
click at [627, 288] on icon at bounding box center [625, 289] width 6 height 12
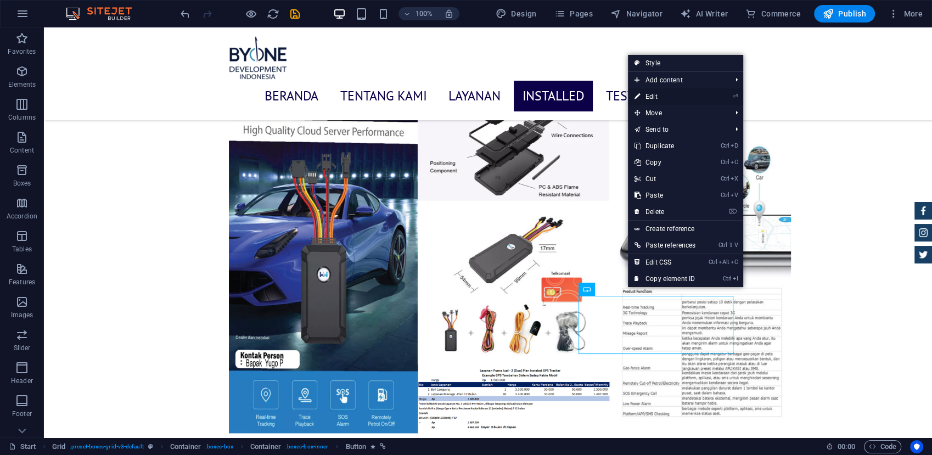
click at [673, 95] on link "⏎ Edit" at bounding box center [665, 96] width 74 height 16
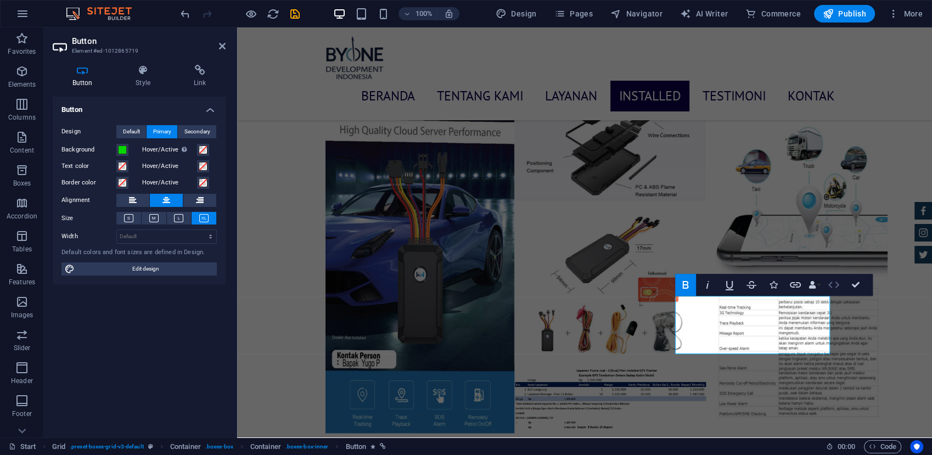
click at [831, 285] on icon "button" at bounding box center [833, 284] width 13 height 13
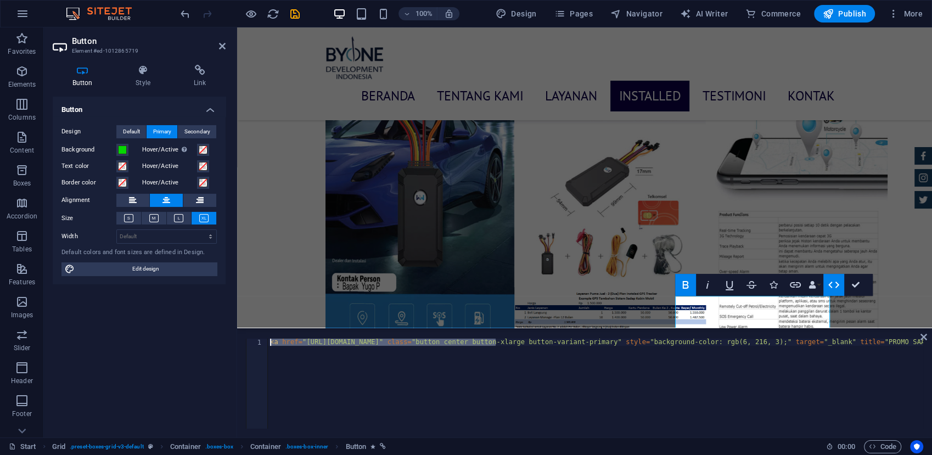
drag, startPoint x: 495, startPoint y: 342, endPoint x: -2, endPoint y: -35, distance: 623.8
click at [0, 0] on html "indogps.byone.id Start Favorites Elements Columns Content Boxes Accordion Table…" at bounding box center [466, 227] width 932 height 455
click at [358, 363] on div "< a href = "https://app.midtrans.com/payment-links/1756043280757" class = "butt…" at bounding box center [408, 390] width 1029 height 102
drag, startPoint x: 302, startPoint y: 342, endPoint x: 494, endPoint y: 344, distance: 192.0
click at [494, 344] on div "< a href = "https://app.midtrans.com/payment-links/1756043280757" class = "butt…" at bounding box center [782, 390] width 1029 height 102
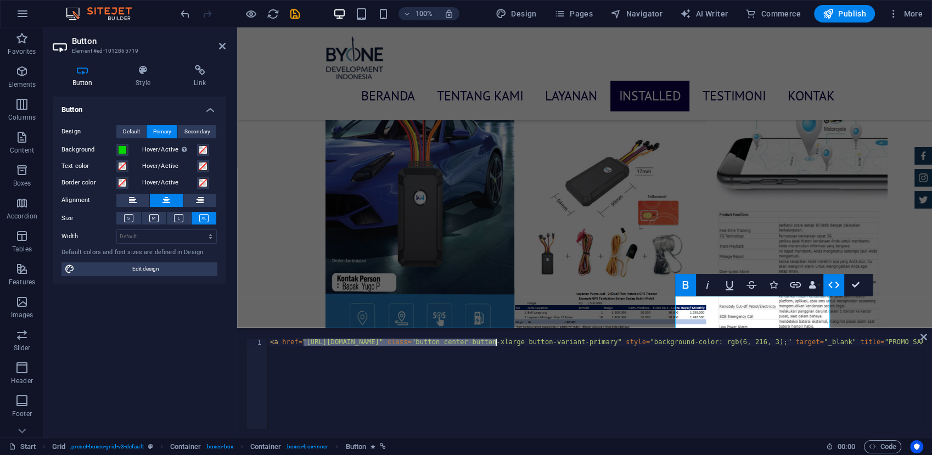
type textarea "<a href="https://app.midtrans.com/payment-links/1759605087741" class="button ce…"
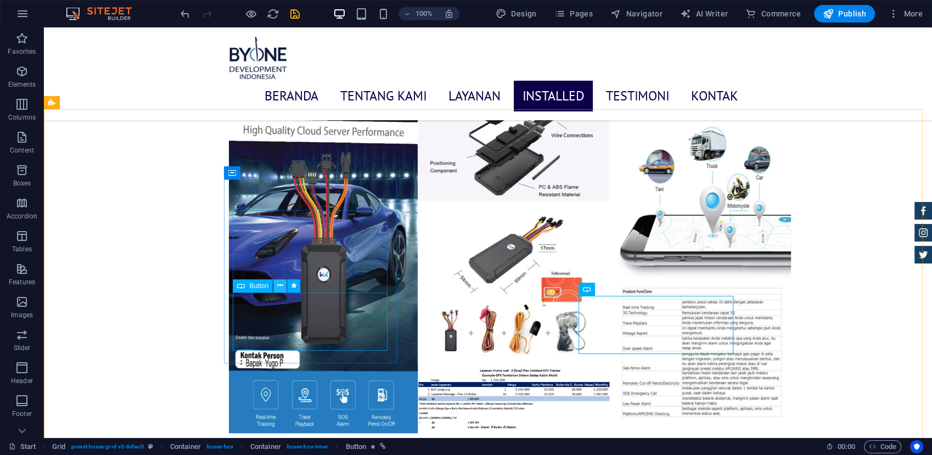
click at [277, 283] on icon at bounding box center [280, 286] width 6 height 12
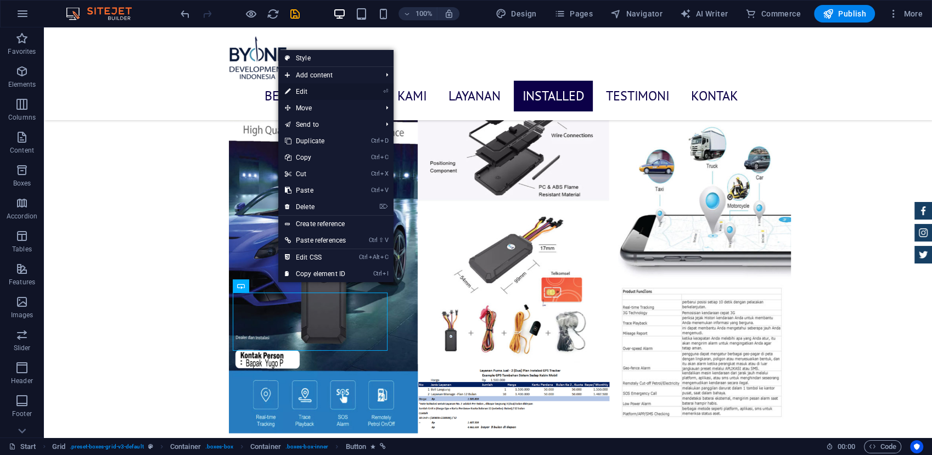
click at [343, 93] on link "⏎ Edit" at bounding box center [315, 91] width 74 height 16
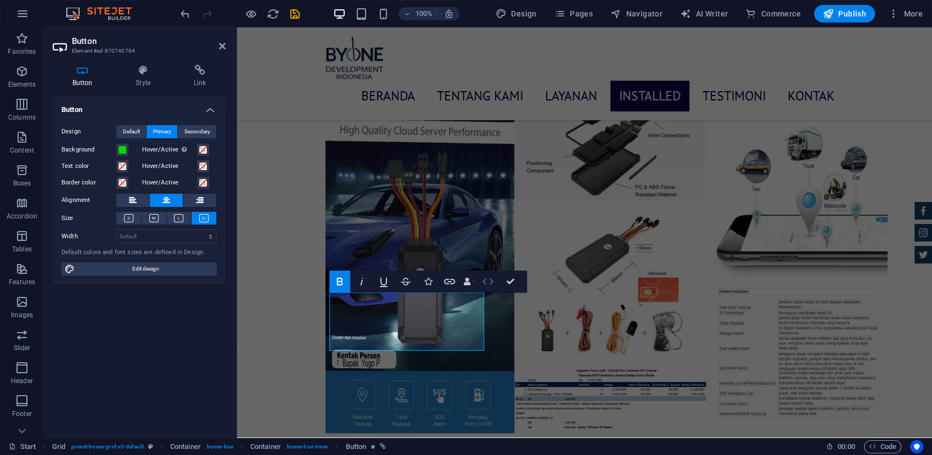
click at [484, 278] on icon "button" at bounding box center [487, 281] width 13 height 13
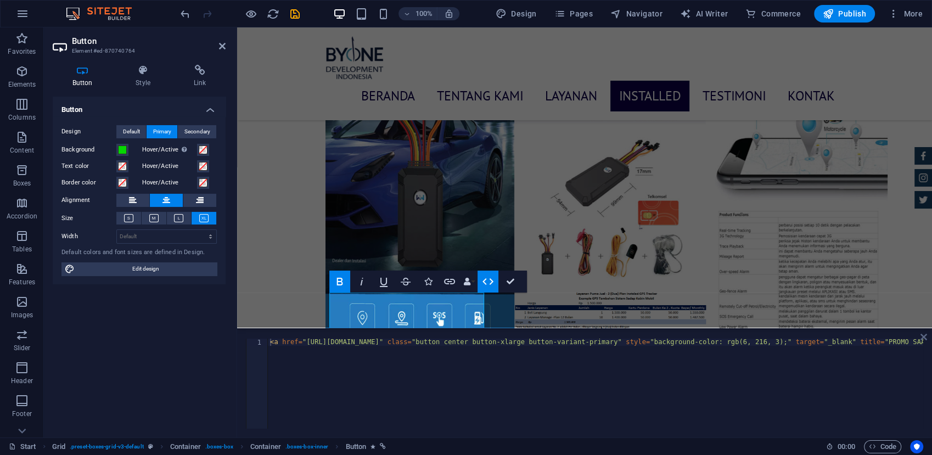
click at [921, 337] on icon at bounding box center [923, 336] width 7 height 9
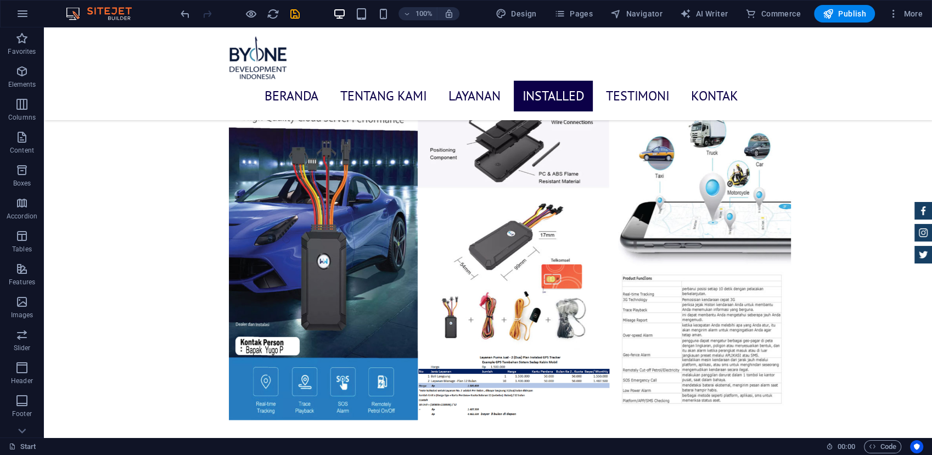
scroll to position [3849, 0]
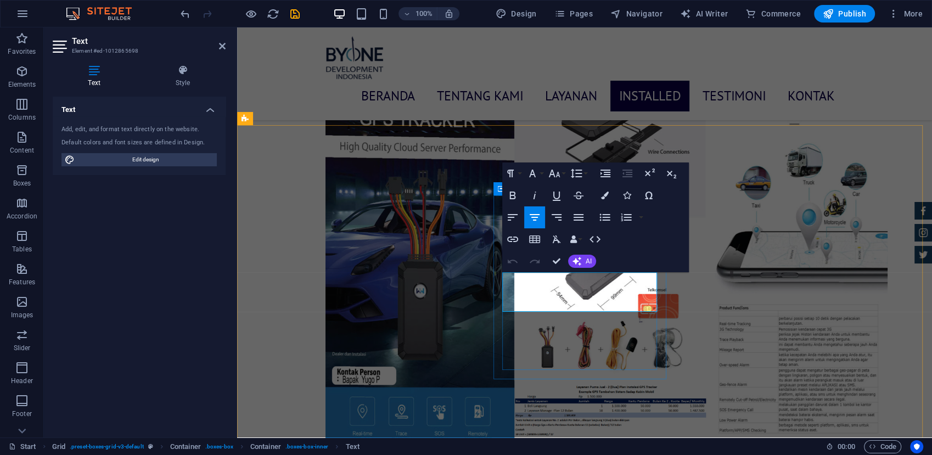
drag, startPoint x: 572, startPoint y: 283, endPoint x: 608, endPoint y: 305, distance: 42.2
click at [558, 199] on icon "button" at bounding box center [556, 195] width 13 height 13
click at [562, 201] on icon "button" at bounding box center [556, 195] width 13 height 13
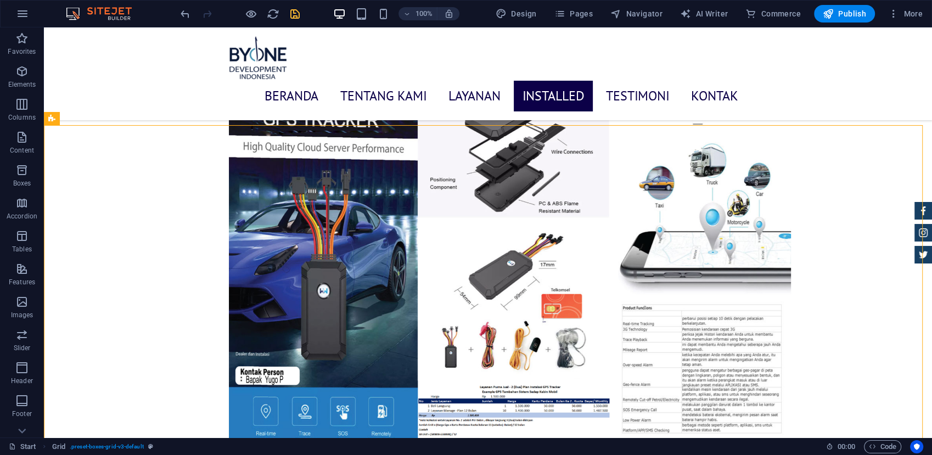
click at [288, 16] on span "save" at bounding box center [294, 14] width 13 height 13
checkbox input "false"
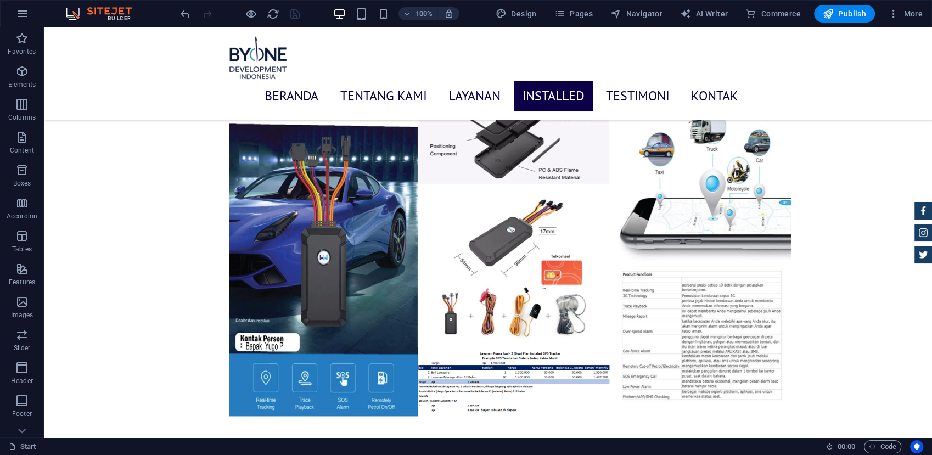
scroll to position [3890, 0]
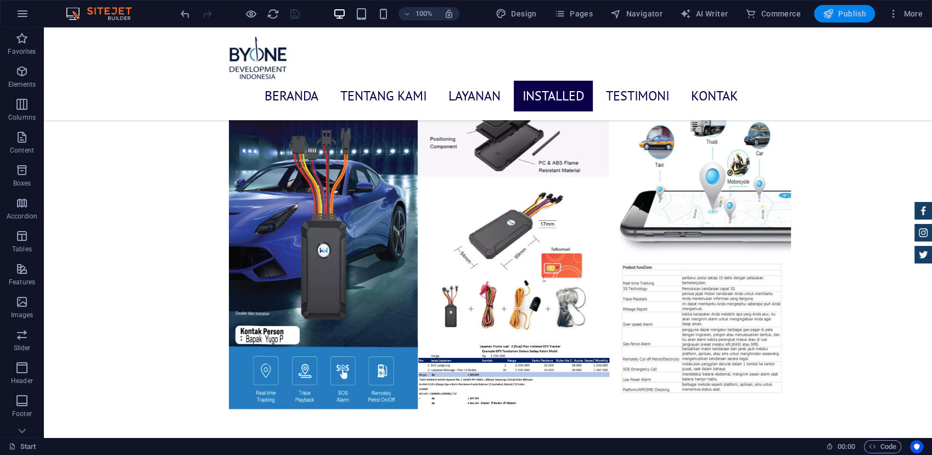
click at [853, 22] on button "Publish" at bounding box center [844, 14] width 61 height 18
